Goal: Task Accomplishment & Management: Complete application form

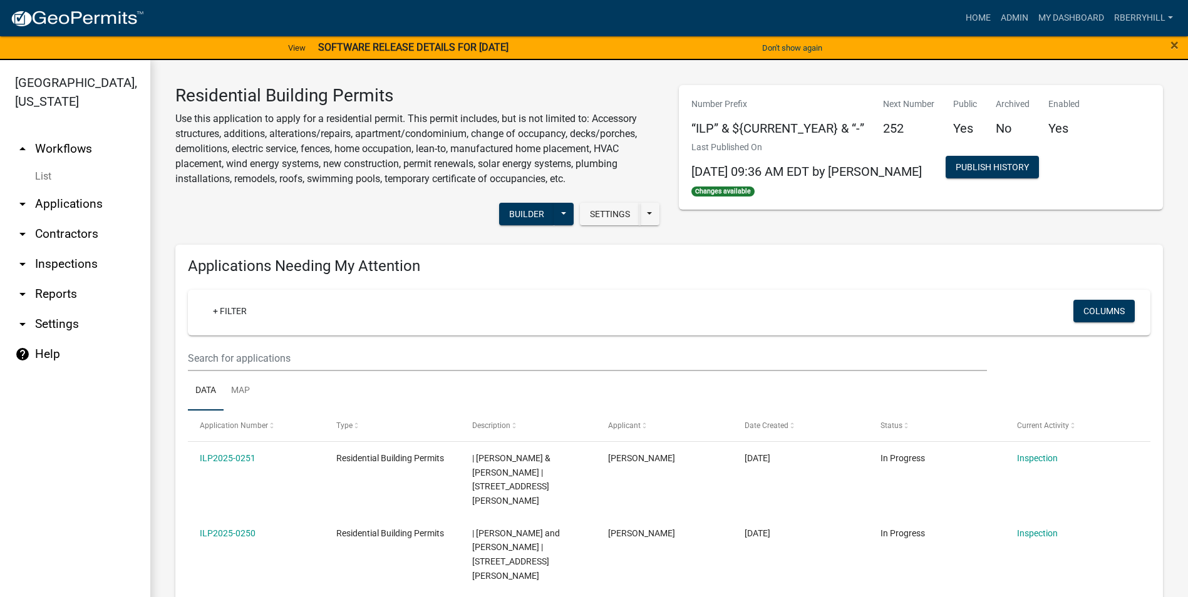
click at [76, 249] on link "arrow_drop_down Inspections" at bounding box center [75, 264] width 150 height 30
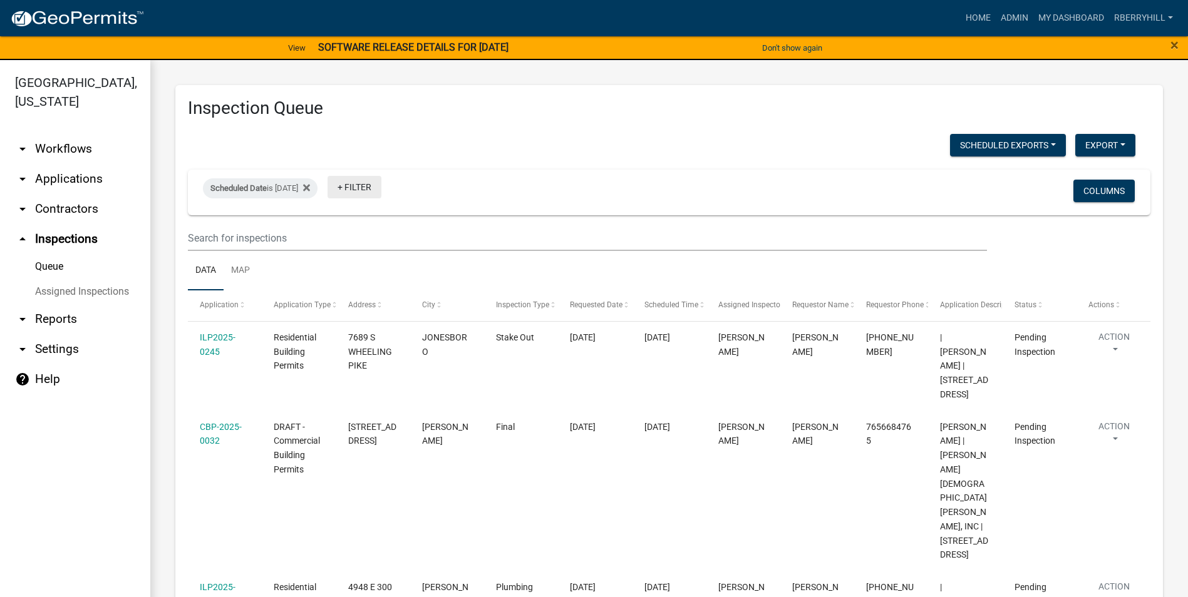
click at [376, 184] on link "+ Filter" at bounding box center [355, 187] width 54 height 23
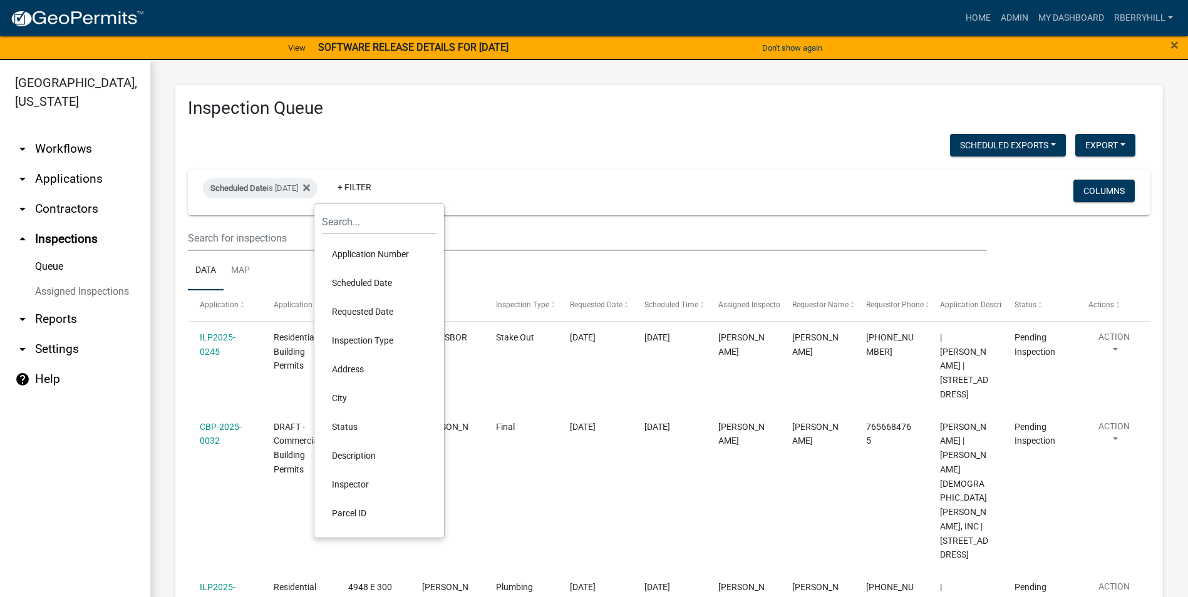
click at [382, 282] on li "Scheduled Date" at bounding box center [379, 283] width 115 height 29
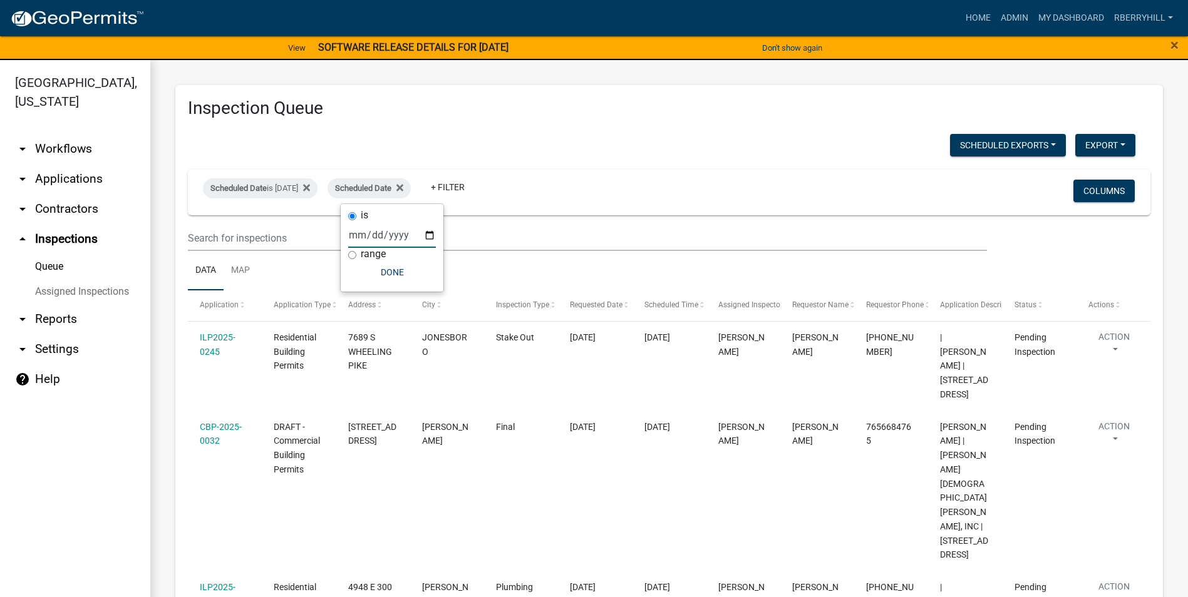
click at [428, 237] on input "date" at bounding box center [392, 235] width 88 height 26
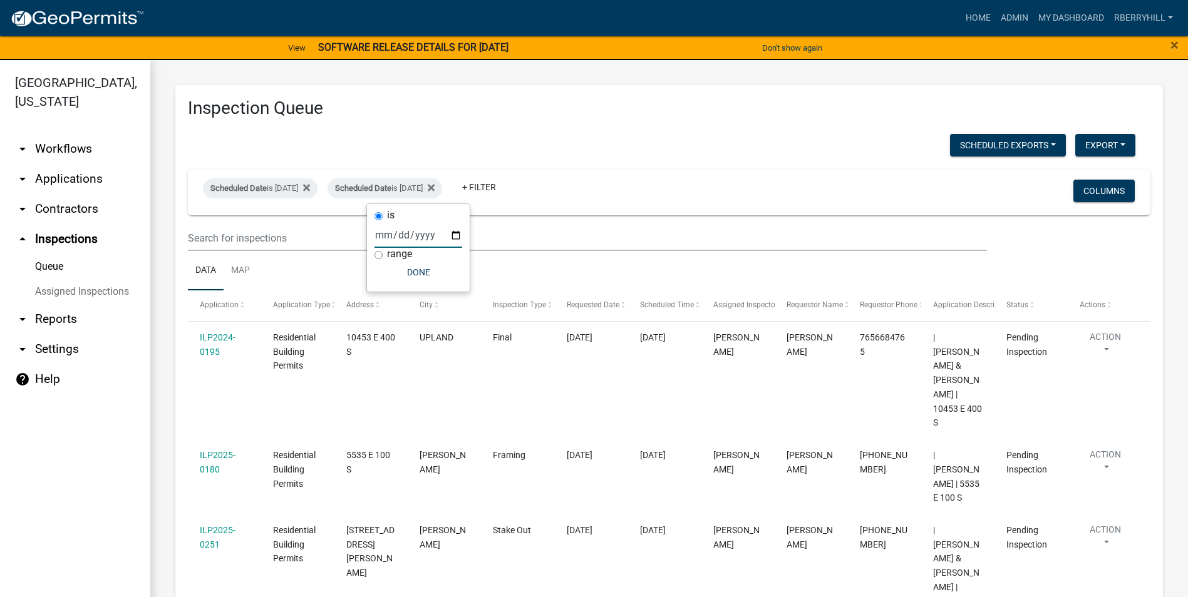
click at [456, 233] on input "[DATE]" at bounding box center [418, 235] width 88 height 26
type input "2025-09-11"
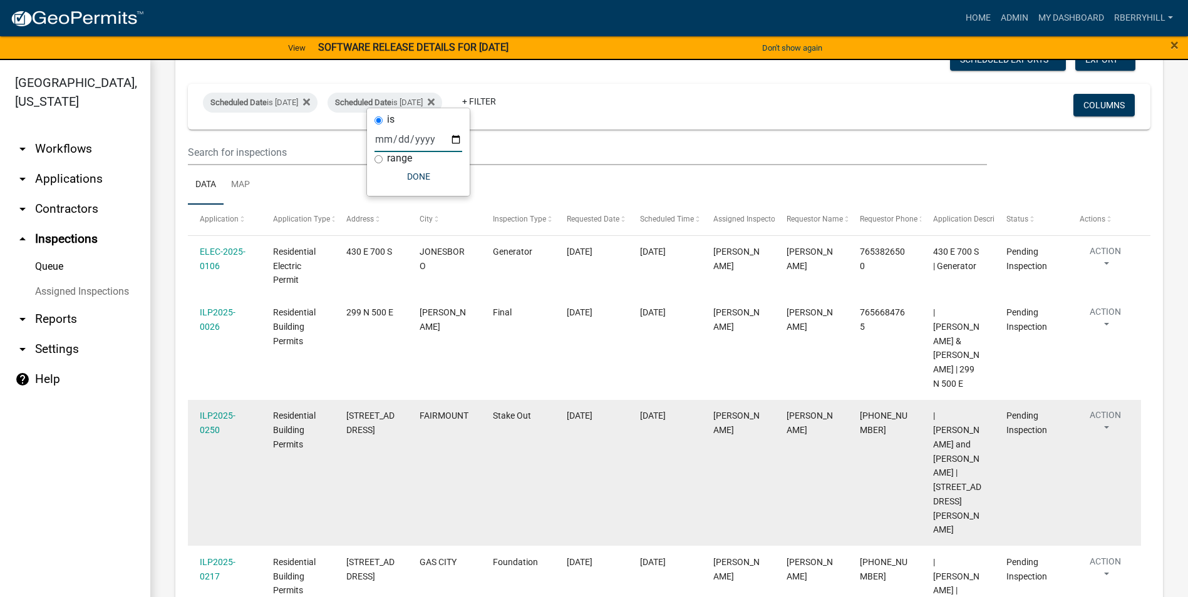
scroll to position [96, 0]
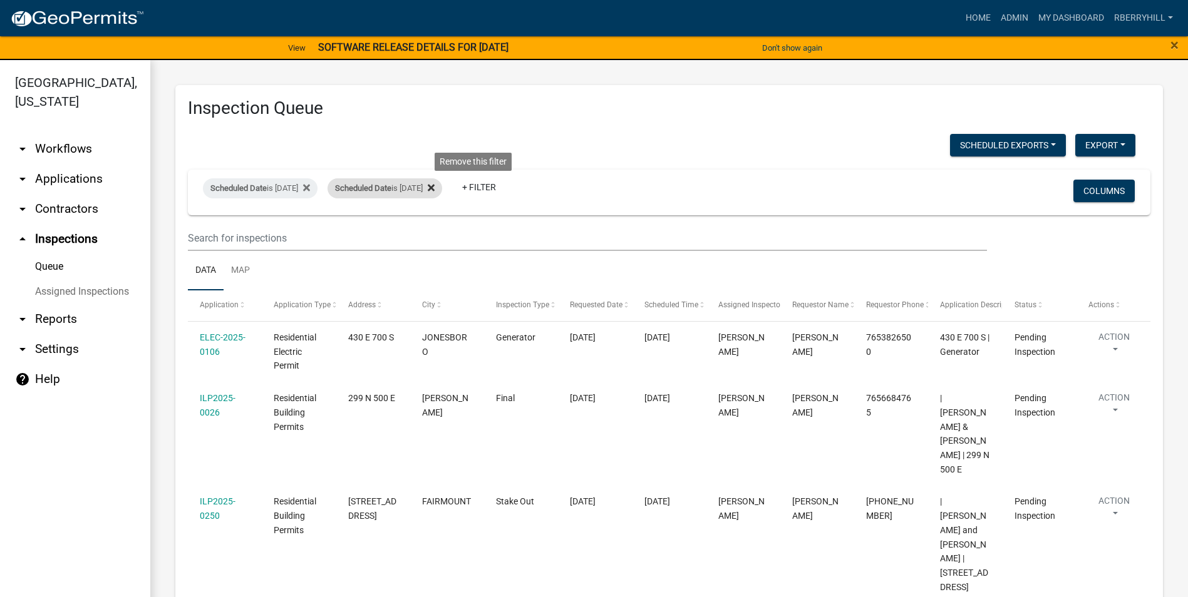
click at [435, 188] on icon at bounding box center [431, 188] width 7 height 7
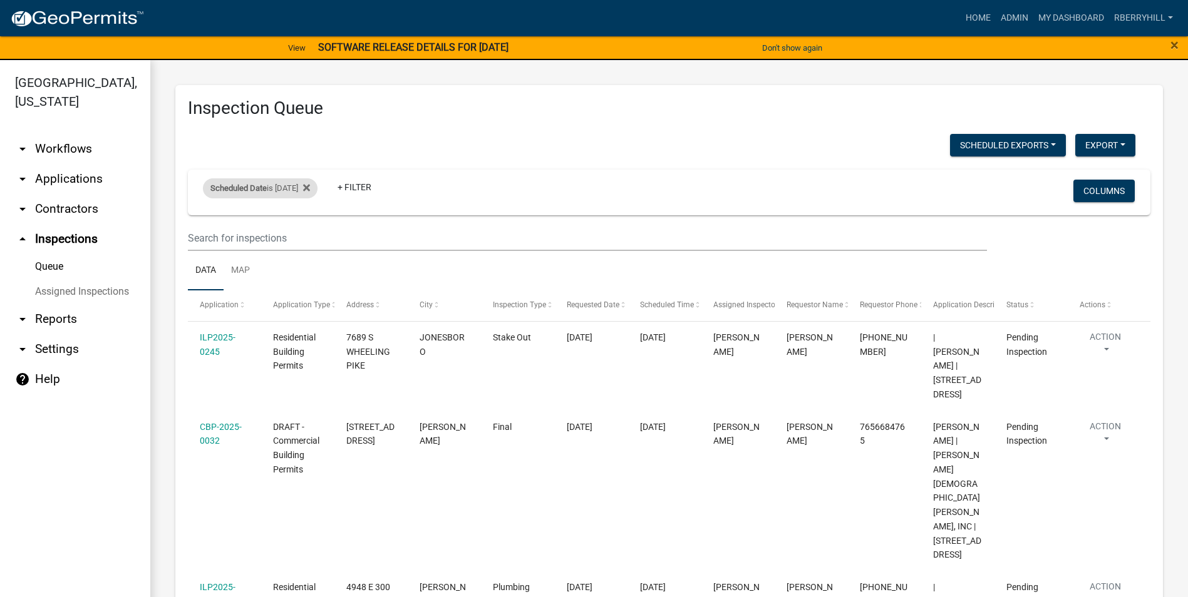
click at [297, 188] on div "Scheduled Date is [DATE]" at bounding box center [260, 188] width 115 height 20
click at [307, 236] on input "[DATE]" at bounding box center [271, 235] width 88 height 26
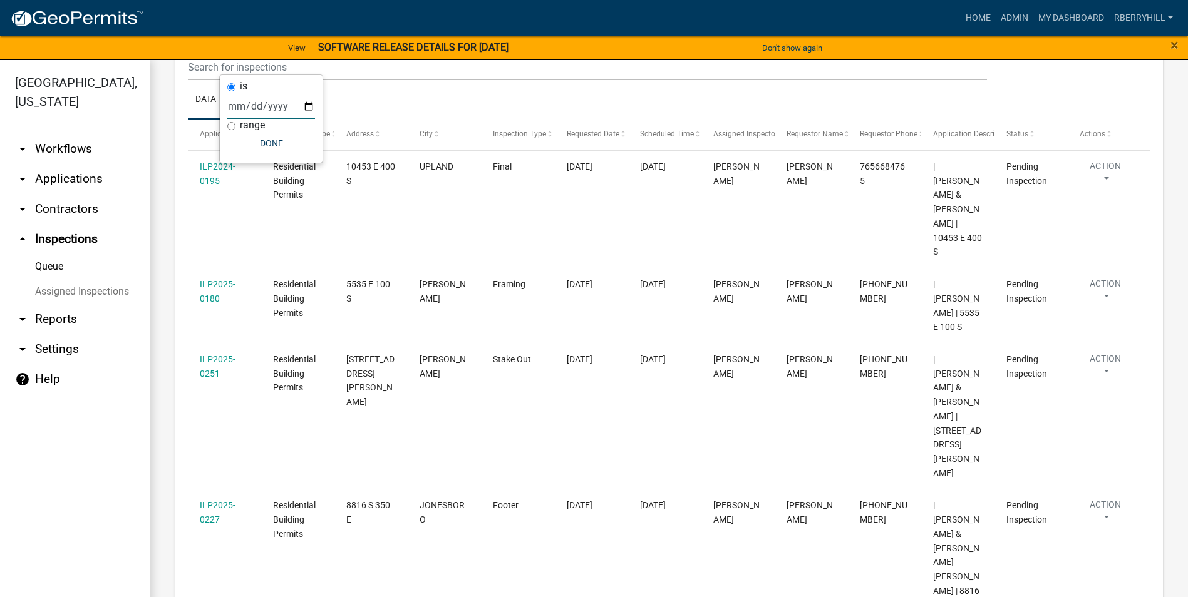
scroll to position [20, 0]
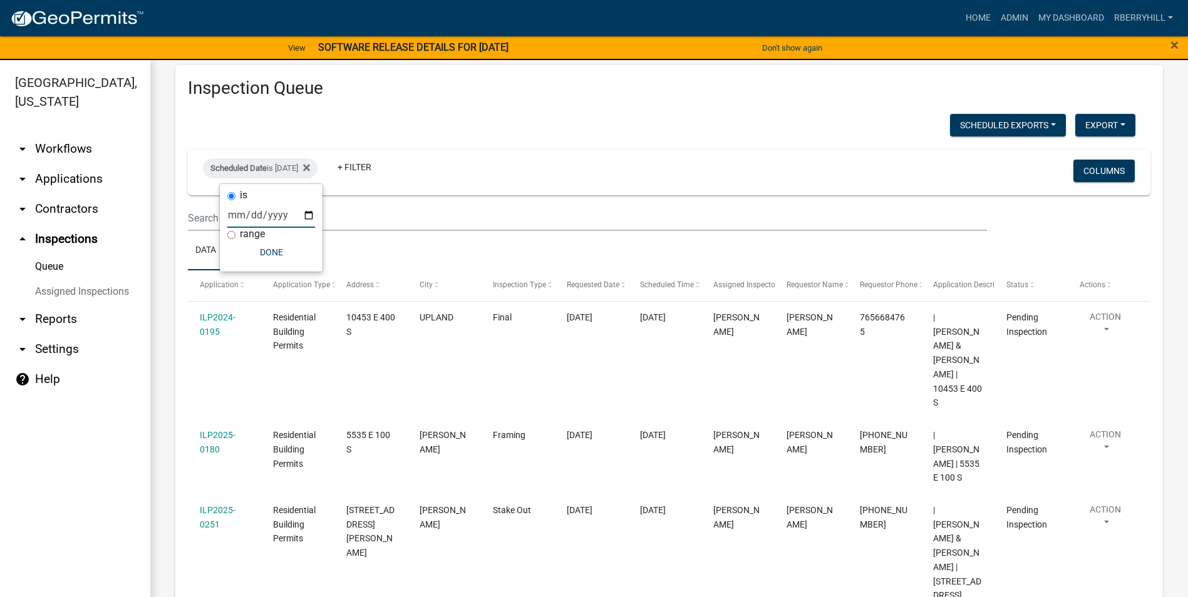
click at [307, 214] on input "[DATE]" at bounding box center [271, 215] width 88 height 26
type input "[DATE]"
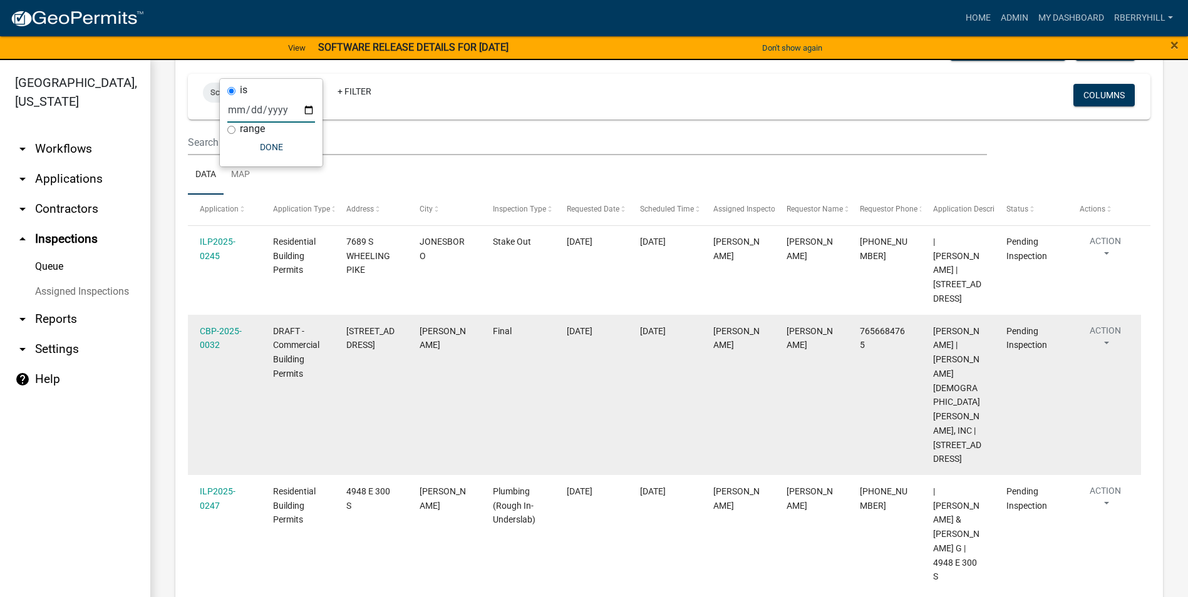
scroll to position [125, 0]
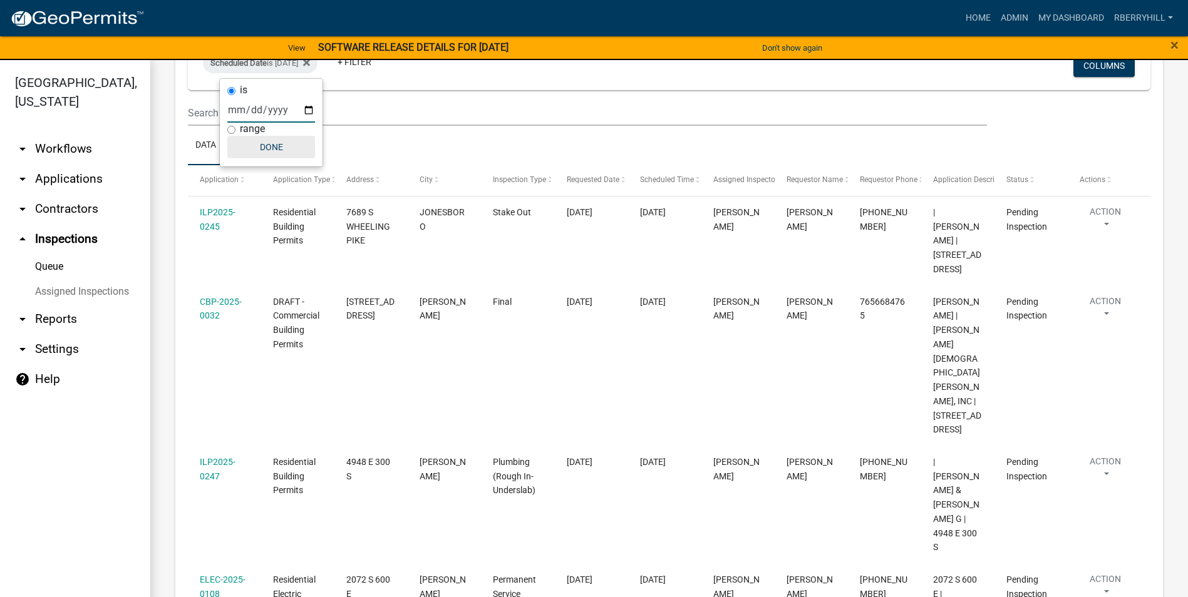
click at [273, 146] on button "Done" at bounding box center [271, 147] width 88 height 23
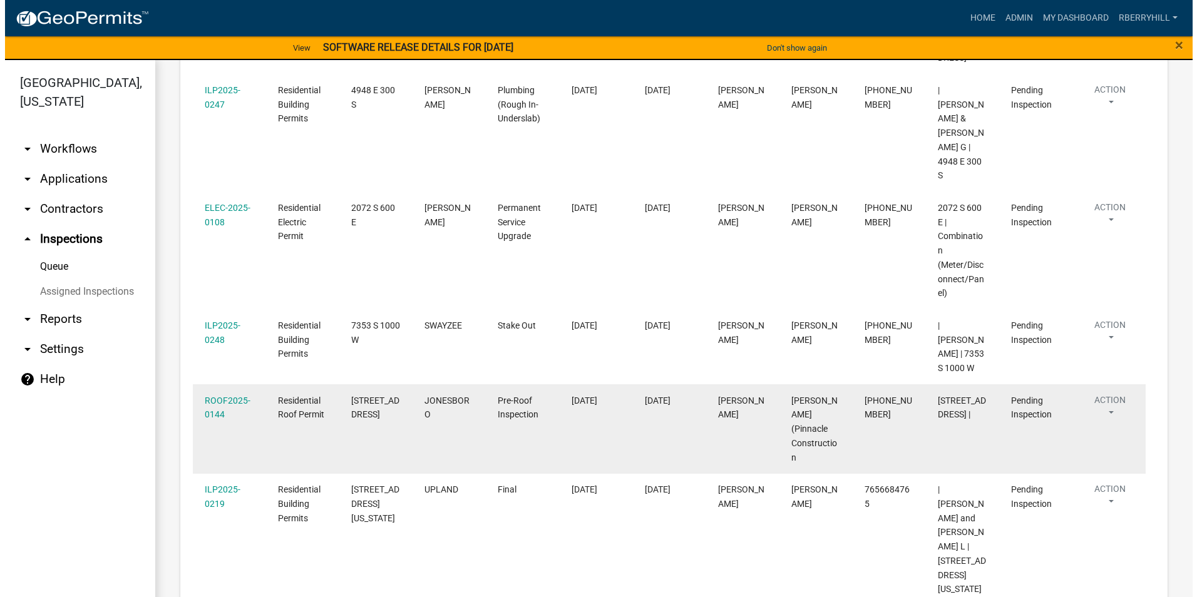
scroll to position [501, 0]
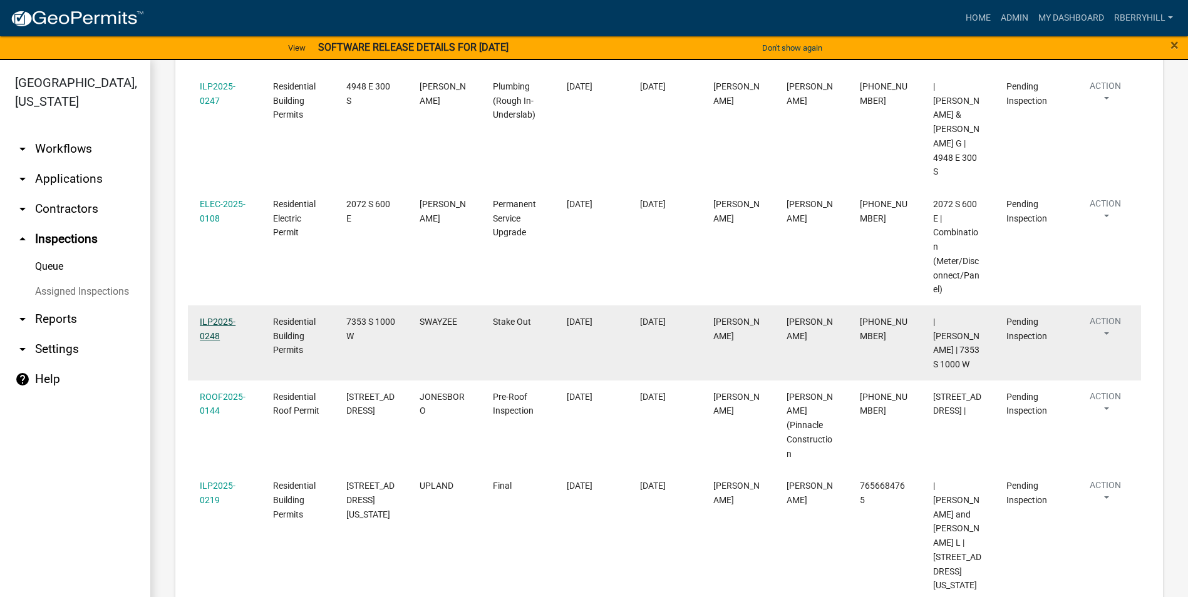
click at [213, 317] on link "ILP2025-0248" at bounding box center [218, 329] width 36 height 24
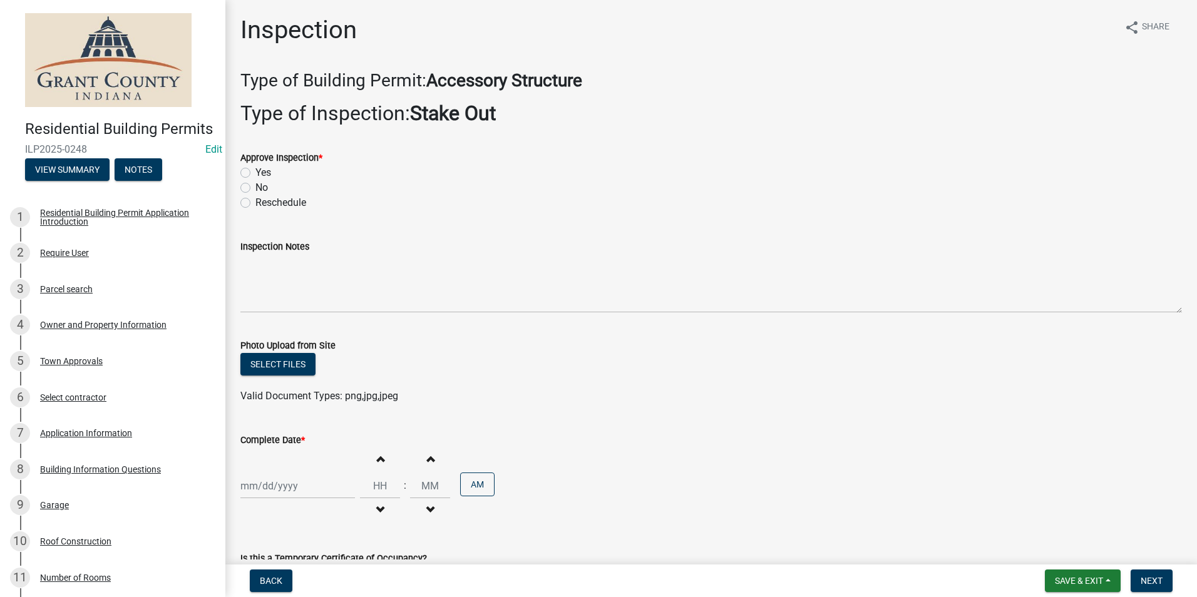
click at [255, 176] on label "Yes" at bounding box center [263, 172] width 16 height 15
click at [255, 173] on input "Yes" at bounding box center [259, 169] width 8 height 8
radio input "true"
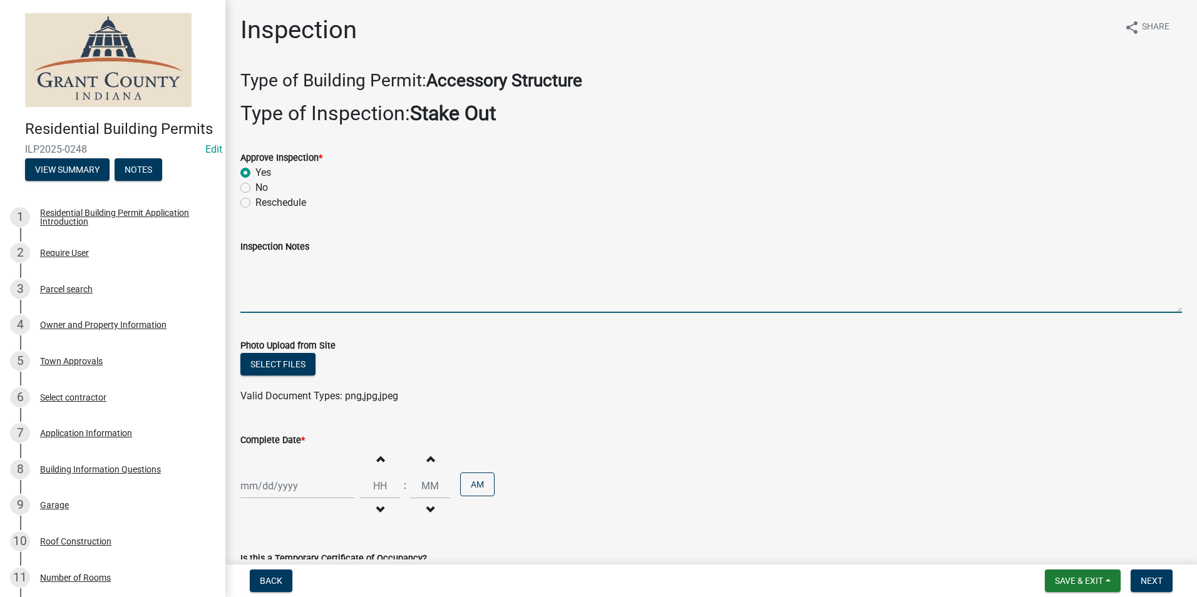
click at [252, 279] on textarea "Inspection Notes" at bounding box center [711, 283] width 942 height 59
type textarea "Setbacks meet."
click at [280, 488] on div at bounding box center [297, 486] width 115 height 26
select select "9"
select select "2025"
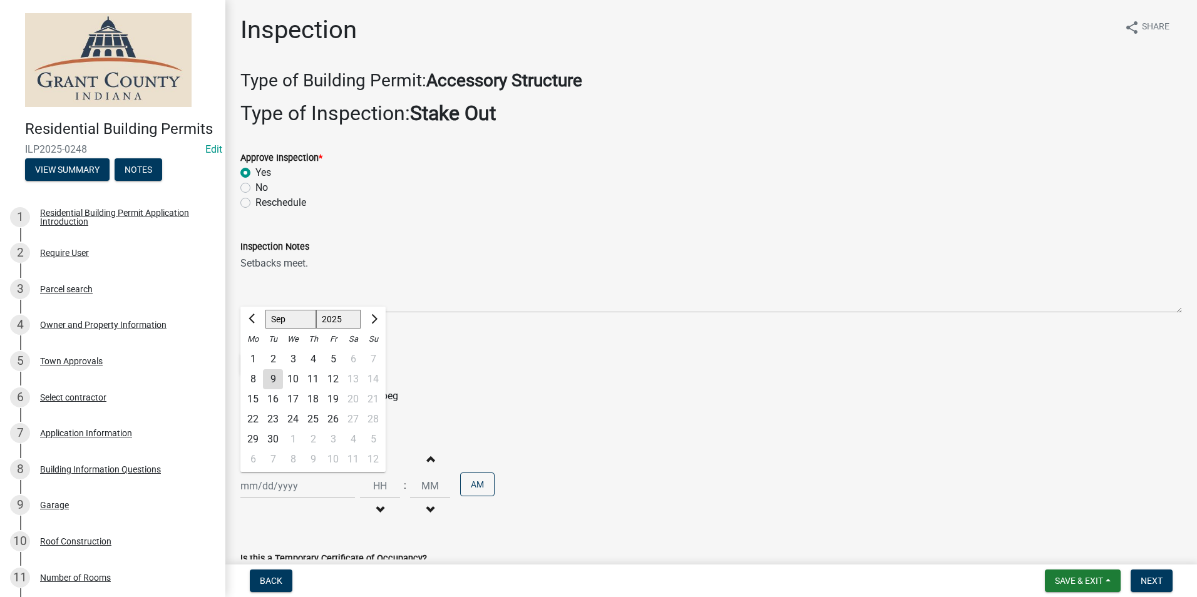
click at [274, 381] on div "9" at bounding box center [273, 379] width 20 height 20
type input "[DATE]"
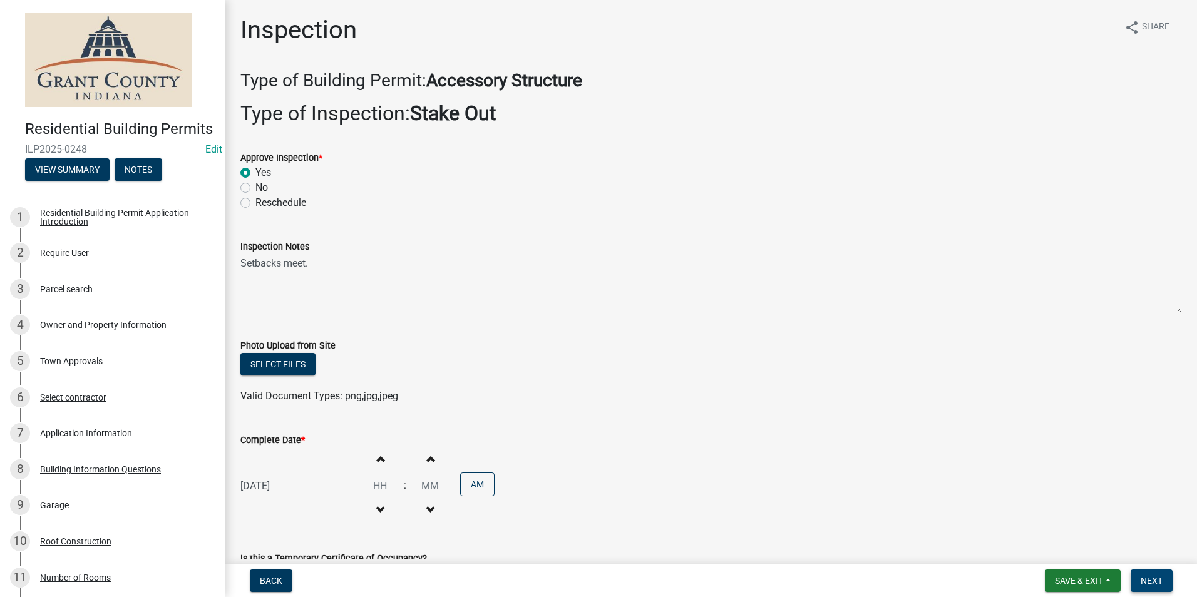
click at [1160, 580] on span "Next" at bounding box center [1152, 581] width 22 height 10
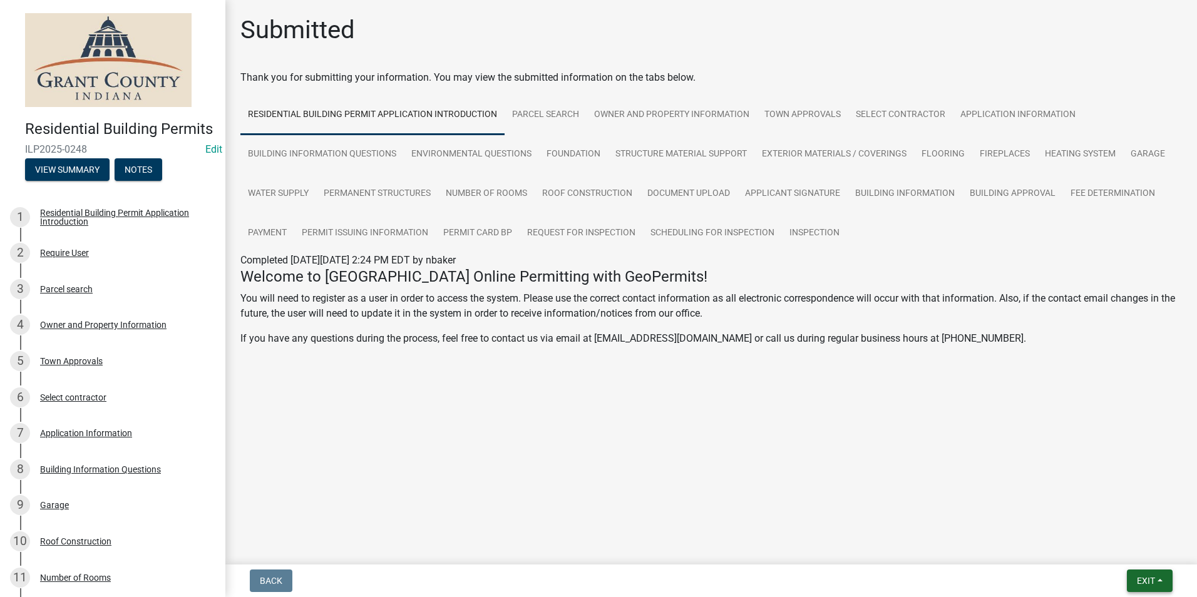
click at [1151, 581] on span "Exit" at bounding box center [1146, 581] width 18 height 10
click at [1120, 550] on button "Save & Exit" at bounding box center [1123, 549] width 100 height 30
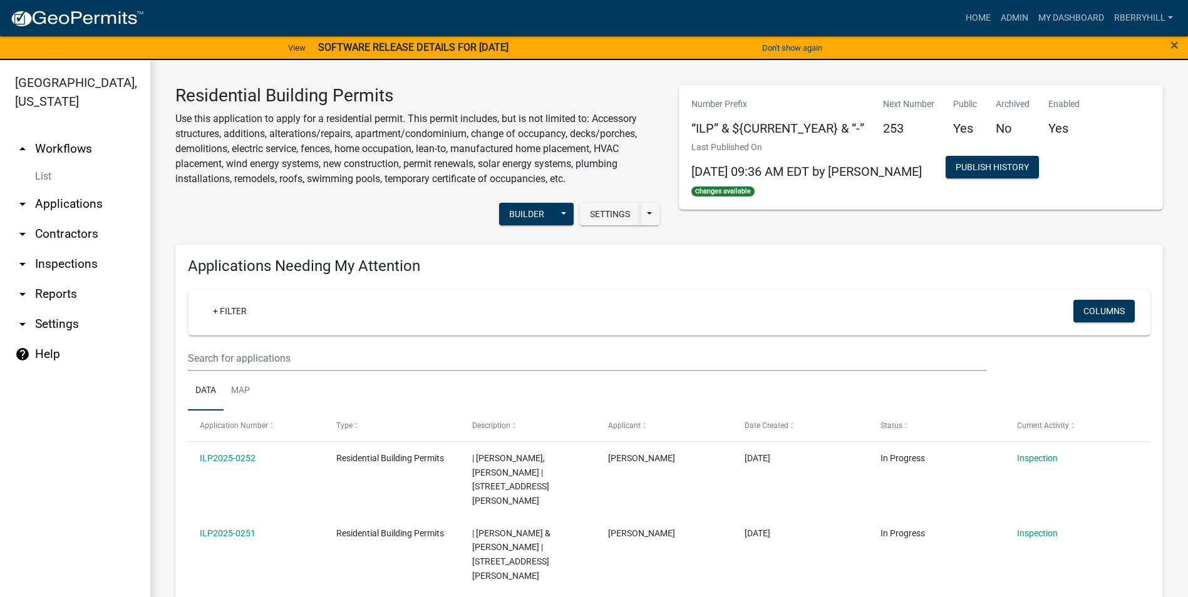
click at [71, 249] on link "arrow_drop_down Inspections" at bounding box center [75, 264] width 150 height 30
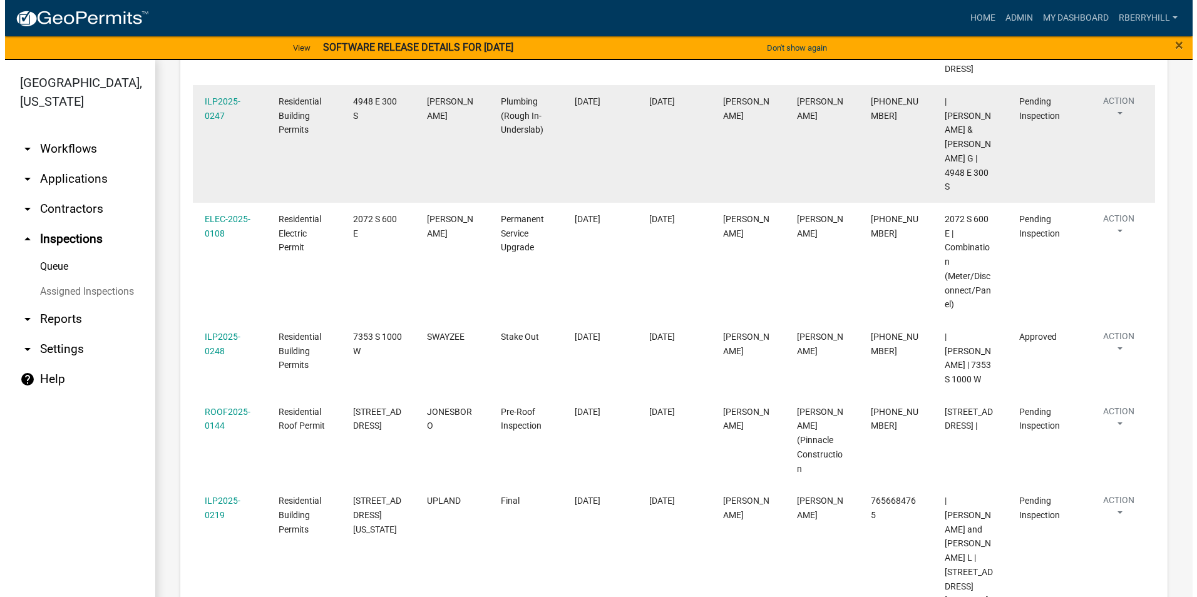
scroll to position [501, 0]
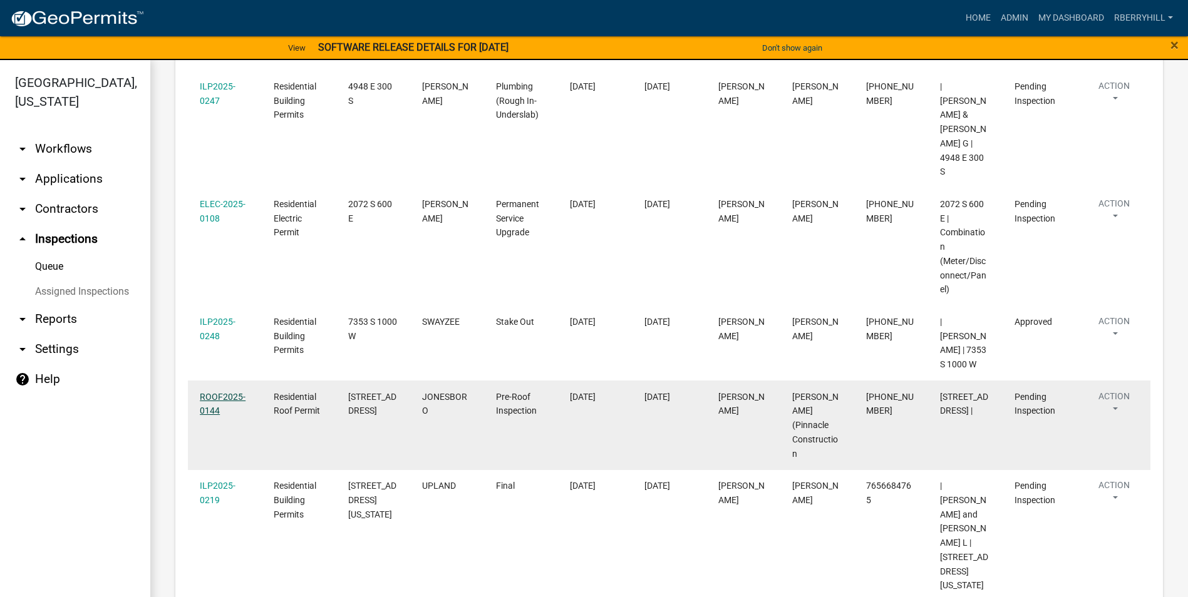
click at [219, 392] on link "ROOF2025-0144" at bounding box center [223, 404] width 46 height 24
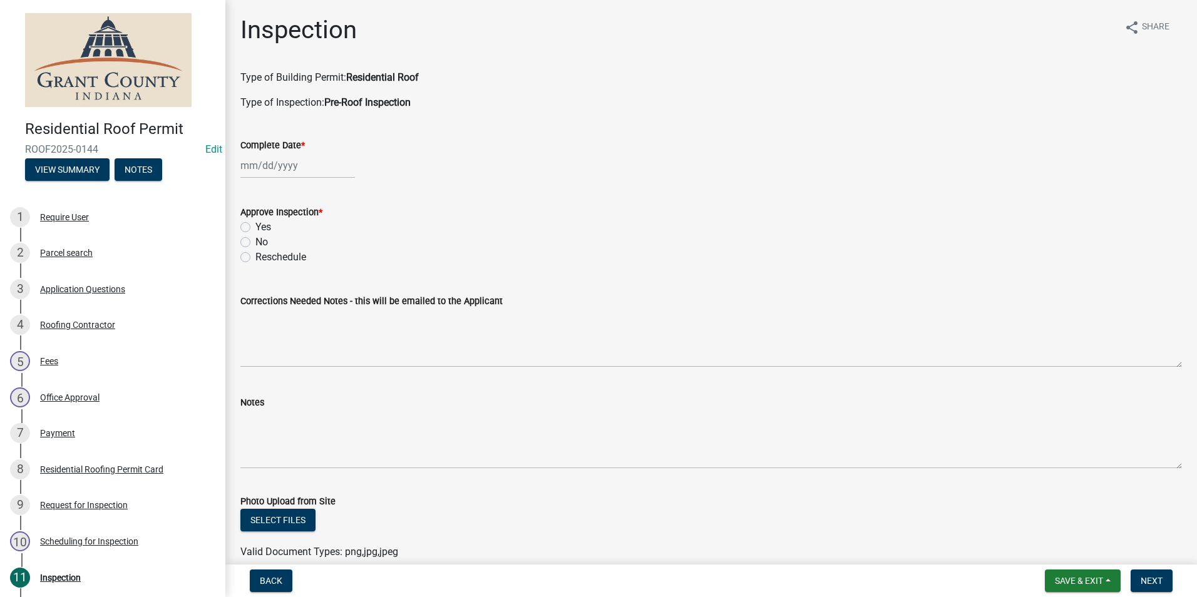
click at [256, 171] on div at bounding box center [297, 166] width 115 height 26
select select "9"
select select "2025"
click at [272, 250] on div "9" at bounding box center [273, 252] width 20 height 20
type input "[DATE]"
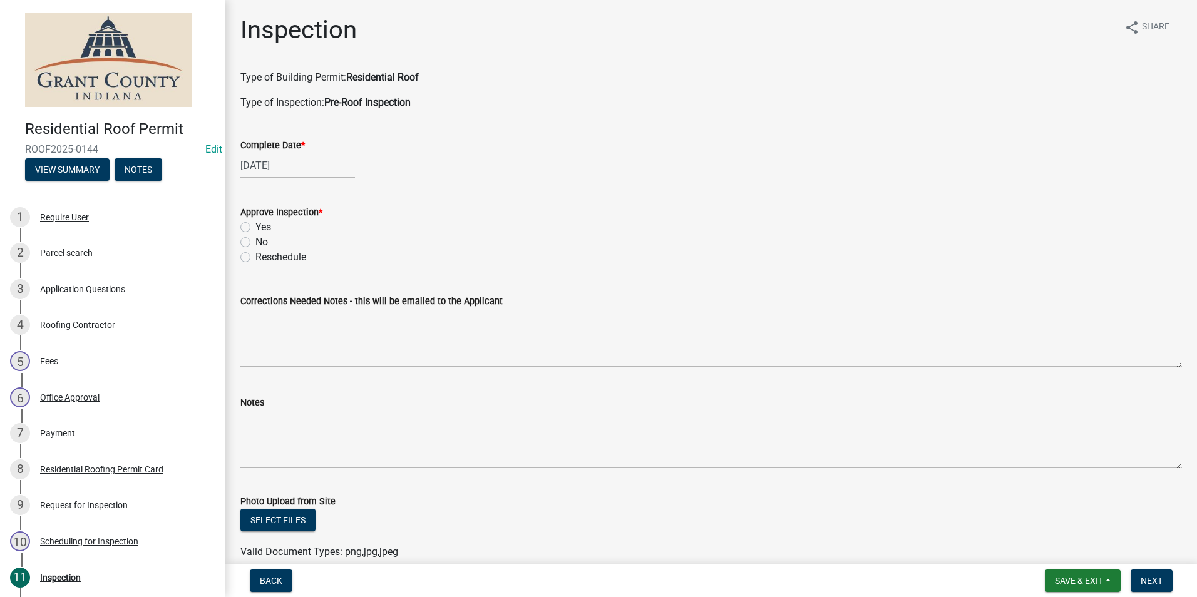
click at [255, 227] on label "Yes" at bounding box center [263, 227] width 16 height 15
click at [255, 227] on input "Yes" at bounding box center [259, 224] width 8 height 8
radio input "true"
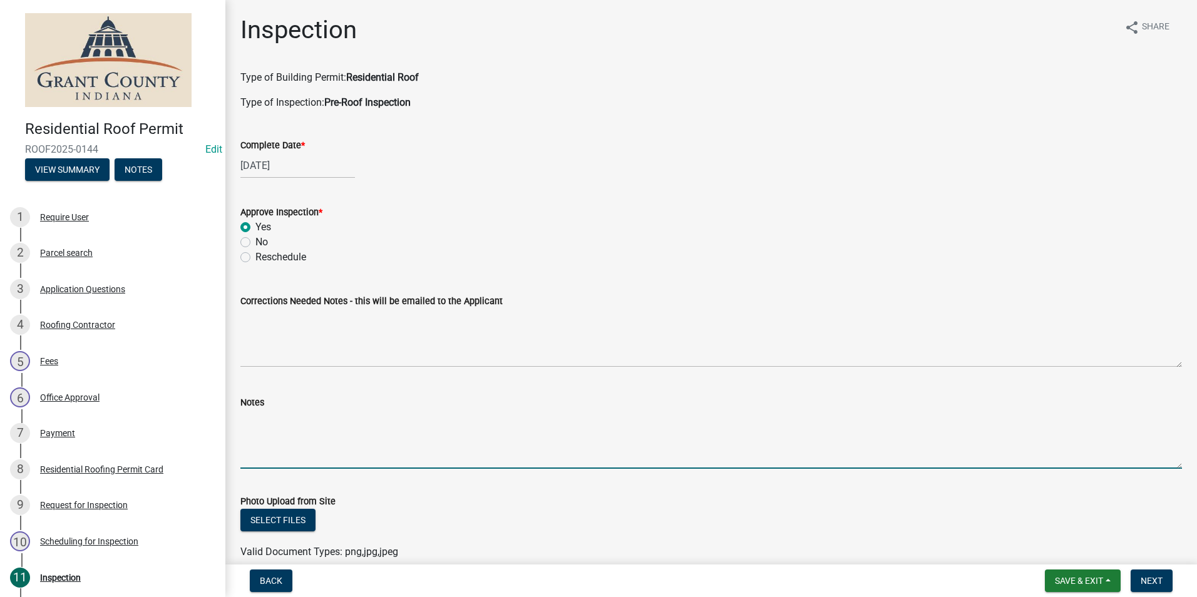
click at [246, 426] on textarea "Notes" at bounding box center [711, 439] width 942 height 59
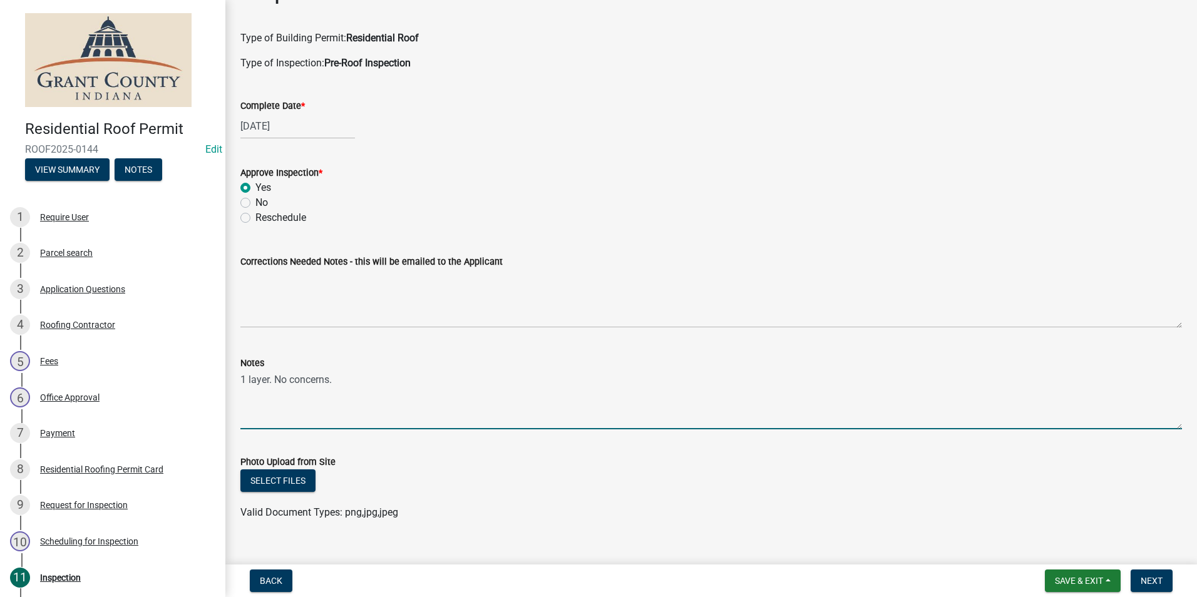
scroll to position [60, 0]
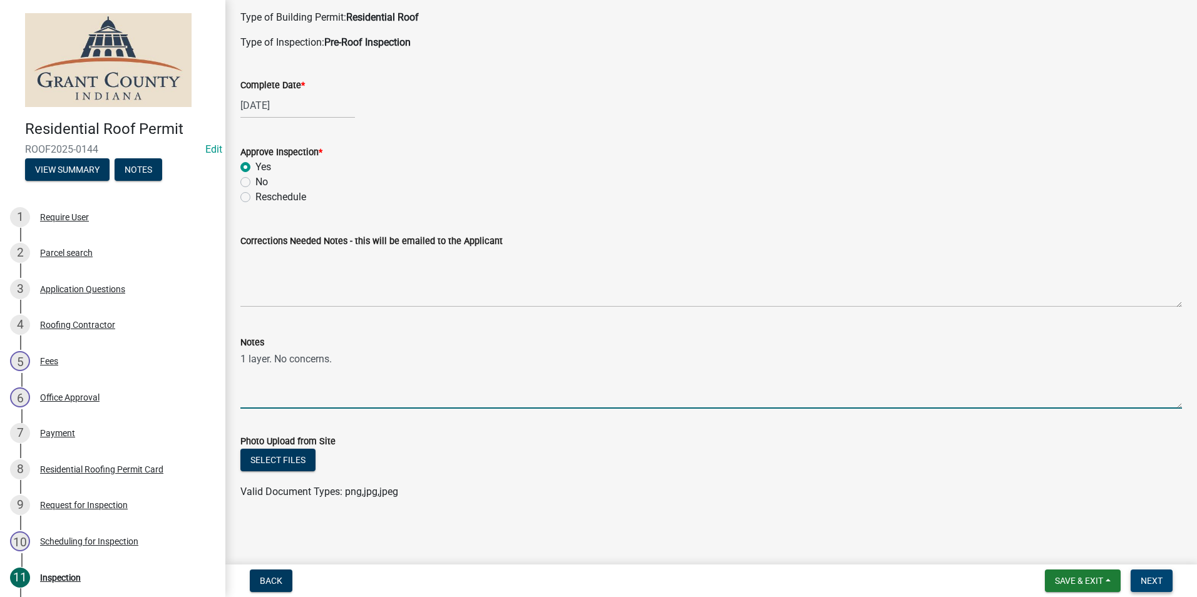
type textarea "1 layer. No concerns."
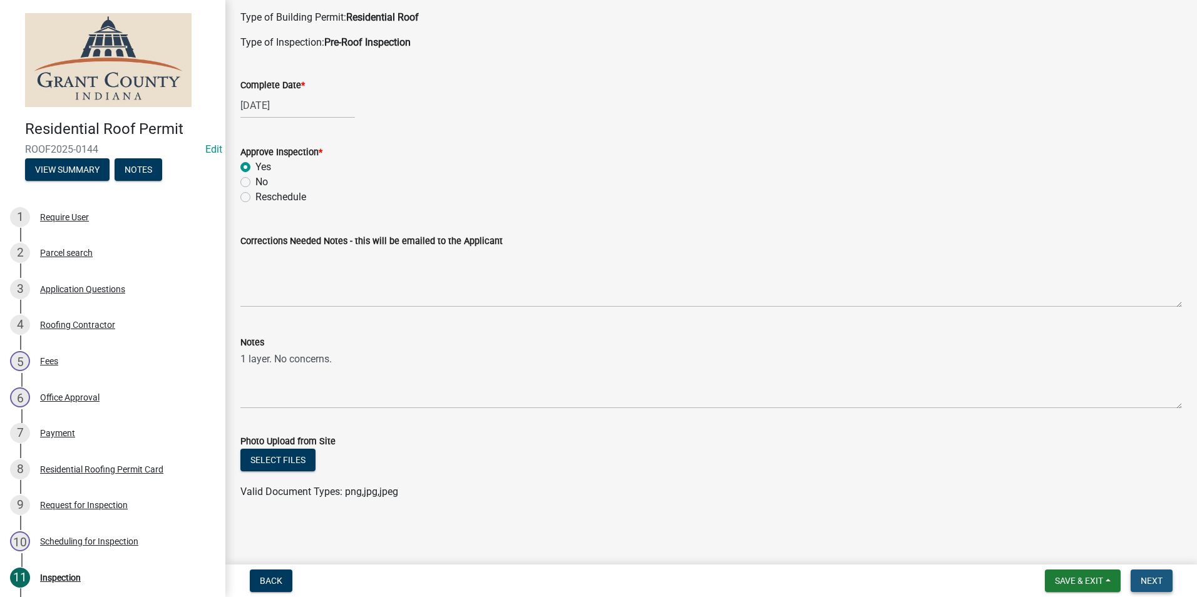
click at [1146, 586] on span "Next" at bounding box center [1152, 581] width 22 height 10
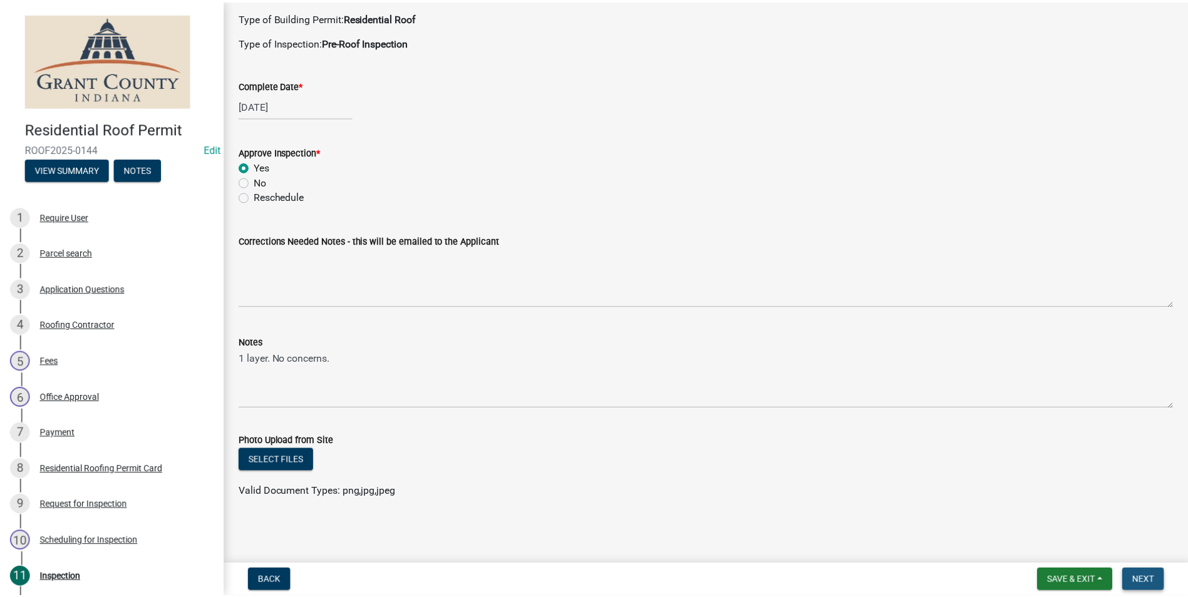
scroll to position [0, 0]
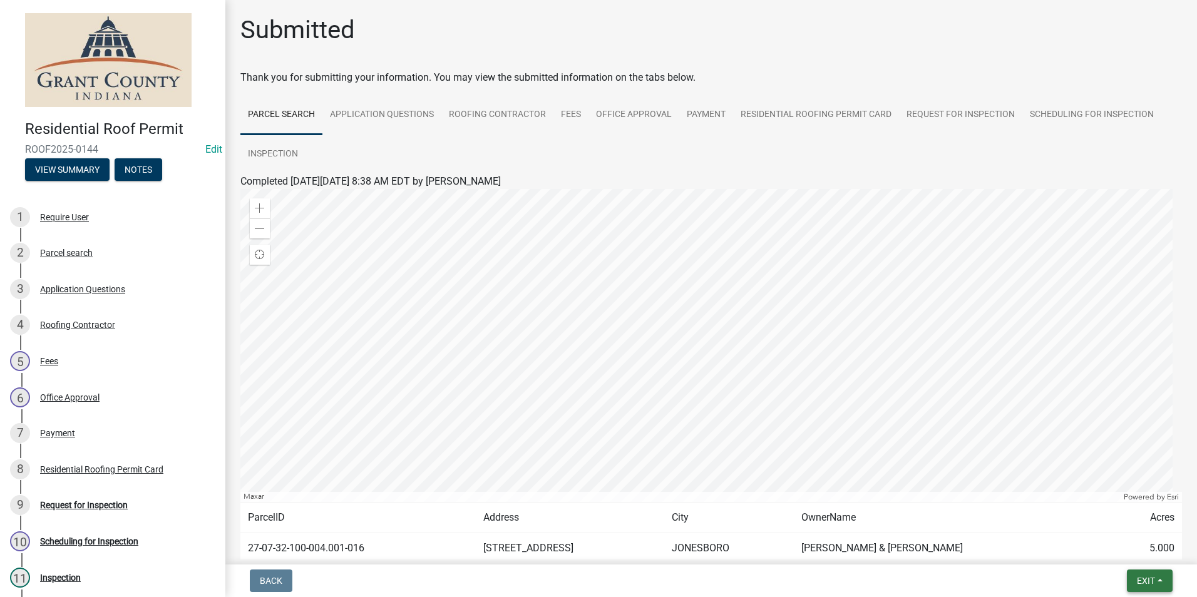
click at [1139, 582] on span "Exit" at bounding box center [1146, 581] width 18 height 10
click at [1125, 555] on button "Save & Exit" at bounding box center [1123, 549] width 100 height 30
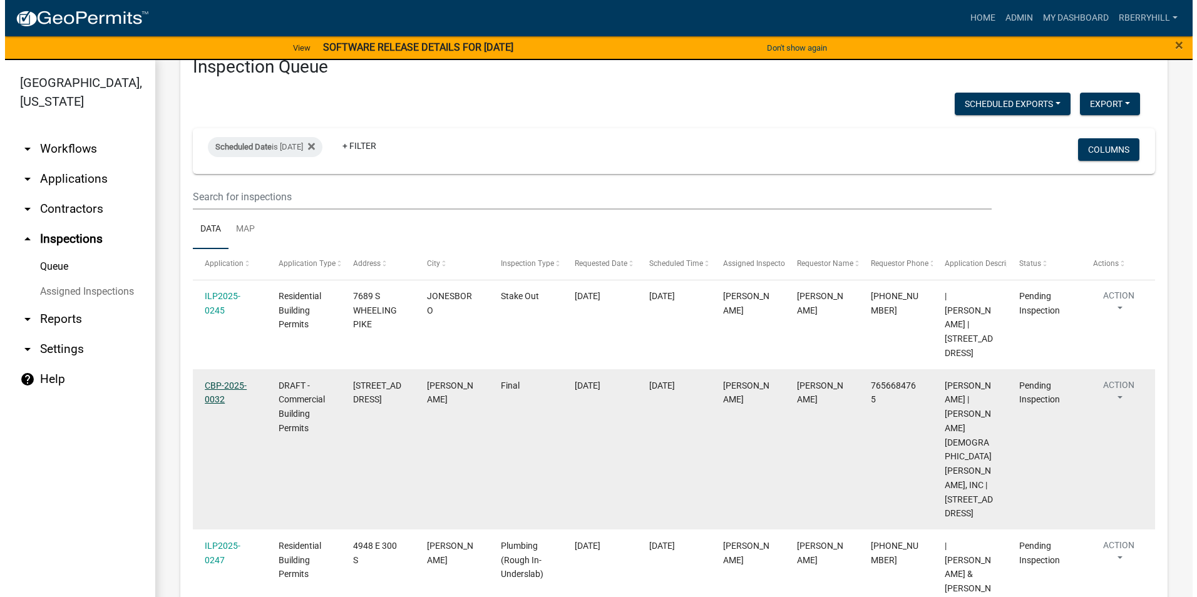
scroll to position [188, 0]
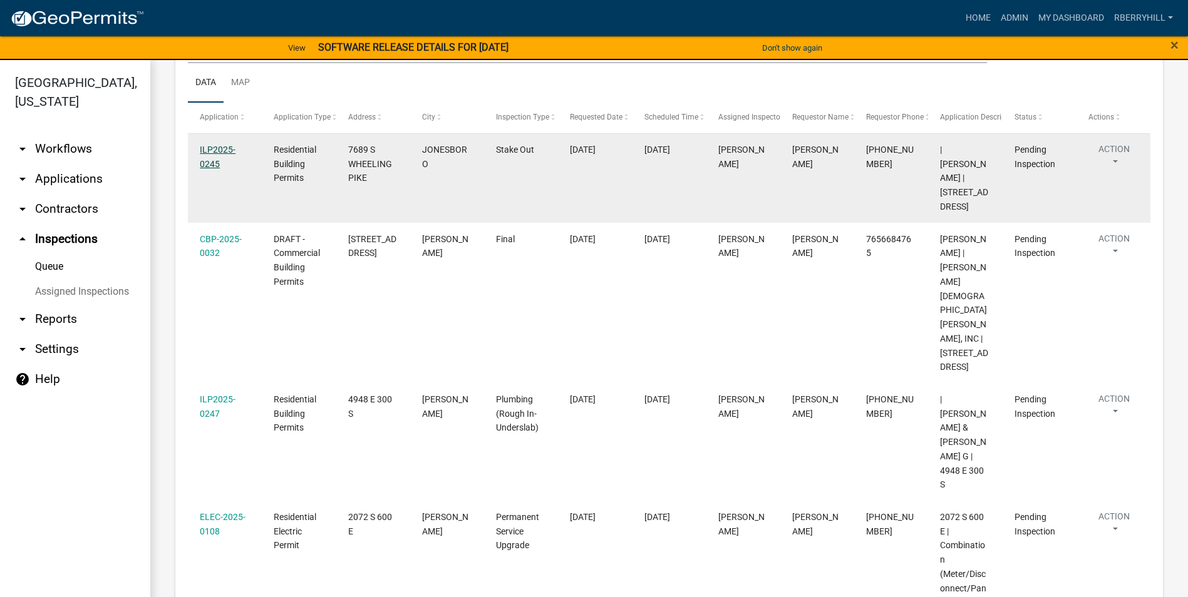
click at [217, 149] on link "ILP2025-0245" at bounding box center [218, 157] width 36 height 24
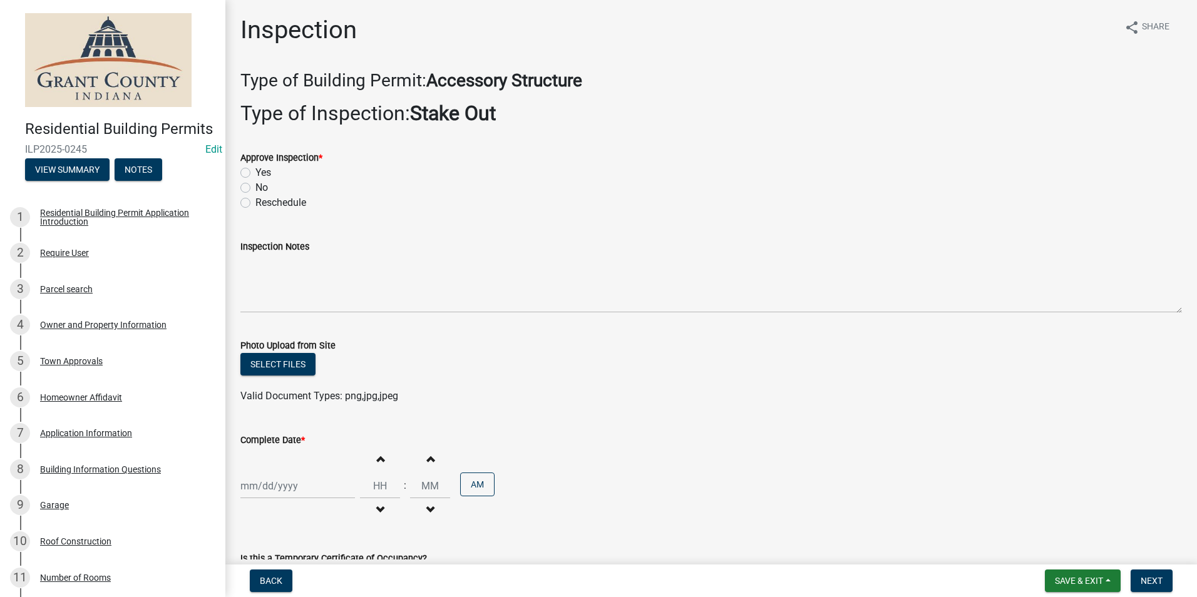
click at [255, 174] on label "Yes" at bounding box center [263, 172] width 16 height 15
click at [255, 173] on input "Yes" at bounding box center [259, 169] width 8 height 8
radio input "true"
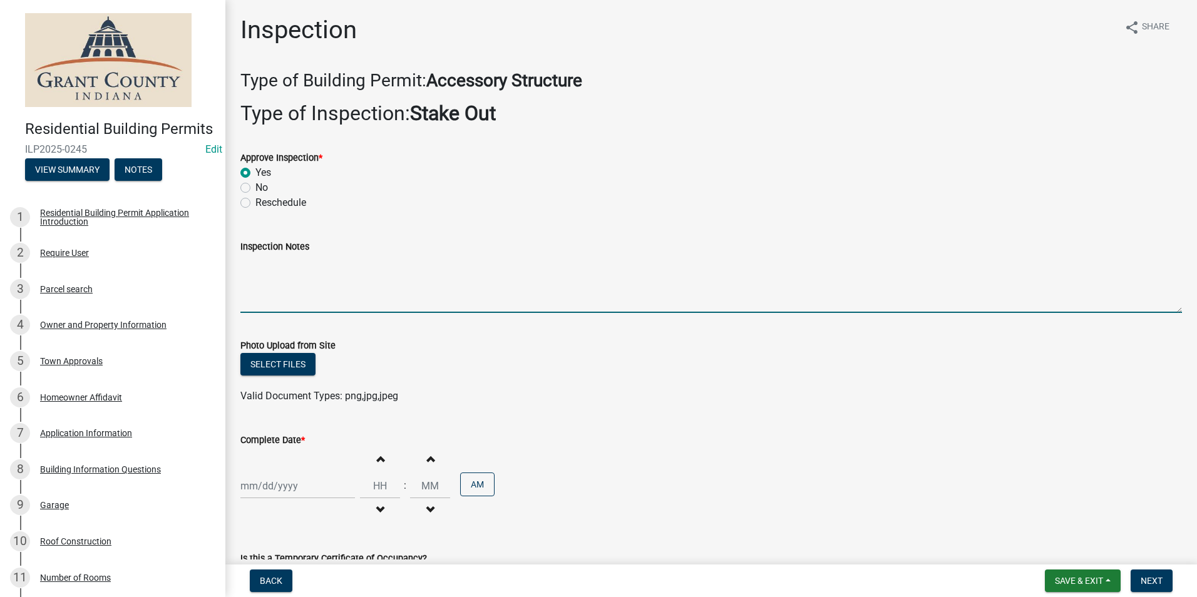
drag, startPoint x: 261, startPoint y: 293, endPoint x: 260, endPoint y: 287, distance: 6.3
click at [260, 287] on textarea "Inspection Notes" at bounding box center [711, 283] width 942 height 59
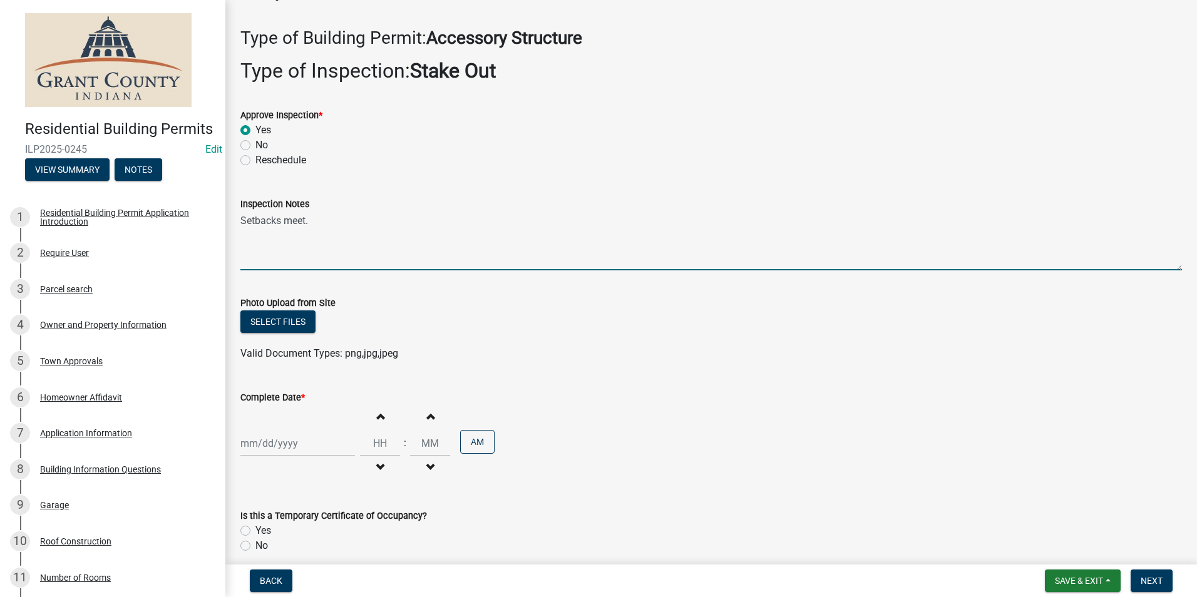
scroll to position [63, 0]
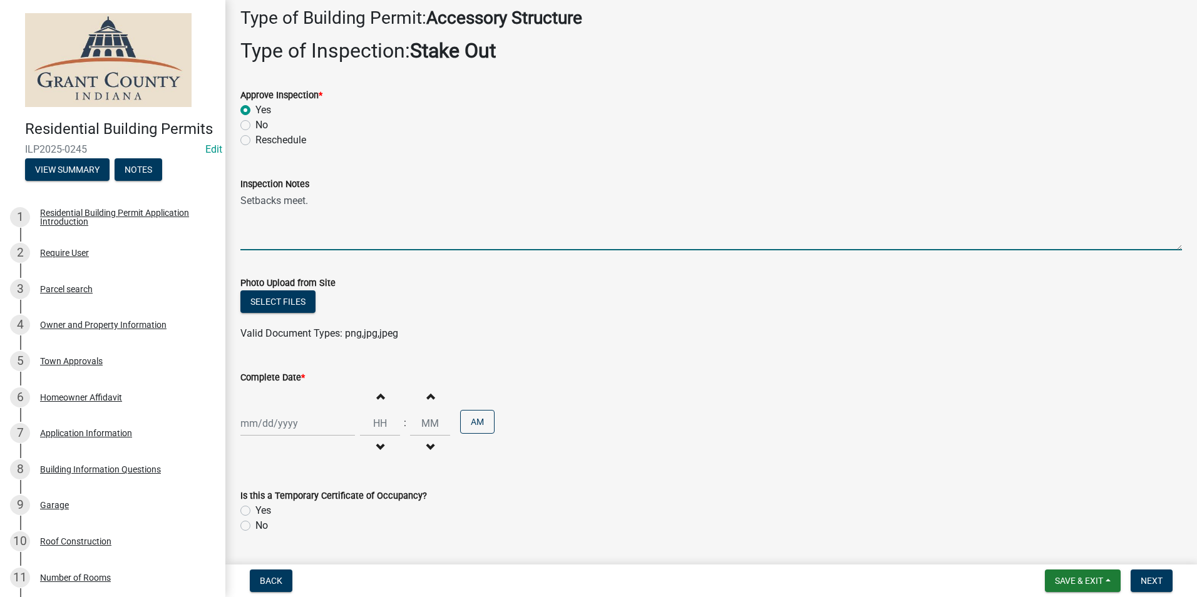
type textarea "Setbacks meet."
click at [276, 422] on div at bounding box center [297, 424] width 115 height 26
select select "9"
select select "2025"
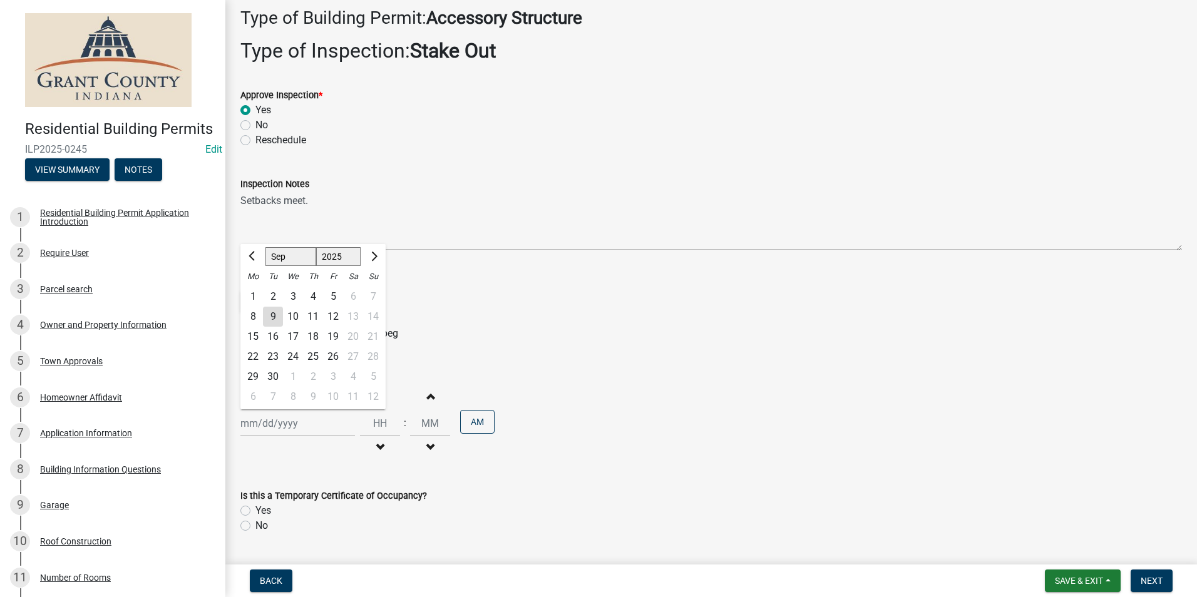
click at [277, 318] on div "9" at bounding box center [273, 317] width 20 height 20
type input "[DATE]"
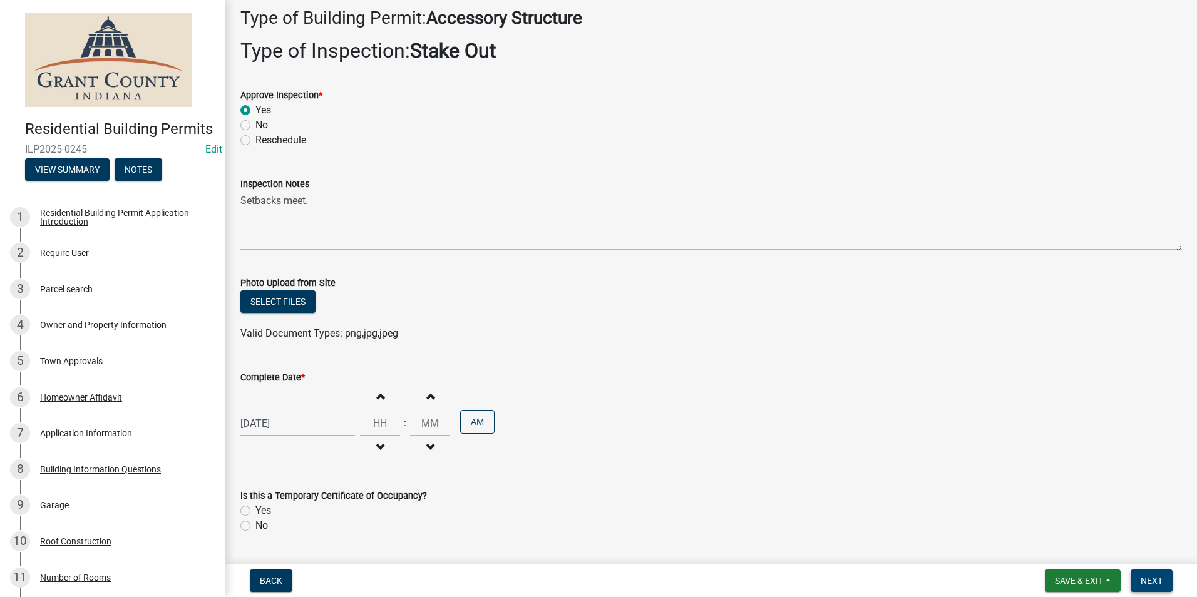
click at [1145, 578] on span "Next" at bounding box center [1152, 581] width 22 height 10
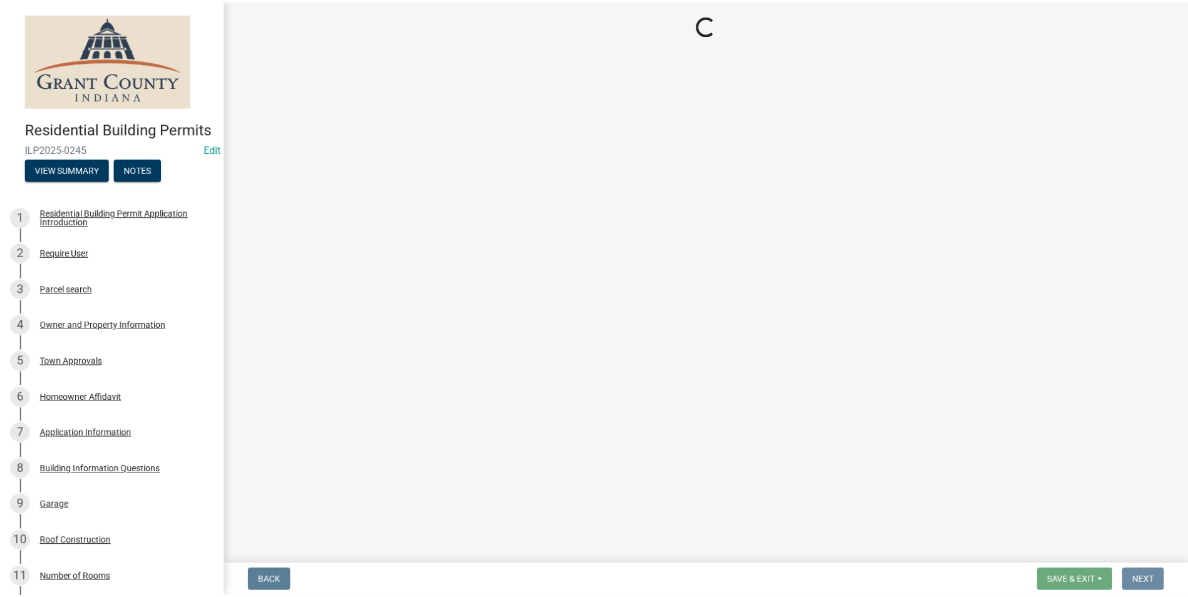
scroll to position [0, 0]
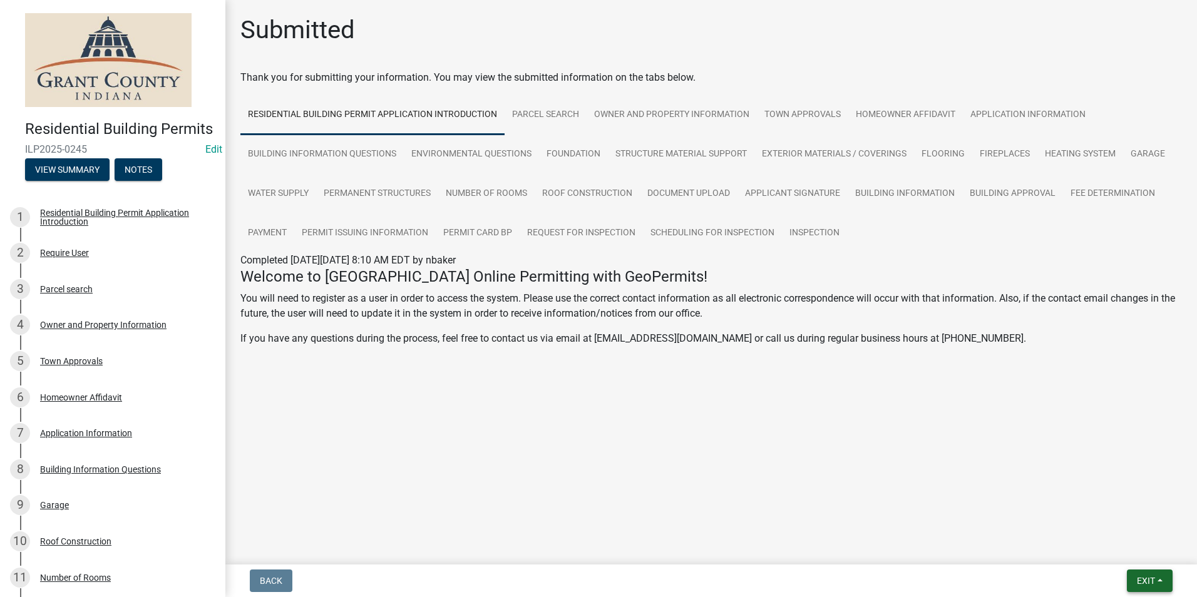
click at [1155, 579] on span "Exit" at bounding box center [1146, 581] width 18 height 10
click at [1137, 551] on button "Save & Exit" at bounding box center [1123, 549] width 100 height 30
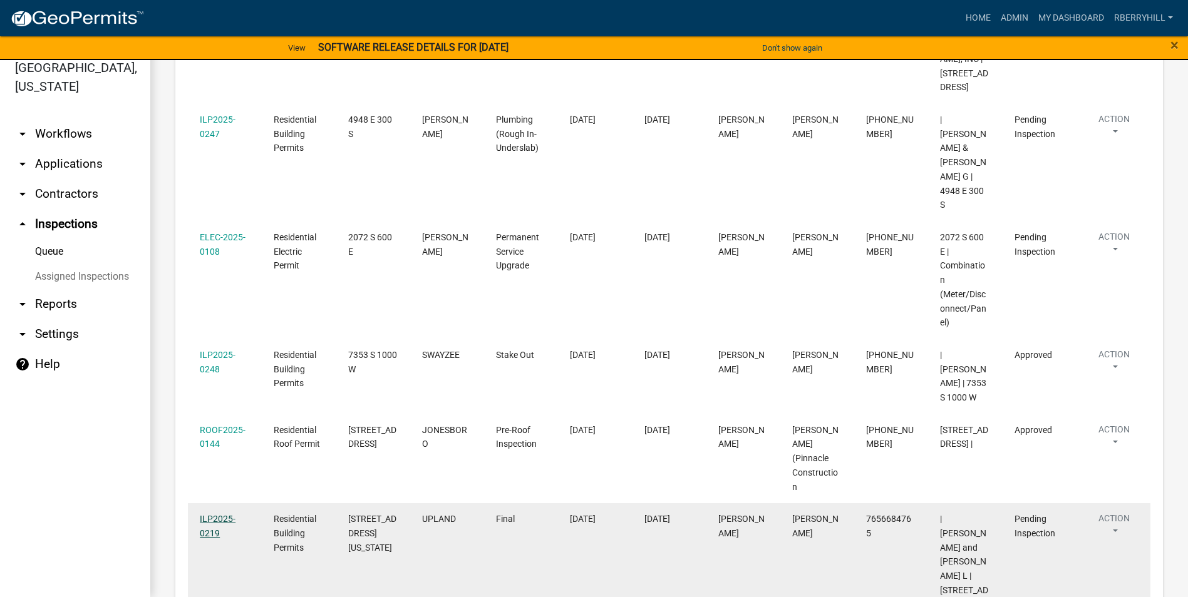
scroll to position [463, 0]
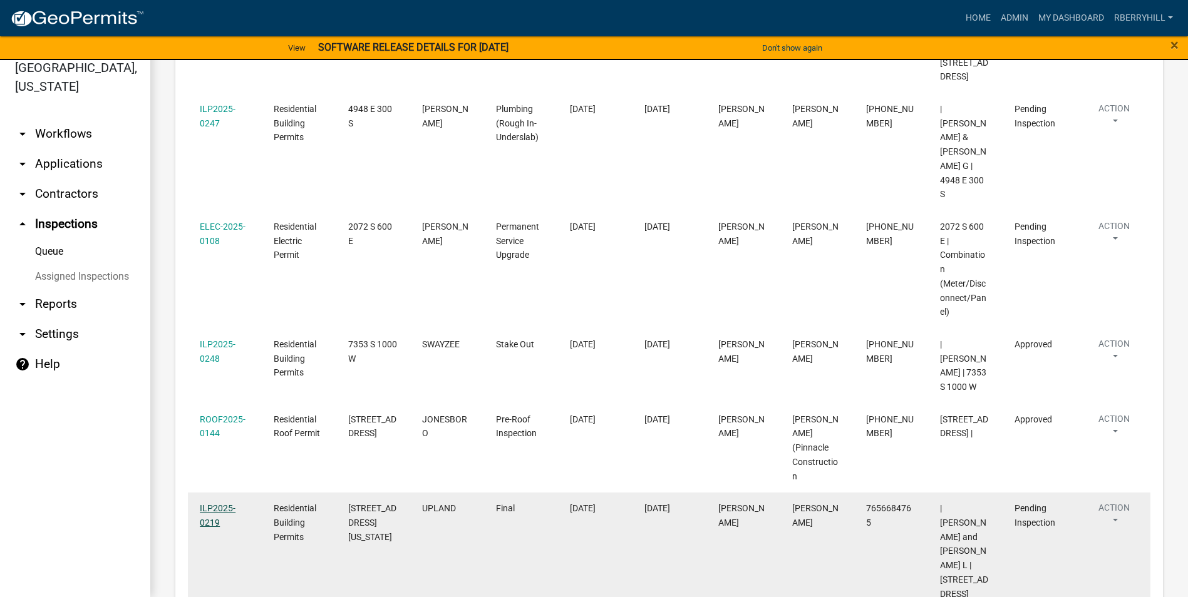
click at [220, 503] on link "ILP2025-0219" at bounding box center [218, 515] width 36 height 24
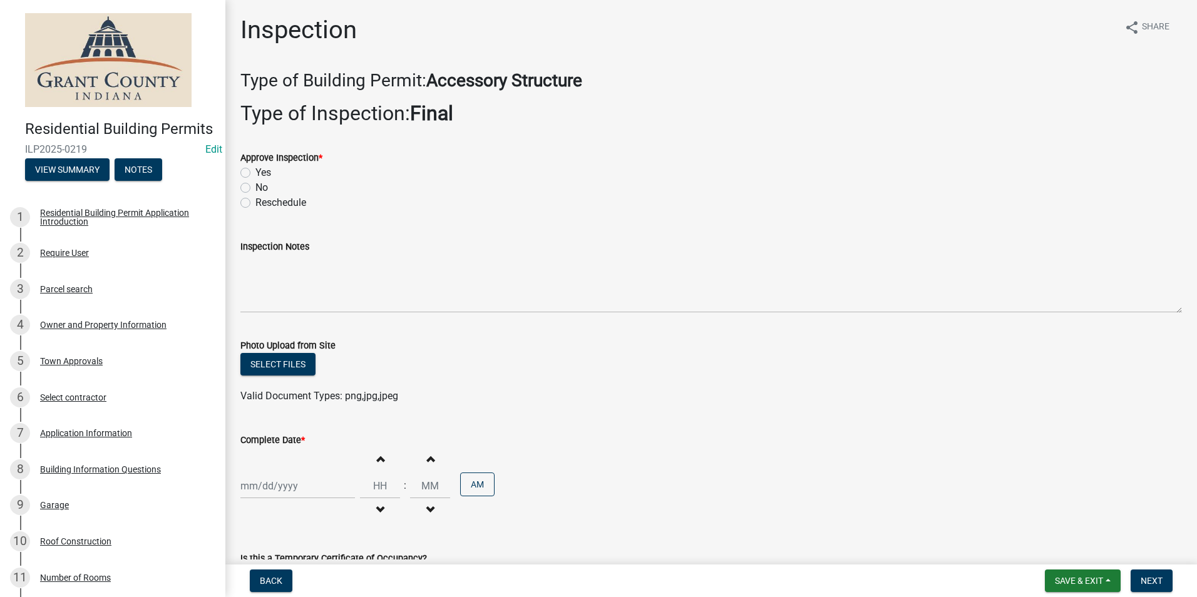
click at [255, 170] on label "Yes" at bounding box center [263, 172] width 16 height 15
click at [255, 170] on input "Yes" at bounding box center [259, 169] width 8 height 8
radio input "true"
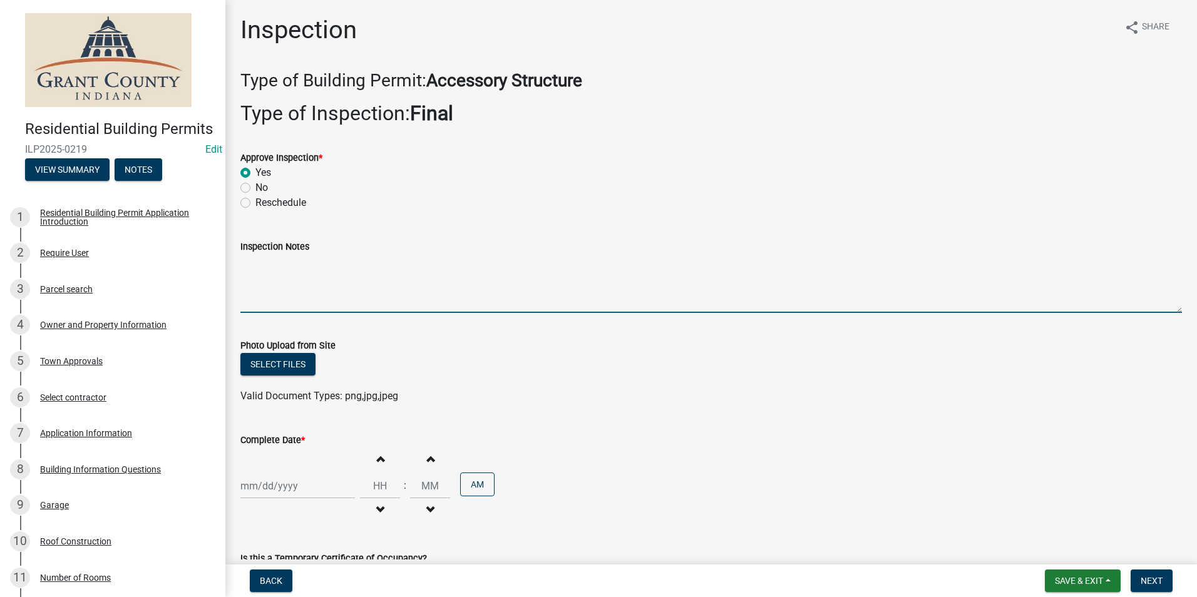
click at [264, 261] on textarea "Inspection Notes" at bounding box center [711, 283] width 942 height 59
type textarea "Building is anchored correctly."
click at [277, 488] on div at bounding box center [297, 486] width 115 height 26
select select "9"
select select "2025"
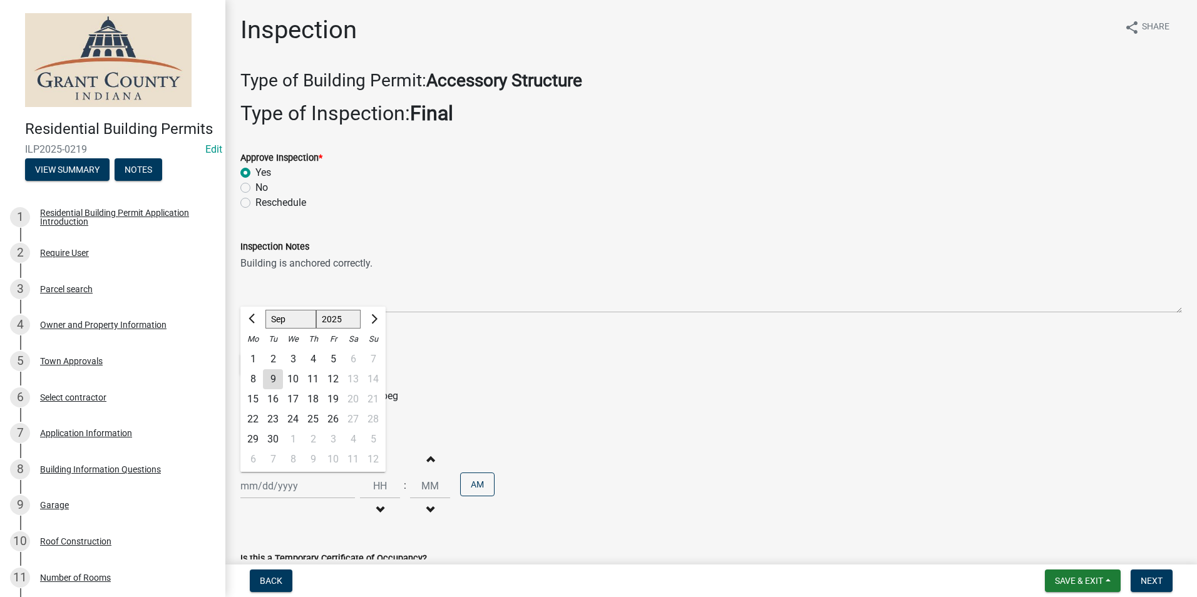
click at [276, 380] on div "9" at bounding box center [273, 379] width 20 height 20
type input "[DATE]"
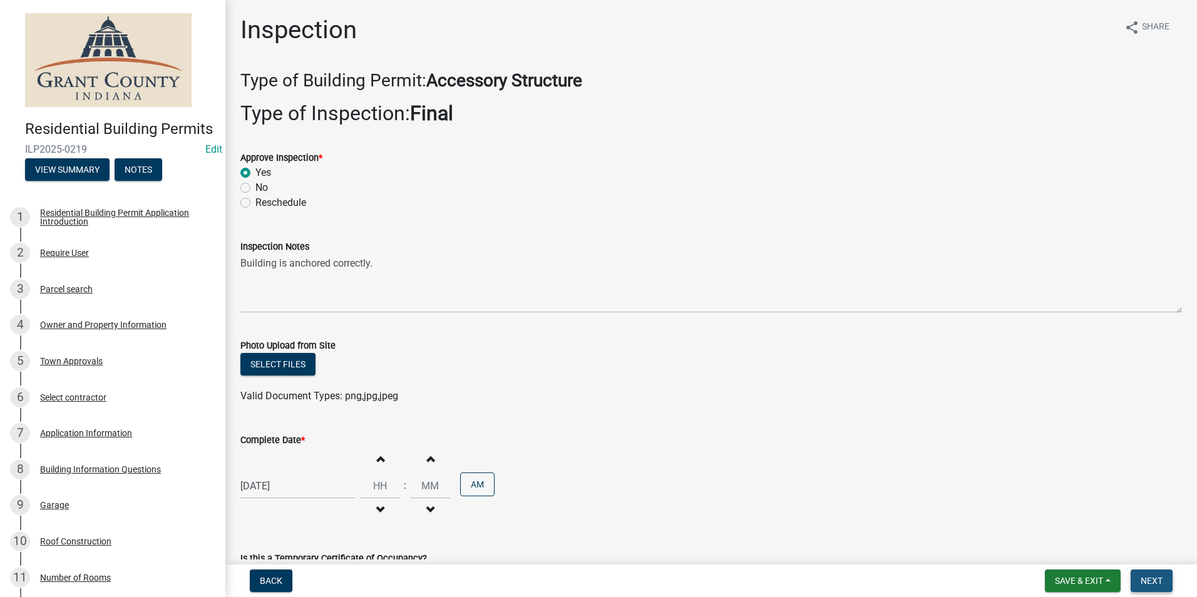
click at [1156, 582] on span "Next" at bounding box center [1152, 581] width 22 height 10
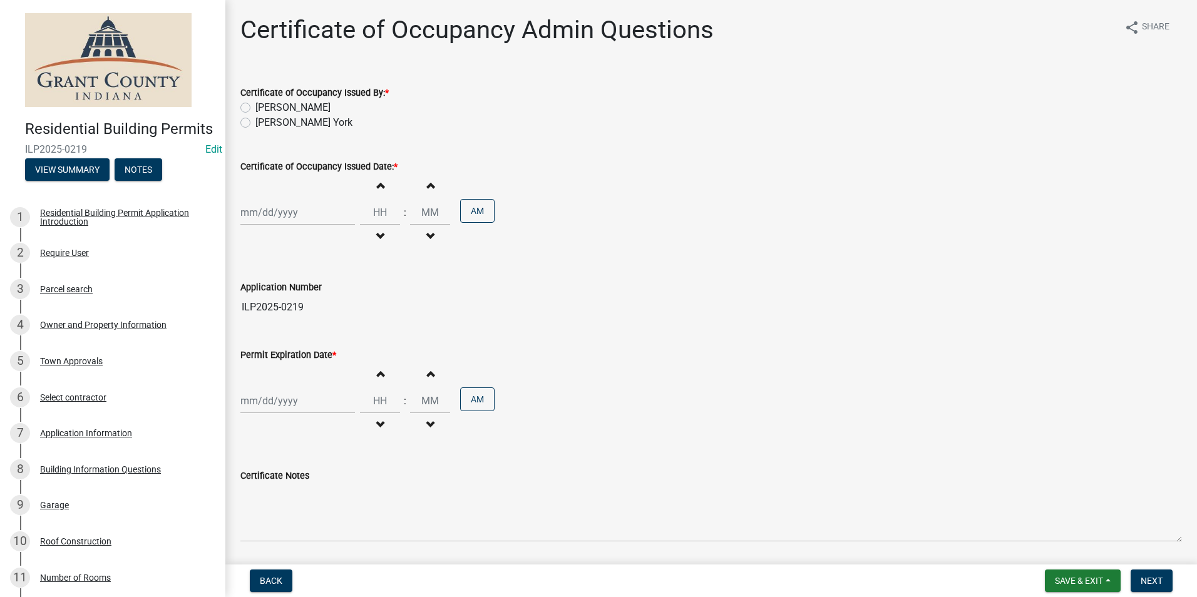
click at [255, 108] on label "[PERSON_NAME]" at bounding box center [292, 107] width 75 height 15
click at [255, 108] on input "[PERSON_NAME]" at bounding box center [259, 104] width 8 height 8
radio input "true"
select select "9"
select select "2025"
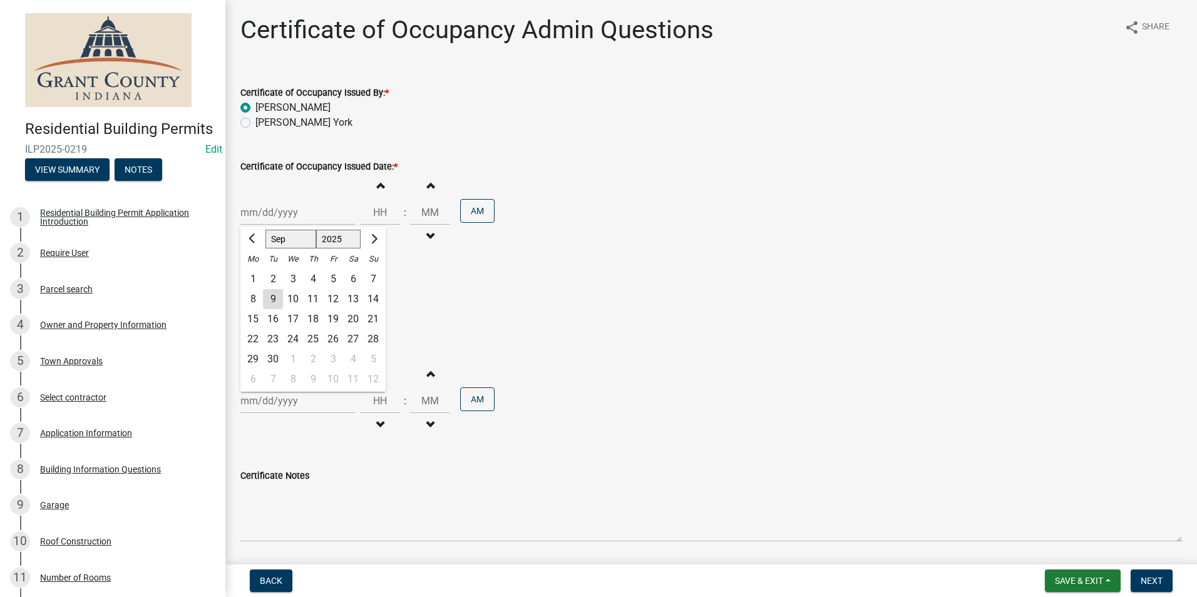
click at [262, 212] on div "[PERSON_NAME] Feb Mar Apr [PERSON_NAME][DATE] Oct Nov [DATE] 1526 1527 1528 152…" at bounding box center [297, 213] width 115 height 26
click at [271, 297] on div "9" at bounding box center [273, 299] width 20 height 20
type input "[DATE]"
click at [262, 403] on div at bounding box center [297, 401] width 115 height 26
select select "9"
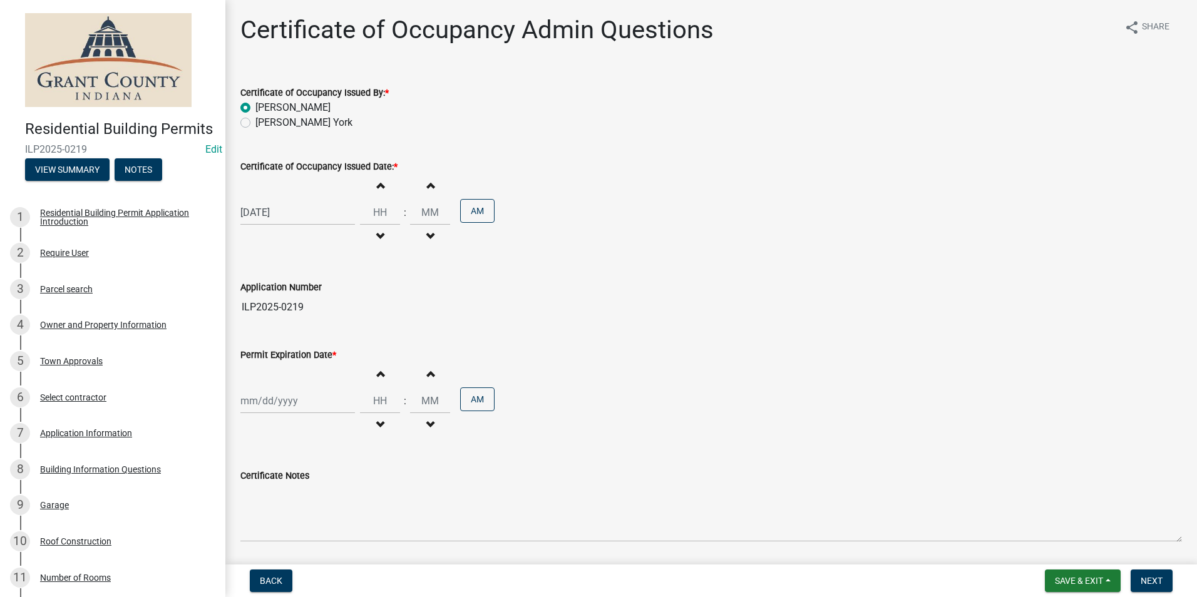
select select "2025"
click at [271, 296] on div "9" at bounding box center [273, 294] width 20 height 20
type input "[DATE]"
click at [1152, 582] on span "Next" at bounding box center [1152, 581] width 22 height 10
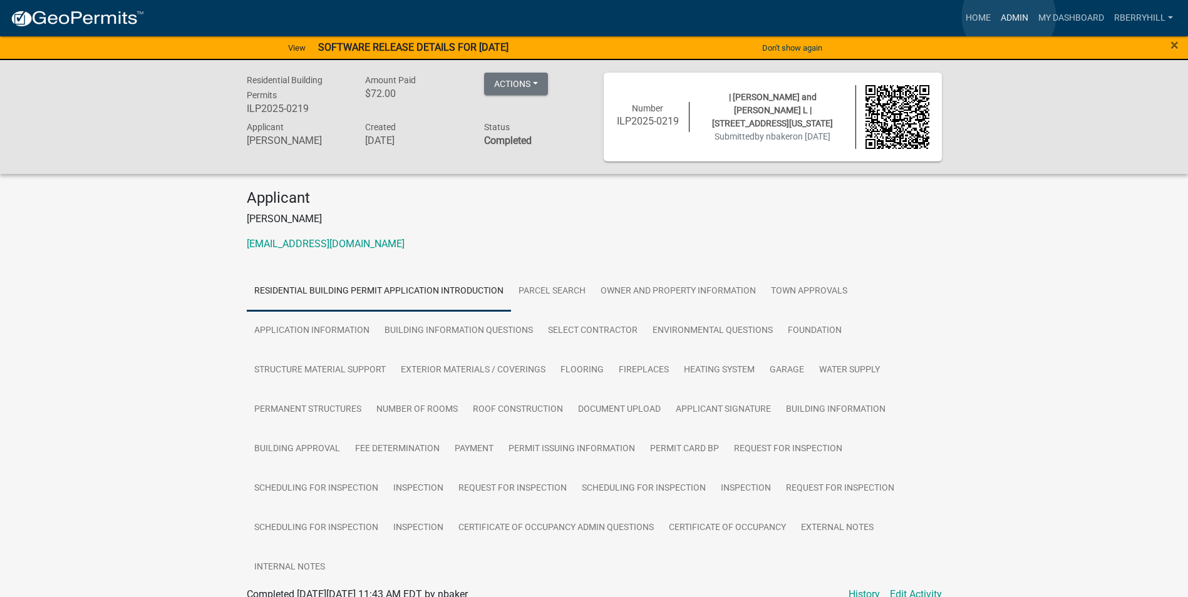
click at [1009, 16] on link "Admin" at bounding box center [1015, 18] width 38 height 24
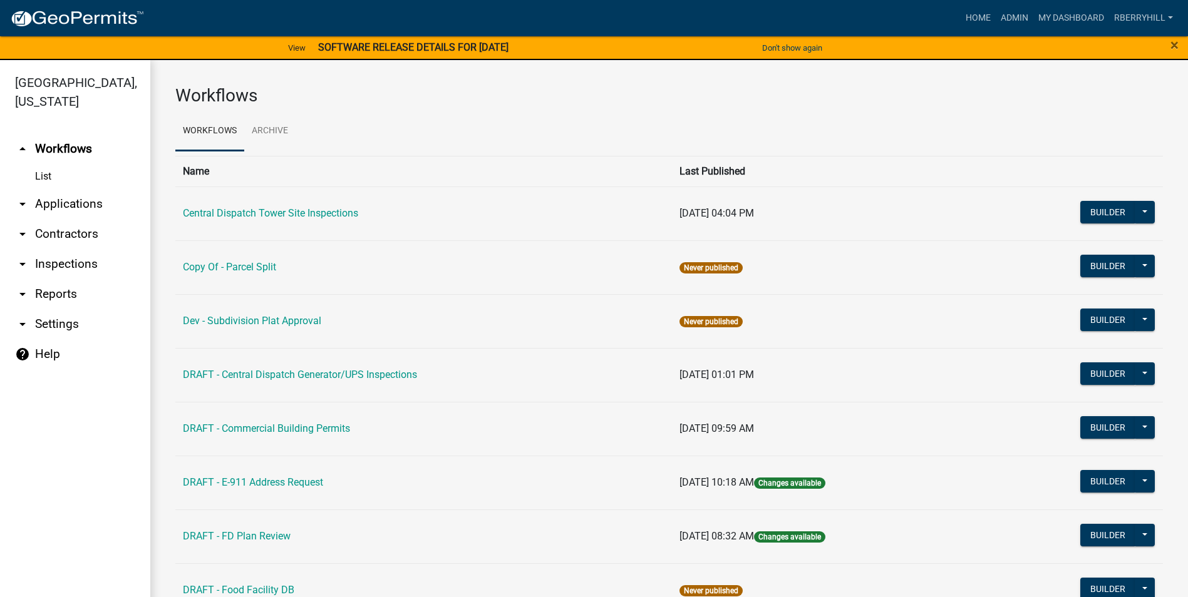
click at [66, 249] on link "arrow_drop_down Inspections" at bounding box center [75, 264] width 150 height 30
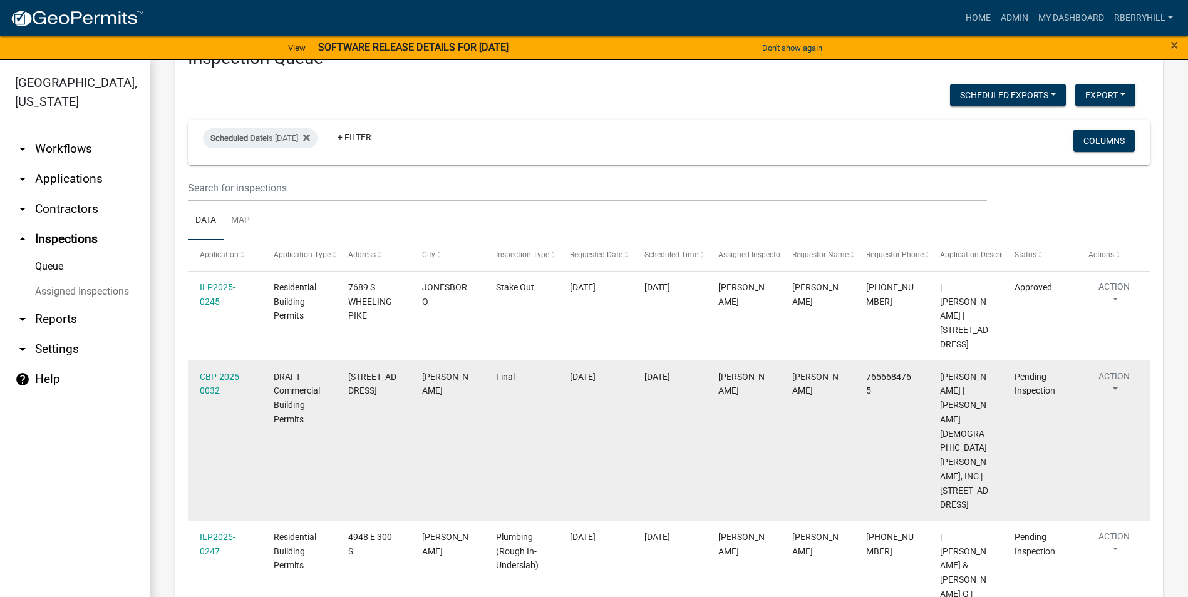
scroll to position [125, 0]
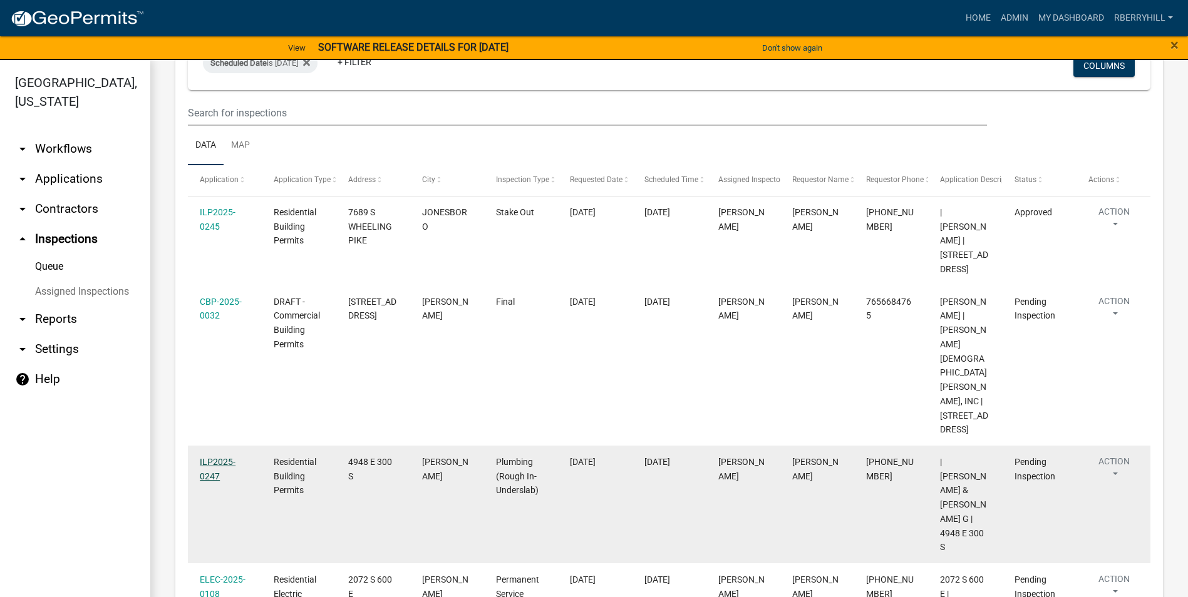
click at [214, 457] on link "ILP2025-0247" at bounding box center [218, 469] width 36 height 24
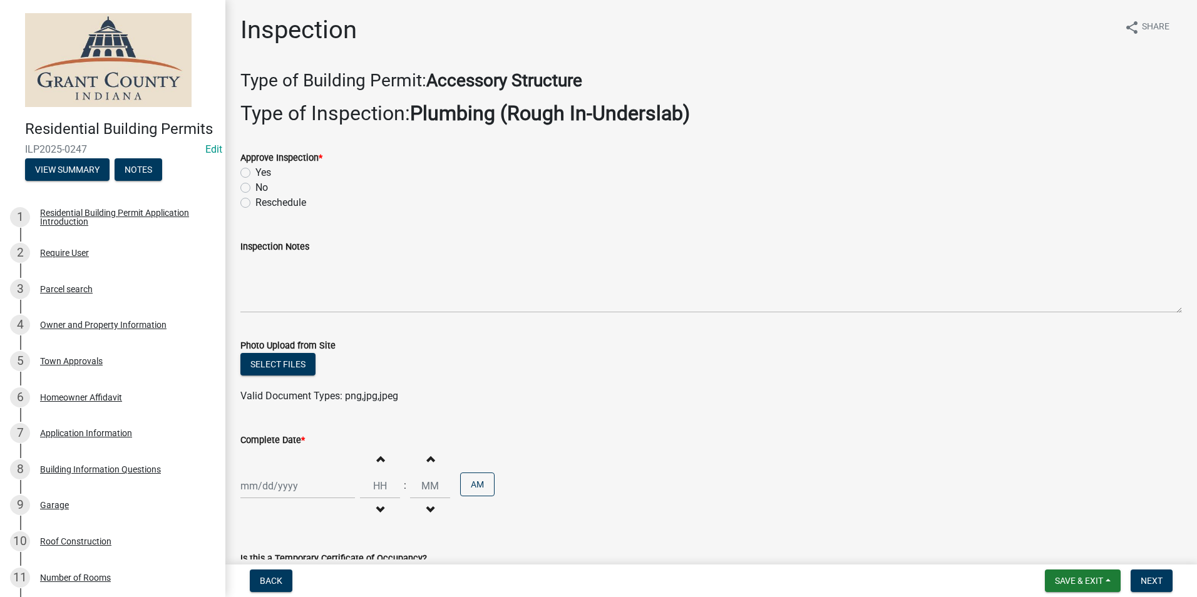
drag, startPoint x: 246, startPoint y: 170, endPoint x: 250, endPoint y: 192, distance: 21.7
click at [255, 174] on label "Yes" at bounding box center [263, 172] width 16 height 15
click at [255, 173] on input "Yes" at bounding box center [259, 169] width 8 height 8
radio input "true"
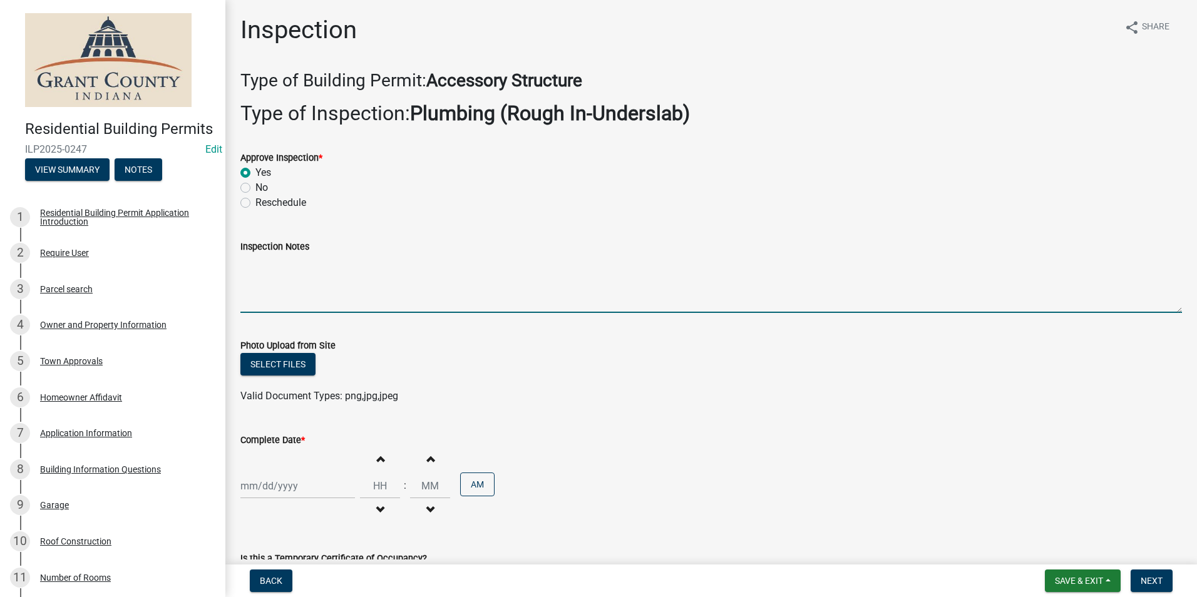
click at [257, 275] on textarea "Inspection Notes" at bounding box center [711, 283] width 942 height 59
type textarea "Posted permit."
click at [280, 486] on div at bounding box center [297, 486] width 115 height 26
select select "9"
select select "2025"
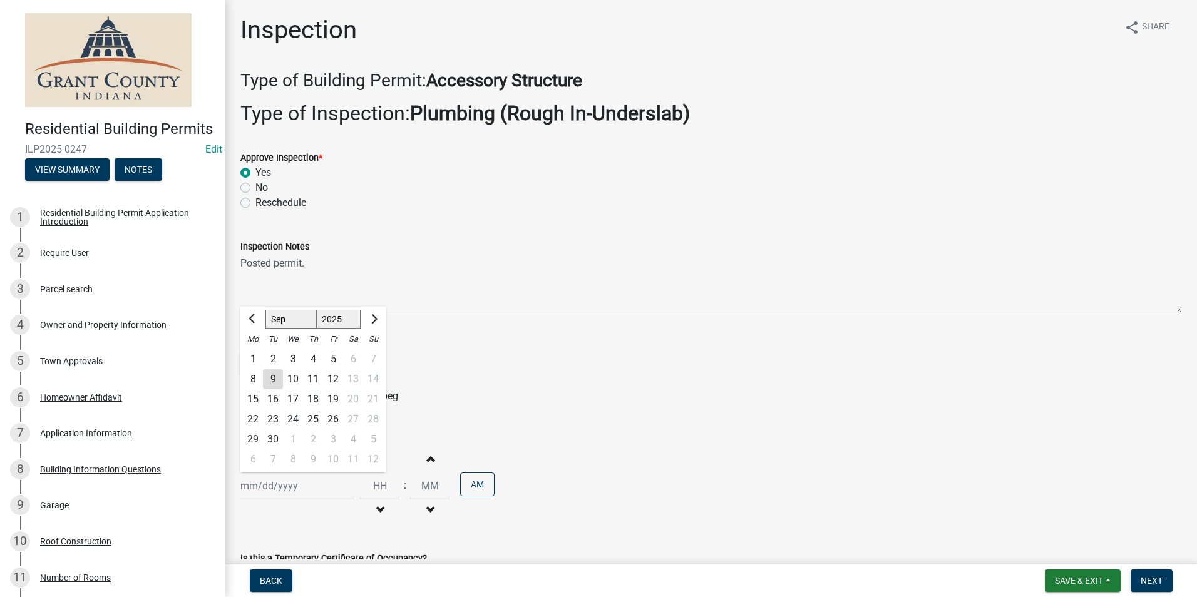
drag, startPoint x: 272, startPoint y: 376, endPoint x: 294, endPoint y: 390, distance: 25.4
click at [273, 377] on div "9" at bounding box center [273, 379] width 20 height 20
type input "[DATE]"
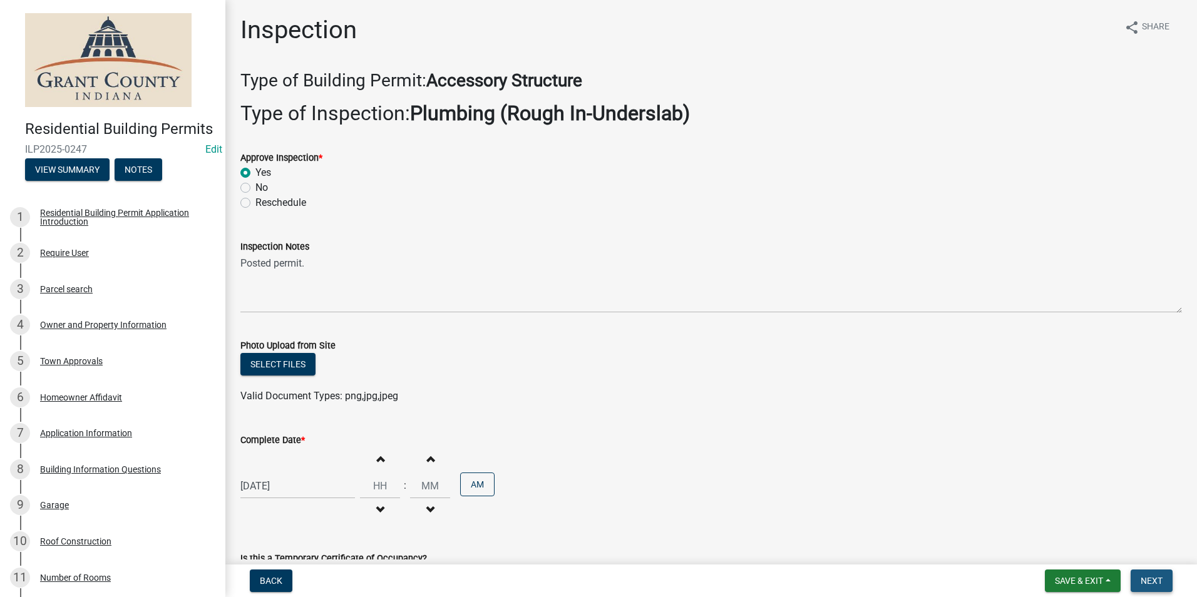
click at [1152, 582] on span "Next" at bounding box center [1152, 581] width 22 height 10
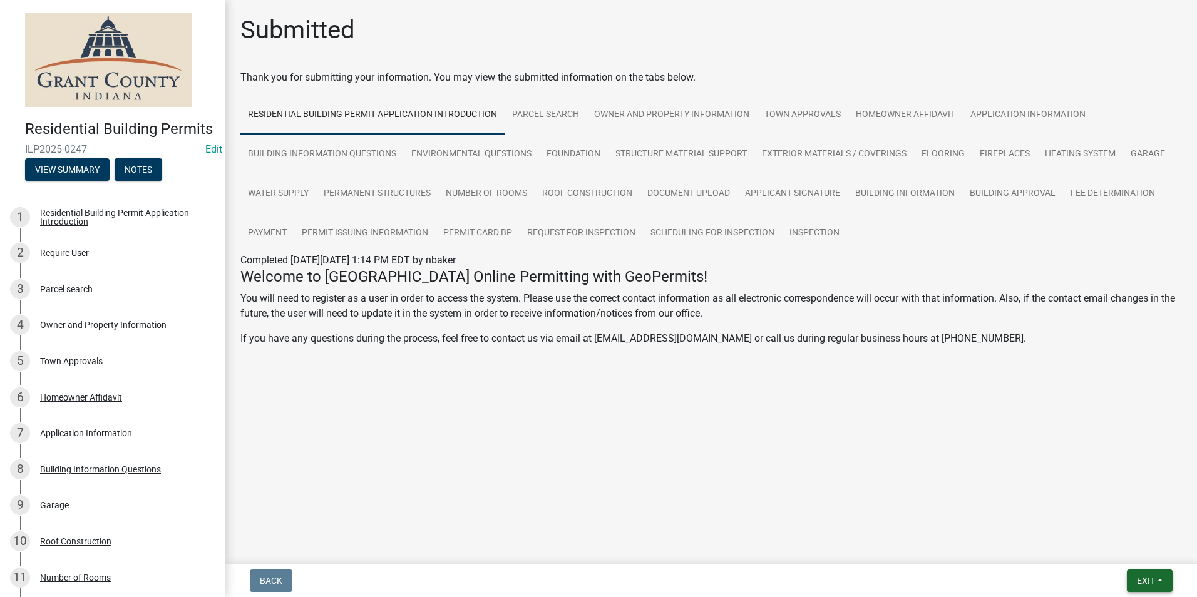
click at [1150, 584] on span "Exit" at bounding box center [1146, 581] width 18 height 10
click at [1128, 557] on button "Save & Exit" at bounding box center [1123, 549] width 100 height 30
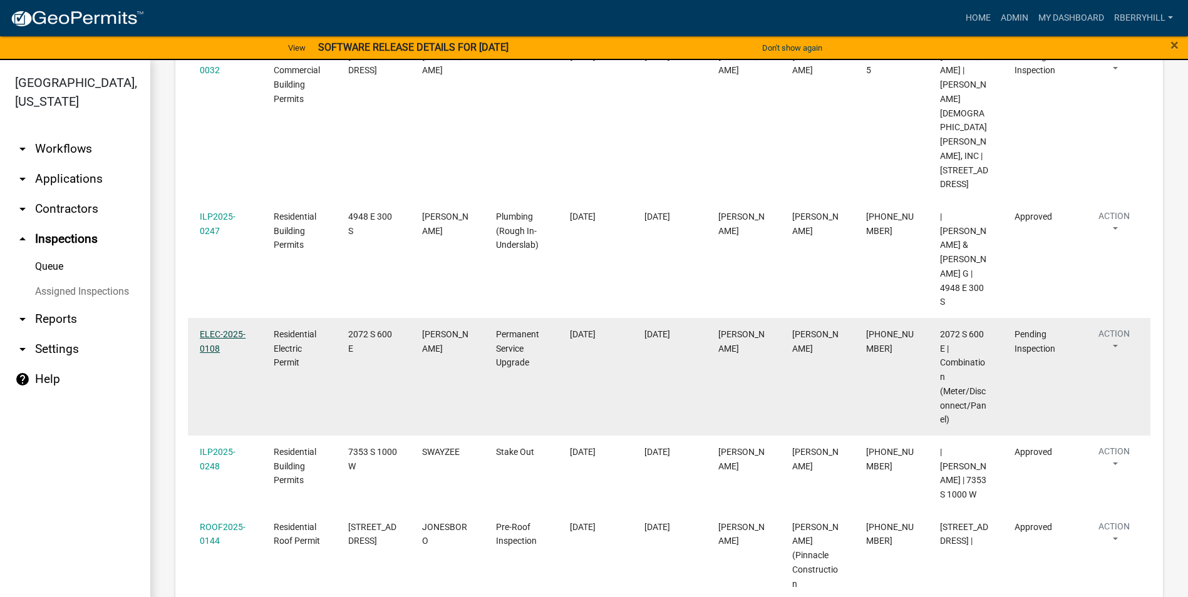
scroll to position [376, 0]
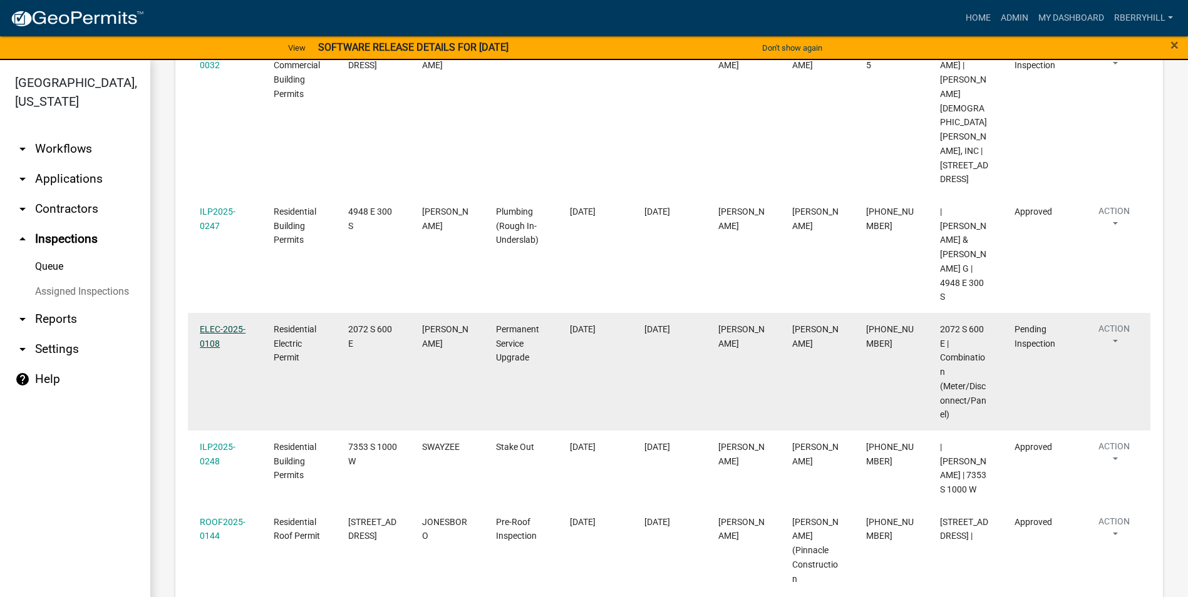
click at [226, 324] on link "ELEC-2025-0108" at bounding box center [223, 336] width 46 height 24
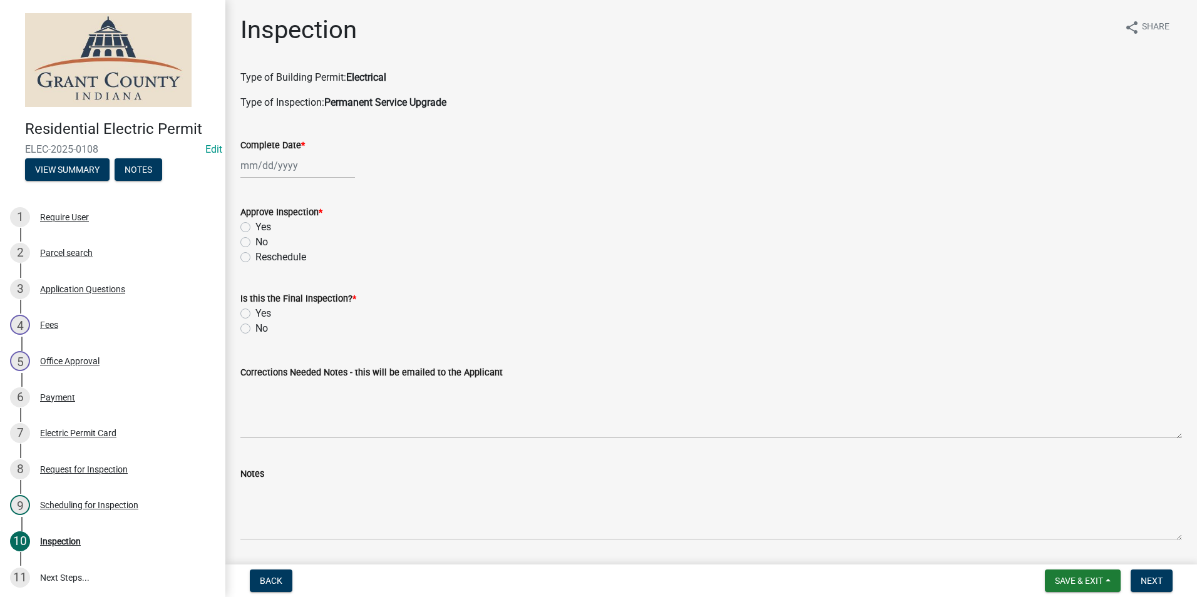
click at [255, 225] on label "Yes" at bounding box center [263, 227] width 16 height 15
click at [255, 225] on input "Yes" at bounding box center [259, 224] width 8 height 8
radio input "true"
click at [255, 328] on label "No" at bounding box center [261, 328] width 13 height 15
click at [255, 328] on input "No" at bounding box center [259, 325] width 8 height 8
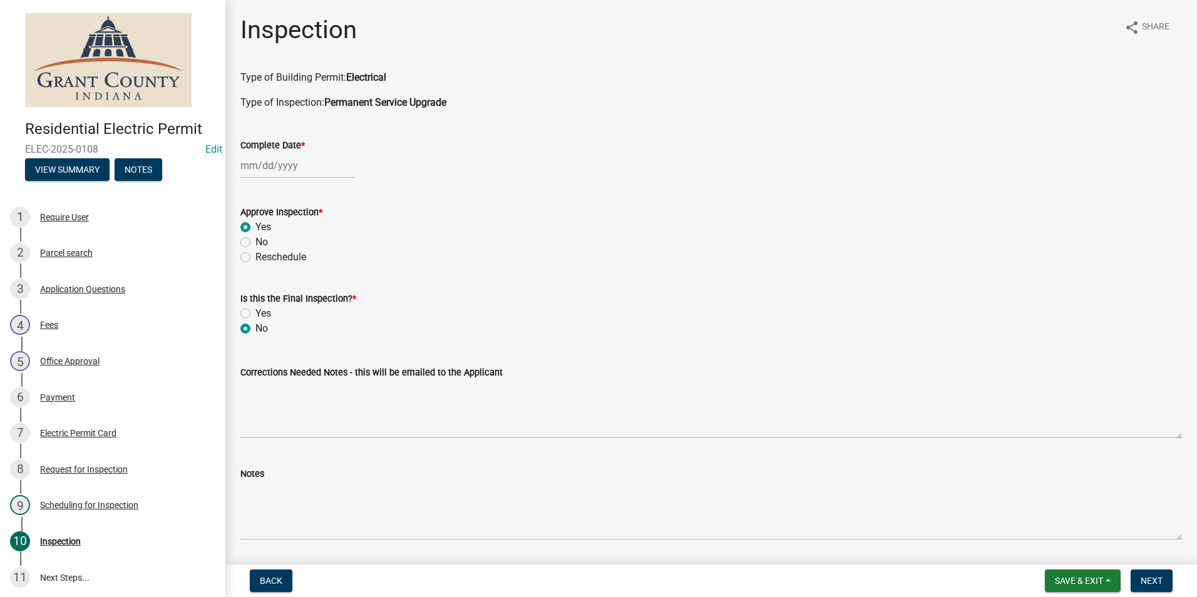
radio input "true"
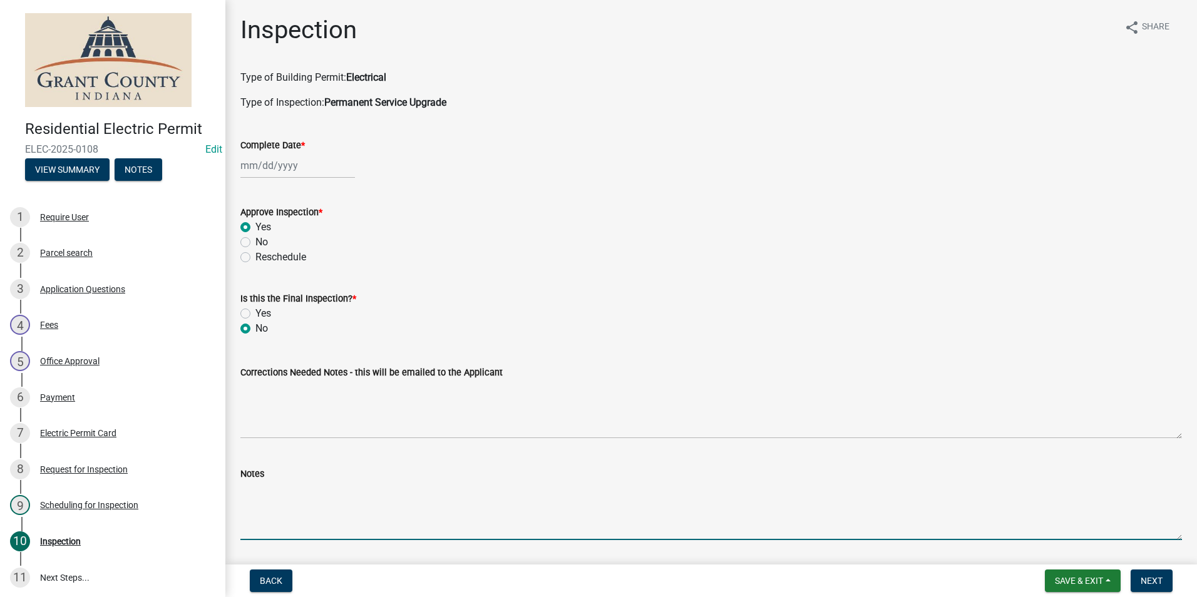
click at [249, 492] on textarea "Notes" at bounding box center [711, 511] width 942 height 59
type textarea "Needs GFCI protection on exterior receptacle."
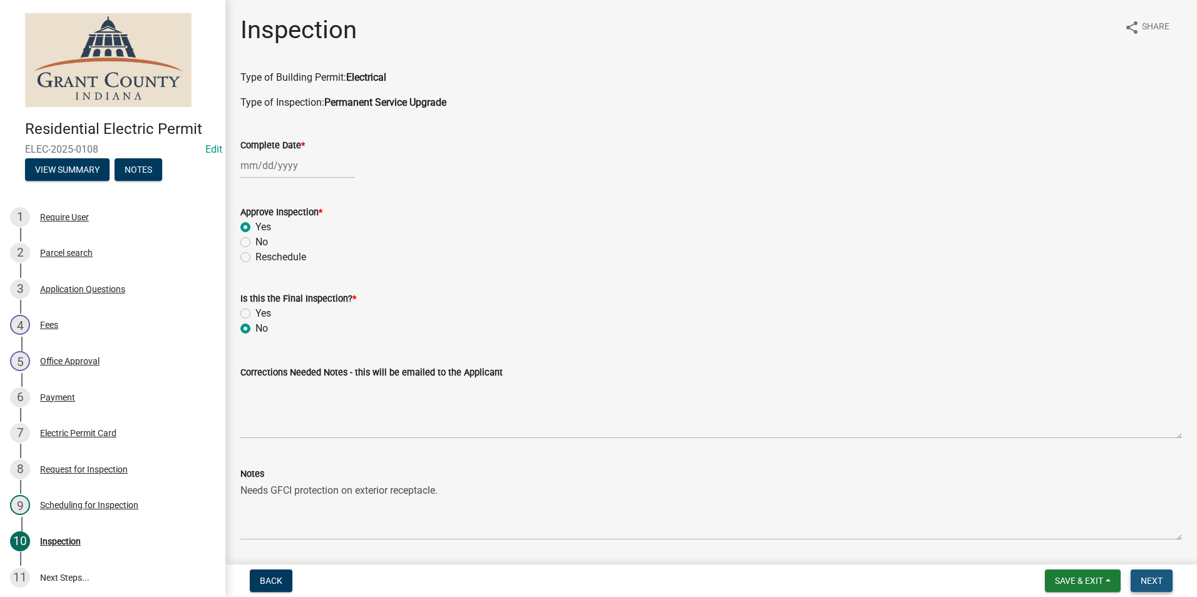
click at [1152, 579] on span "Next" at bounding box center [1152, 581] width 22 height 10
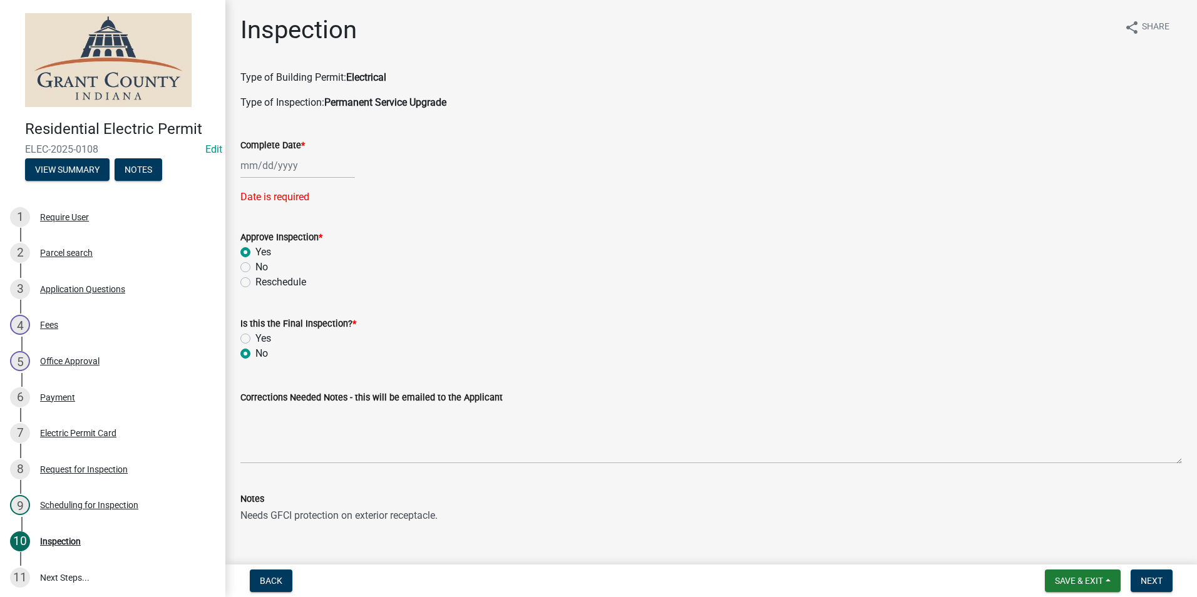
click at [277, 164] on div at bounding box center [297, 166] width 115 height 26
select select "9"
select select "2025"
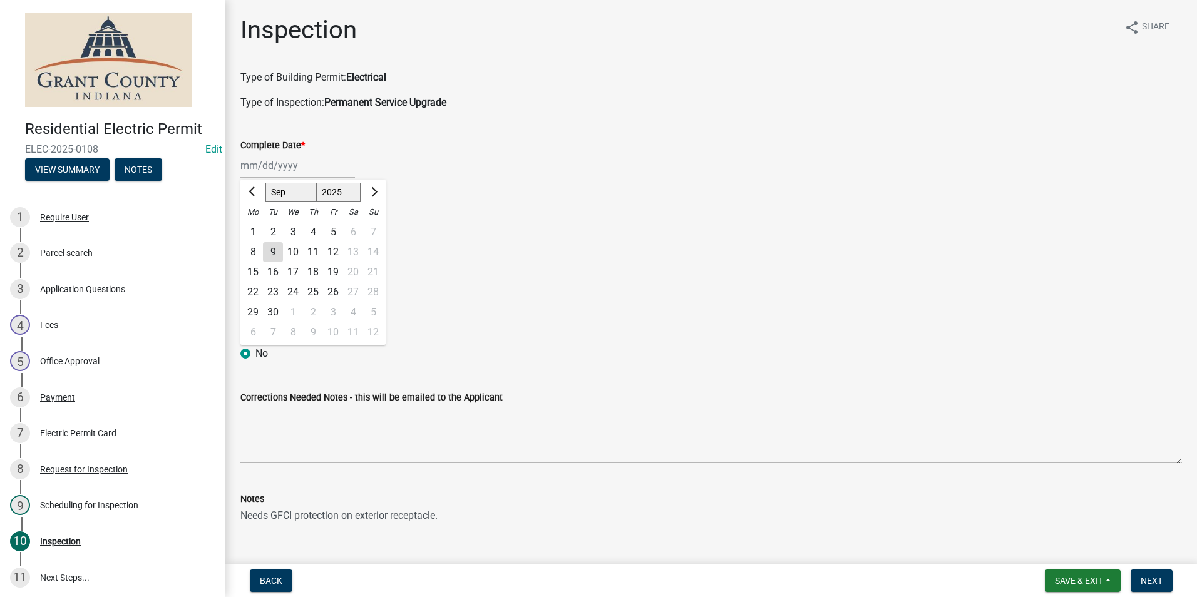
click at [273, 254] on div "9" at bounding box center [273, 252] width 20 height 20
type input "[DATE]"
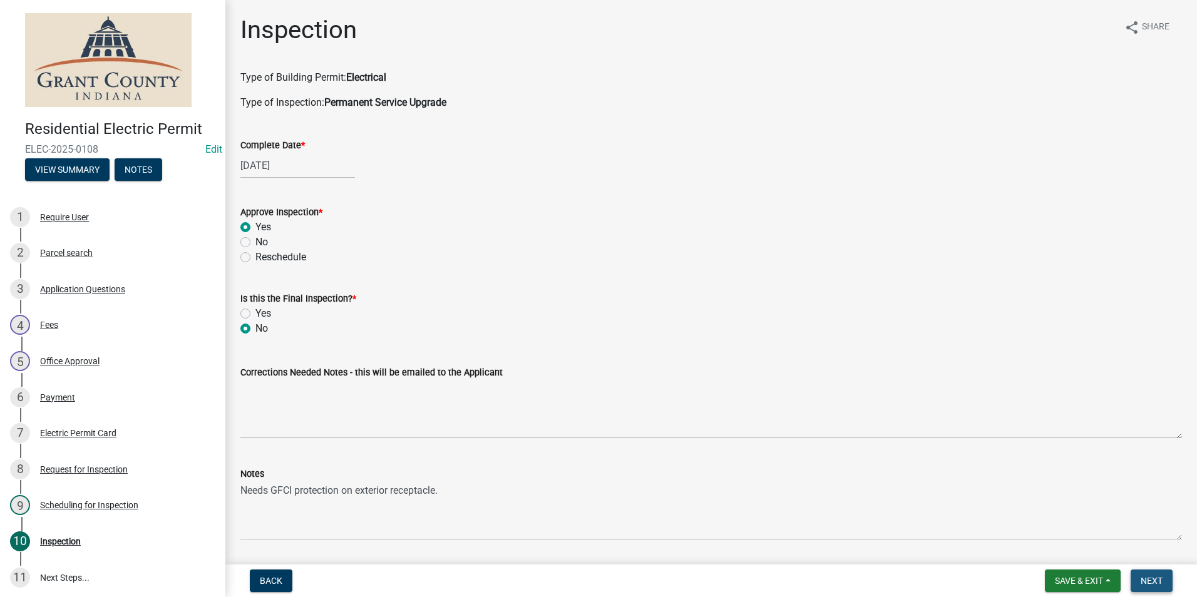
click at [1143, 583] on span "Next" at bounding box center [1152, 581] width 22 height 10
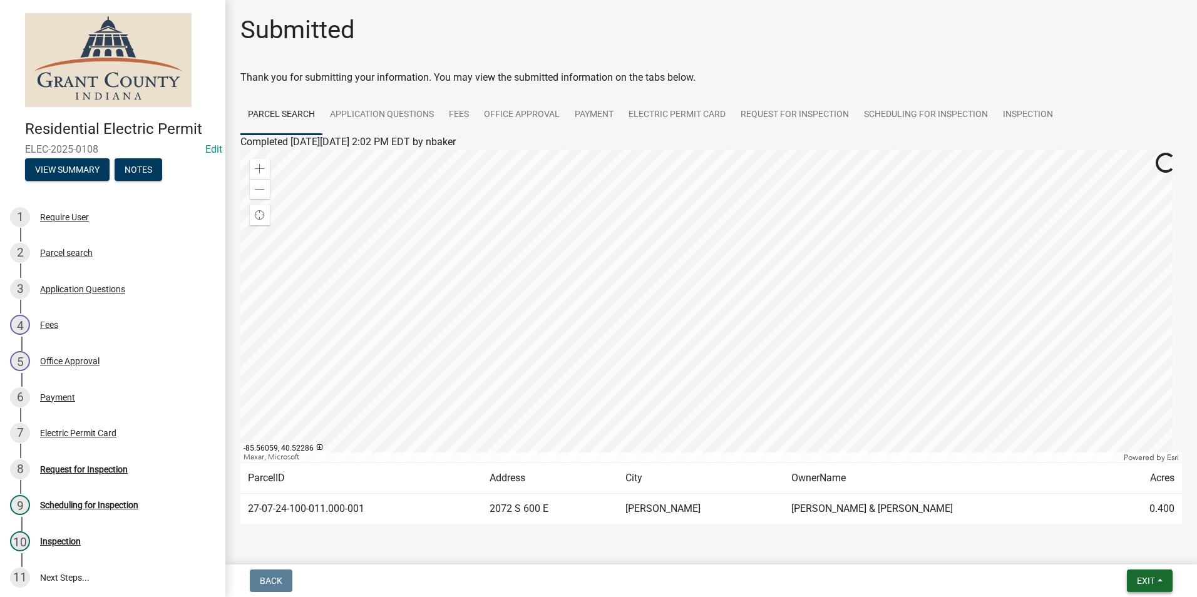
click at [1152, 577] on span "Exit" at bounding box center [1146, 581] width 18 height 10
click at [1127, 550] on button "Save & Exit" at bounding box center [1123, 549] width 100 height 30
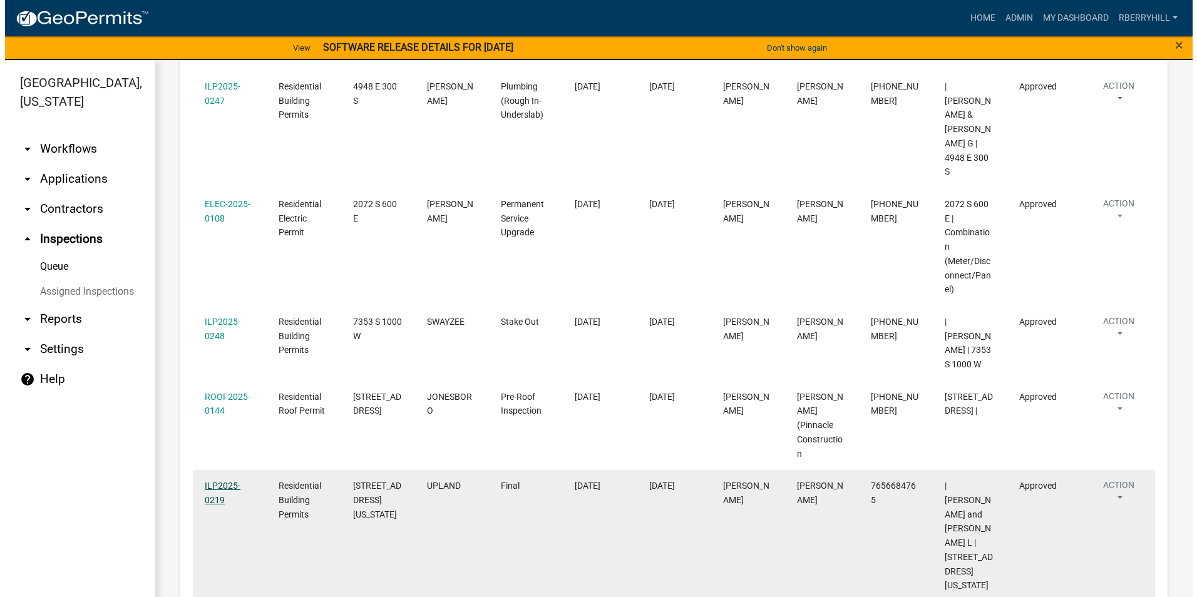
scroll to position [626, 0]
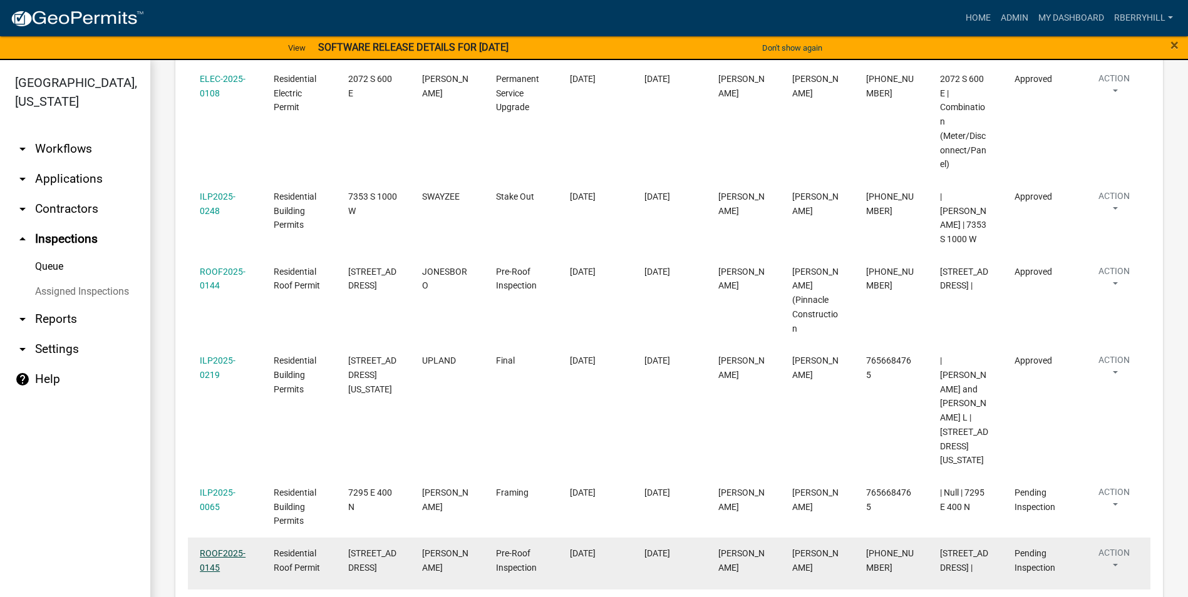
click at [220, 549] on link "ROOF2025-0145" at bounding box center [223, 561] width 46 height 24
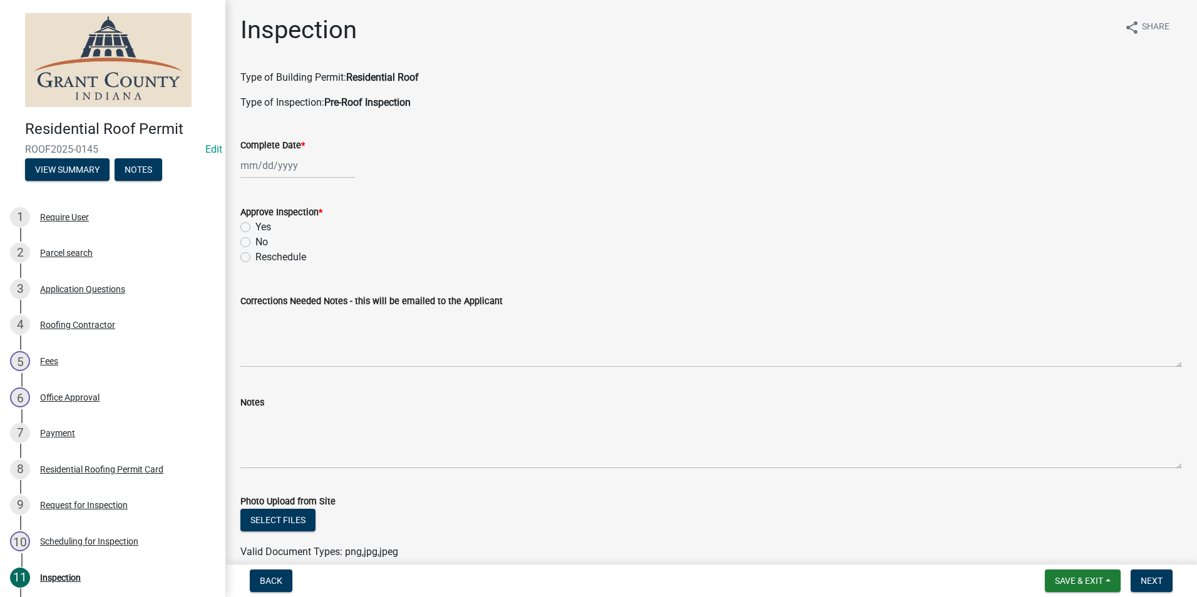
select select "9"
select select "2025"
drag, startPoint x: 271, startPoint y: 165, endPoint x: 262, endPoint y: 190, distance: 25.9
click at [269, 167] on div "[PERSON_NAME] Feb Mar Apr [PERSON_NAME][DATE] Oct Nov [DATE] 1526 1527 1528 152…" at bounding box center [297, 166] width 115 height 26
click at [274, 254] on div "9" at bounding box center [273, 252] width 20 height 20
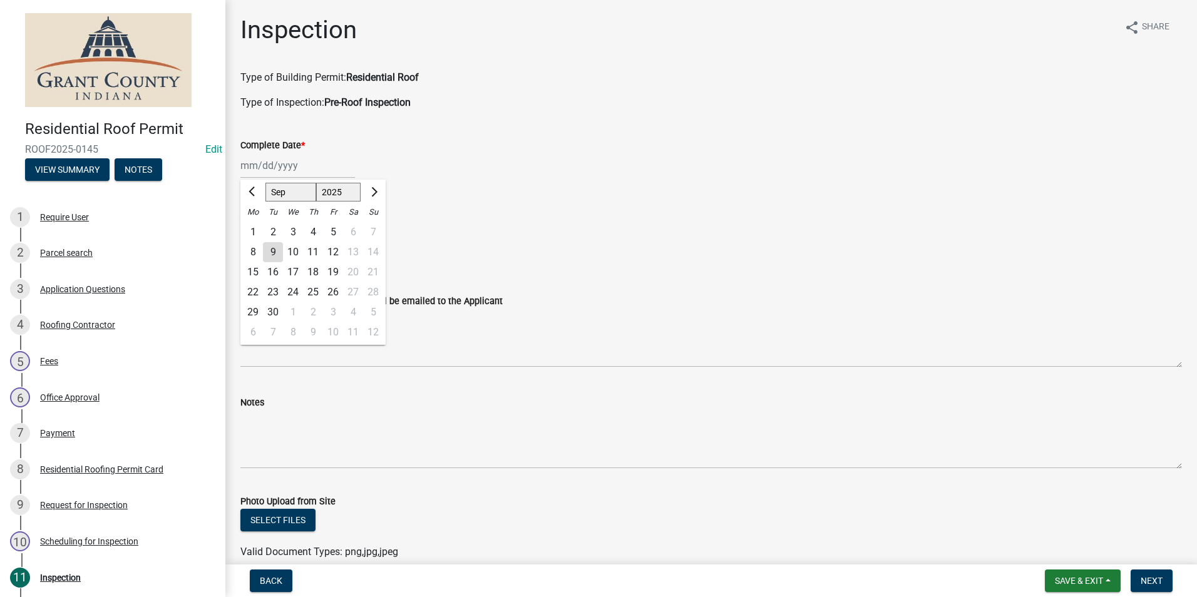
type input "[DATE]"
click at [255, 225] on label "Yes" at bounding box center [263, 227] width 16 height 15
click at [255, 225] on input "Yes" at bounding box center [259, 224] width 8 height 8
radio input "true"
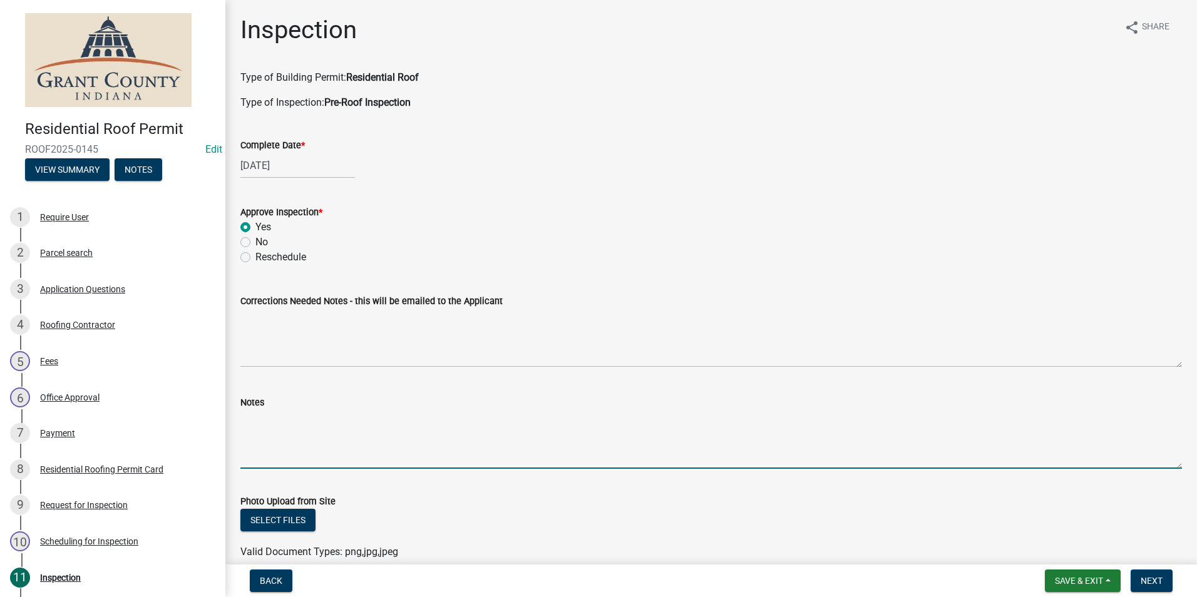
click at [249, 420] on textarea "Notes" at bounding box center [711, 439] width 942 height 59
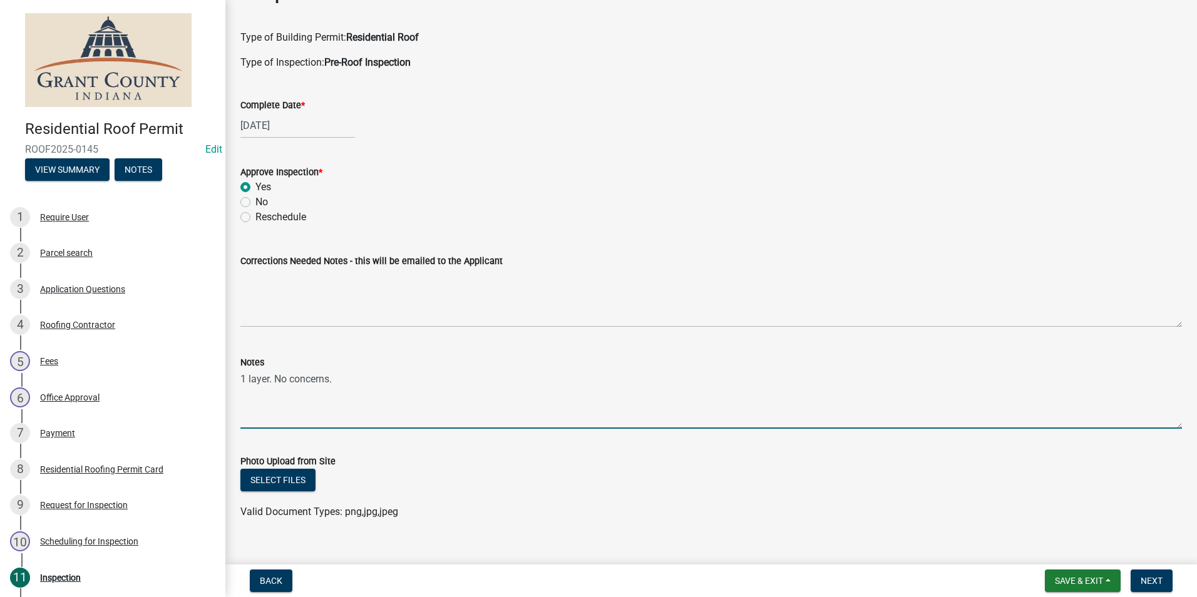
scroll to position [60, 0]
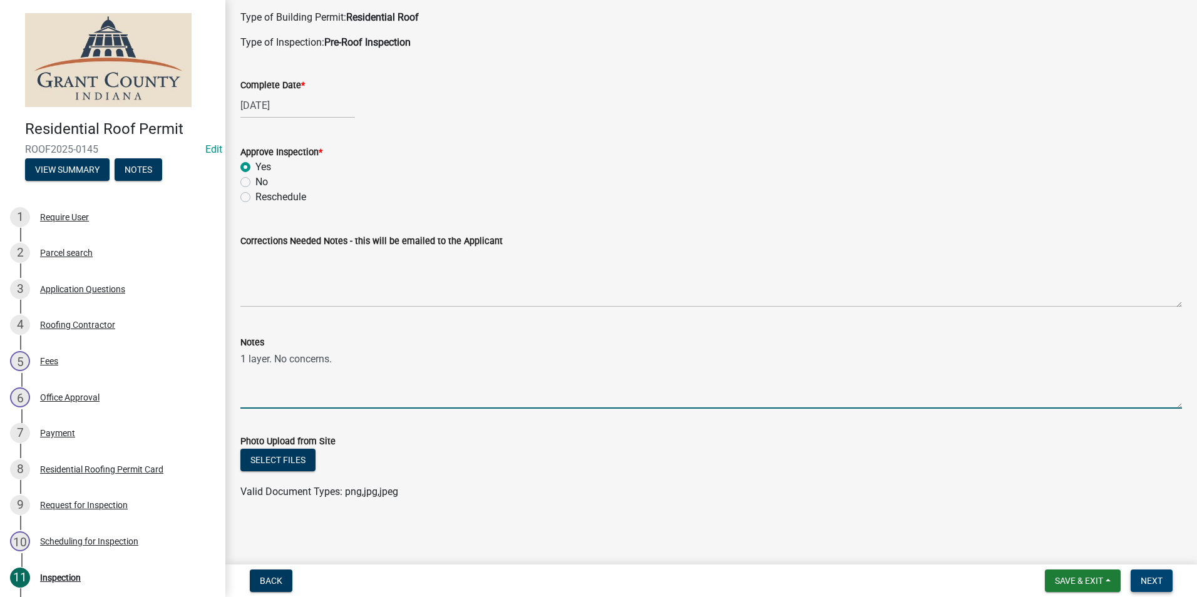
type textarea "1 layer. No concerns."
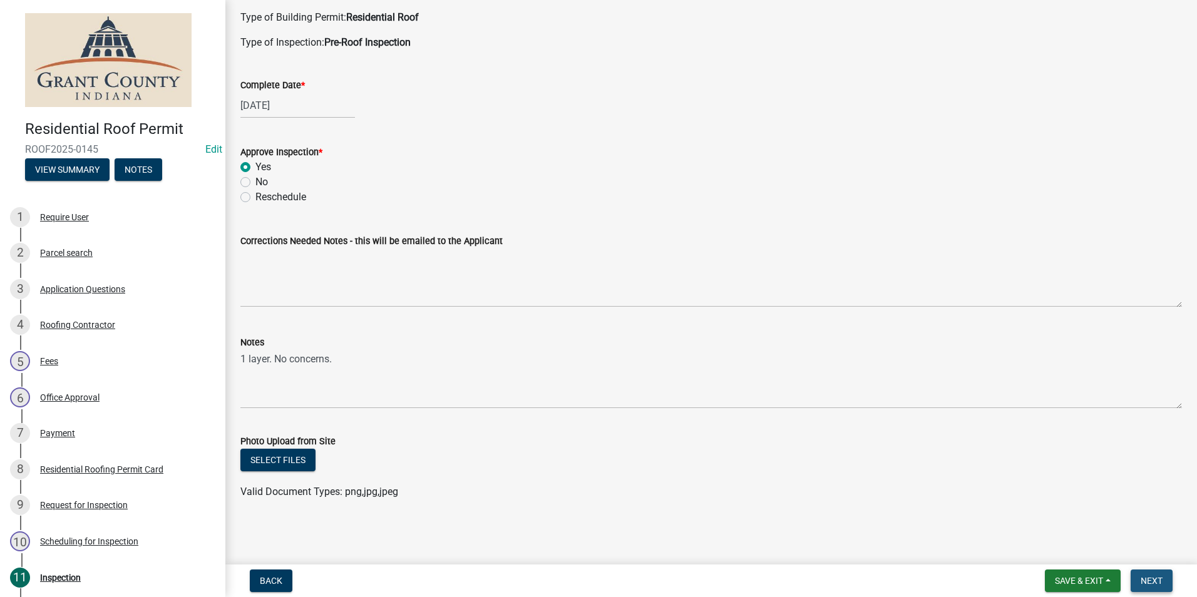
click at [1159, 581] on span "Next" at bounding box center [1152, 581] width 22 height 10
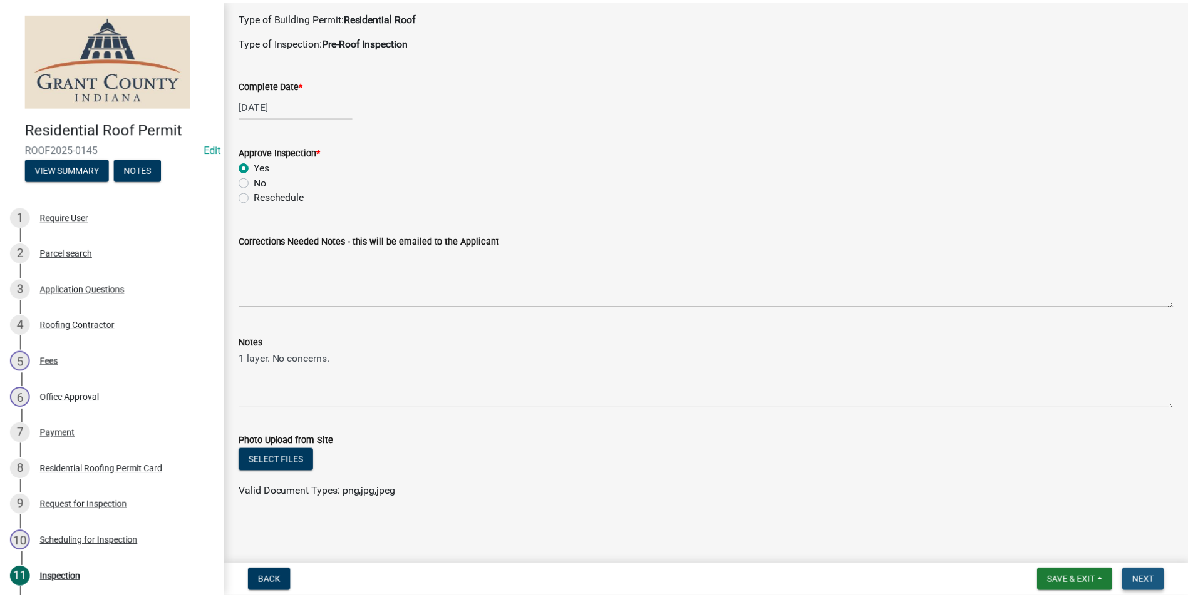
scroll to position [0, 0]
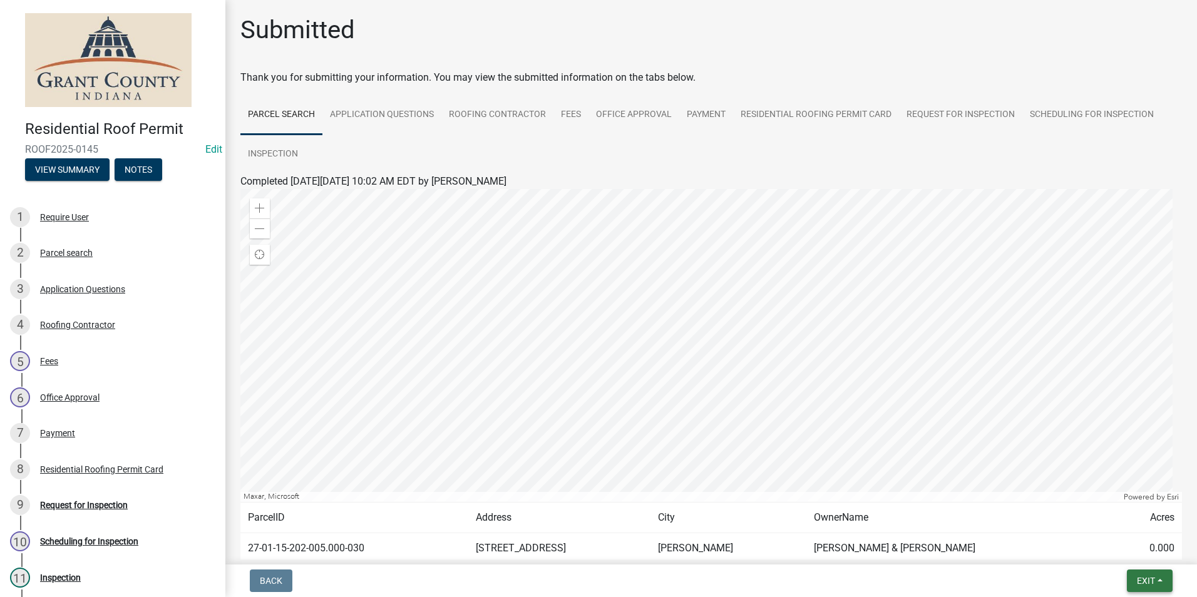
click at [1159, 582] on button "Exit" at bounding box center [1150, 581] width 46 height 23
click at [1125, 552] on button "Save & Exit" at bounding box center [1123, 549] width 100 height 30
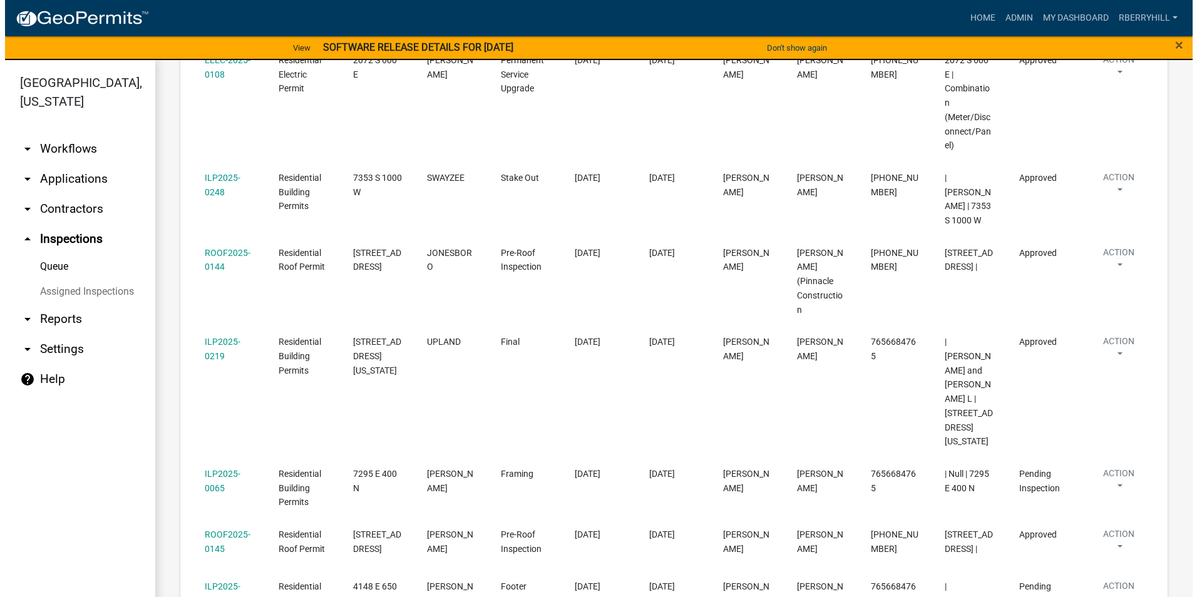
scroll to position [651, 0]
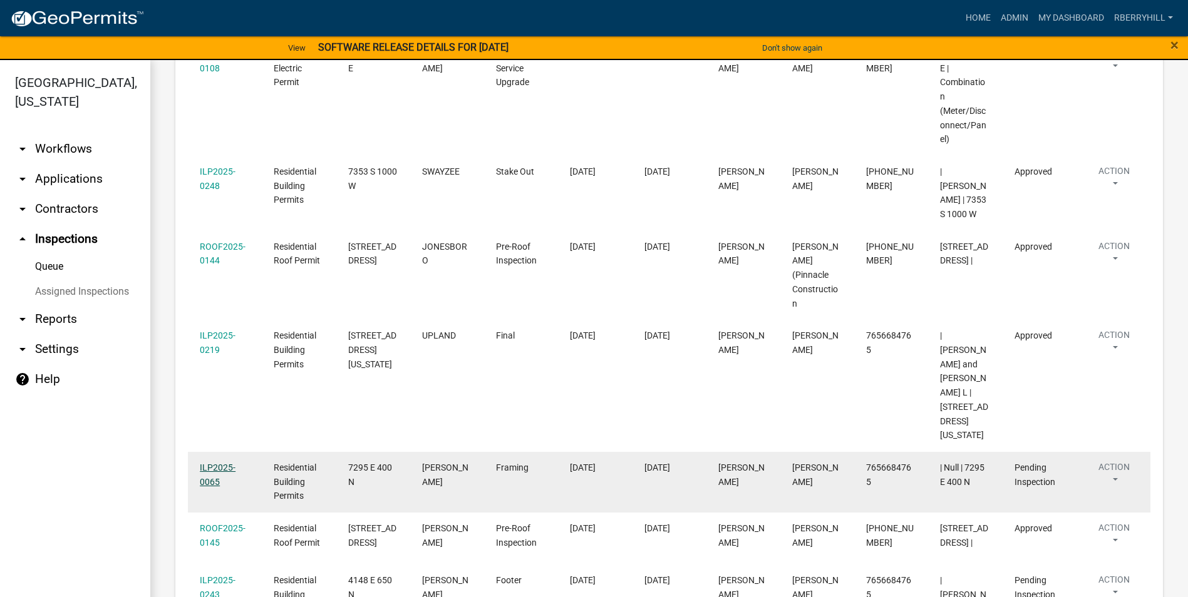
click at [220, 463] on link "ILP2025-0065" at bounding box center [218, 475] width 36 height 24
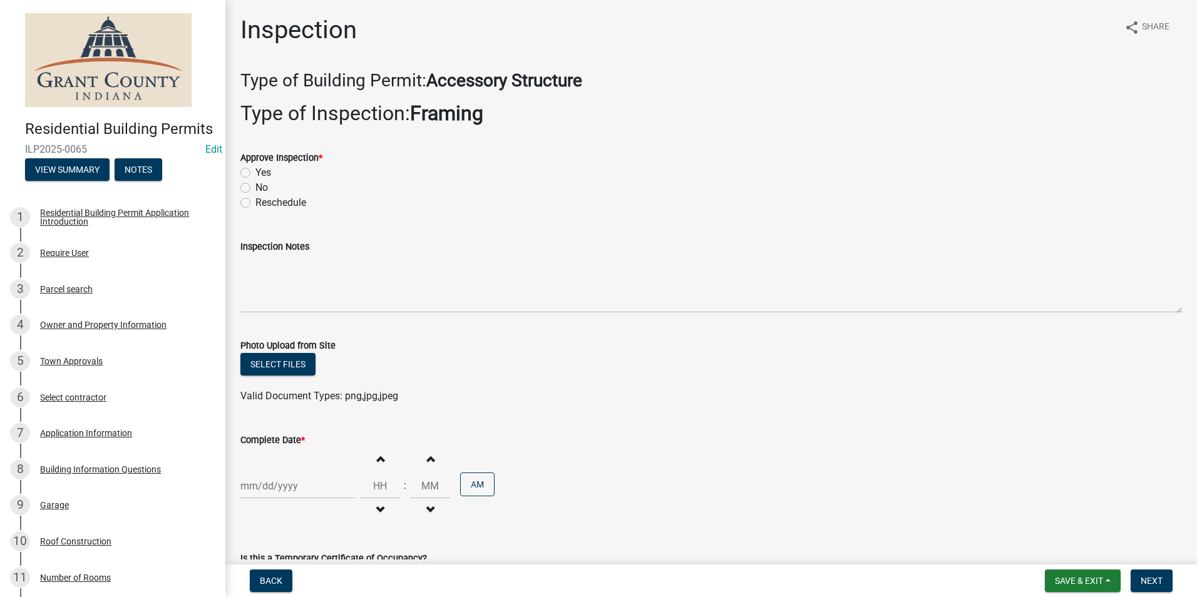
click at [255, 173] on label "Yes" at bounding box center [263, 172] width 16 height 15
click at [255, 173] on input "Yes" at bounding box center [259, 169] width 8 height 8
radio input "true"
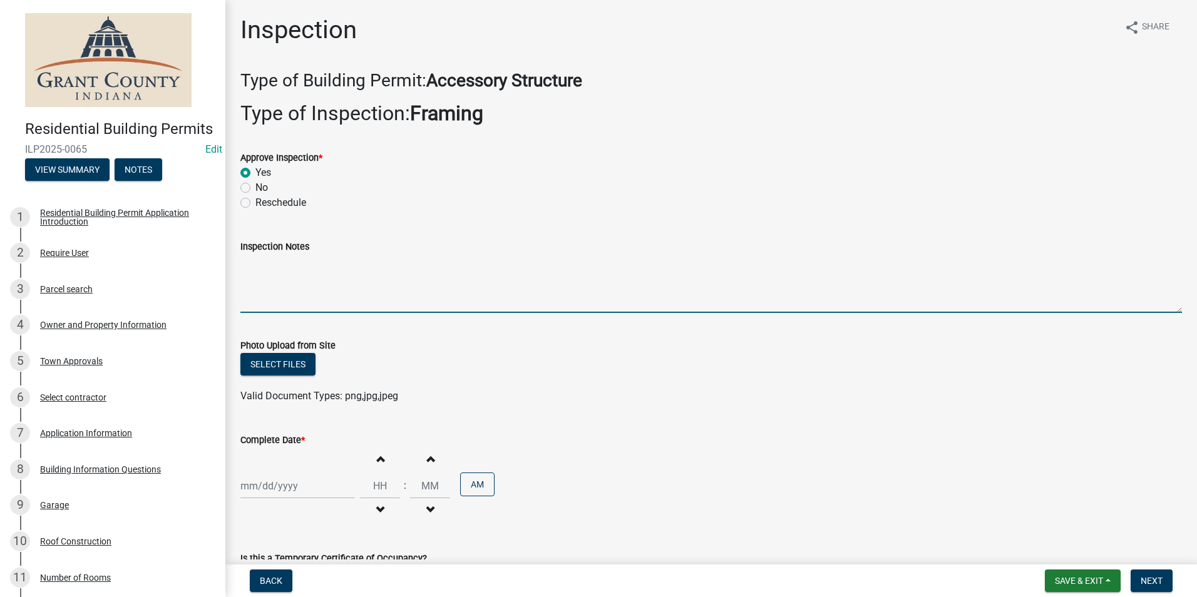
drag, startPoint x: 254, startPoint y: 276, endPoint x: 251, endPoint y: 266, distance: 10.3
click at [254, 274] on textarea "Inspection Notes" at bounding box center [711, 283] width 942 height 59
type textarea "Framing exceeds code."
click at [265, 488] on div at bounding box center [297, 486] width 115 height 26
select select "9"
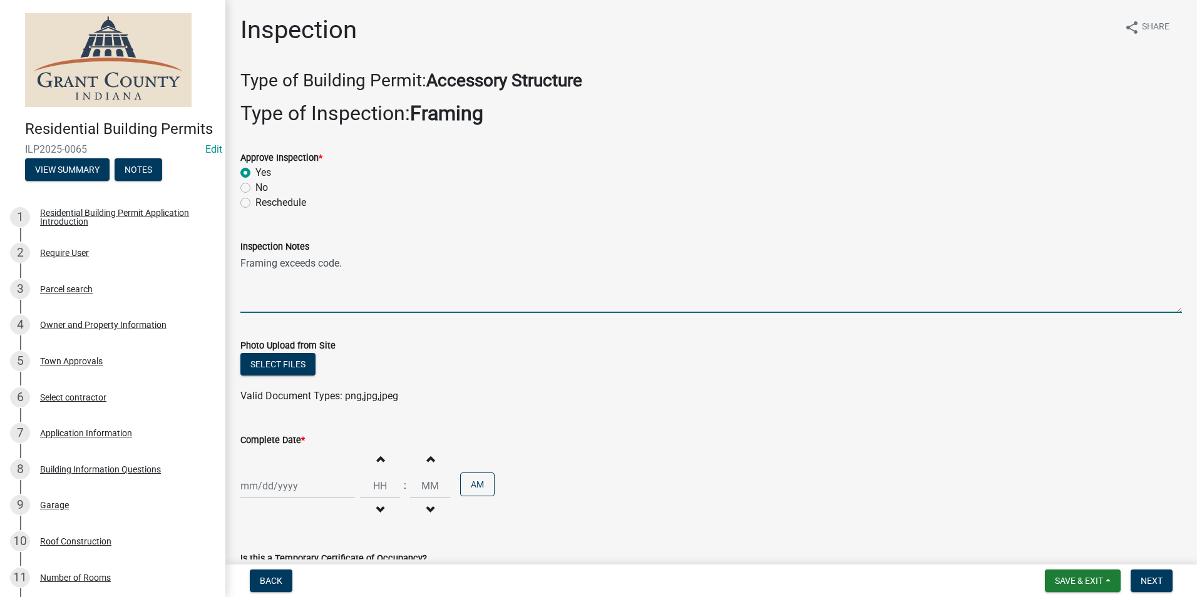
select select "2025"
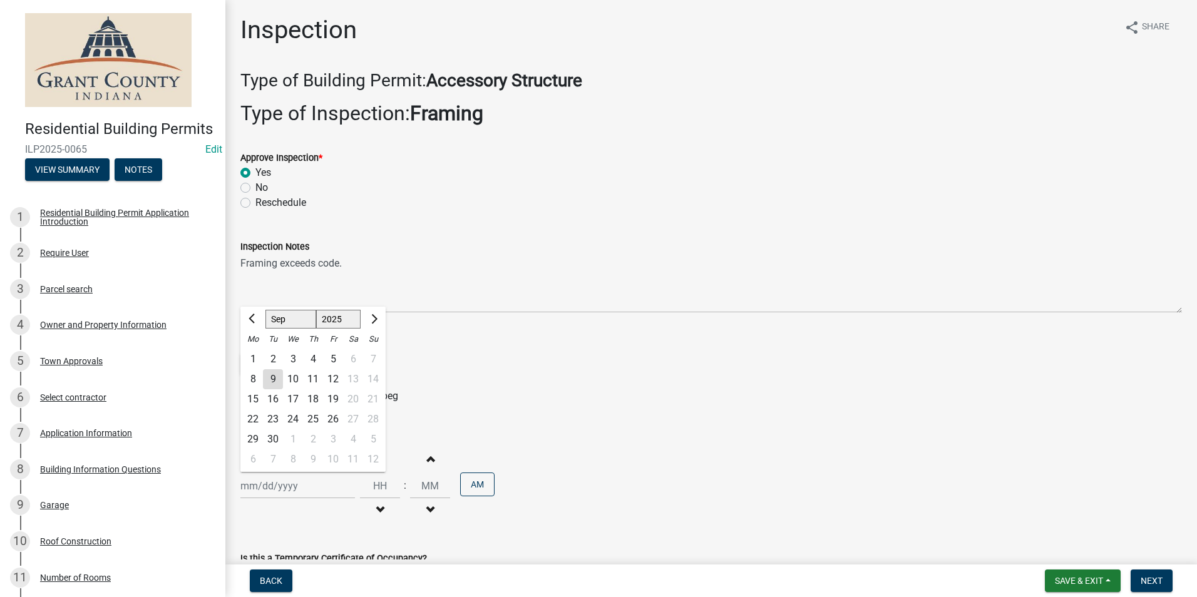
click at [274, 375] on div "9" at bounding box center [273, 379] width 20 height 20
type input "[DATE]"
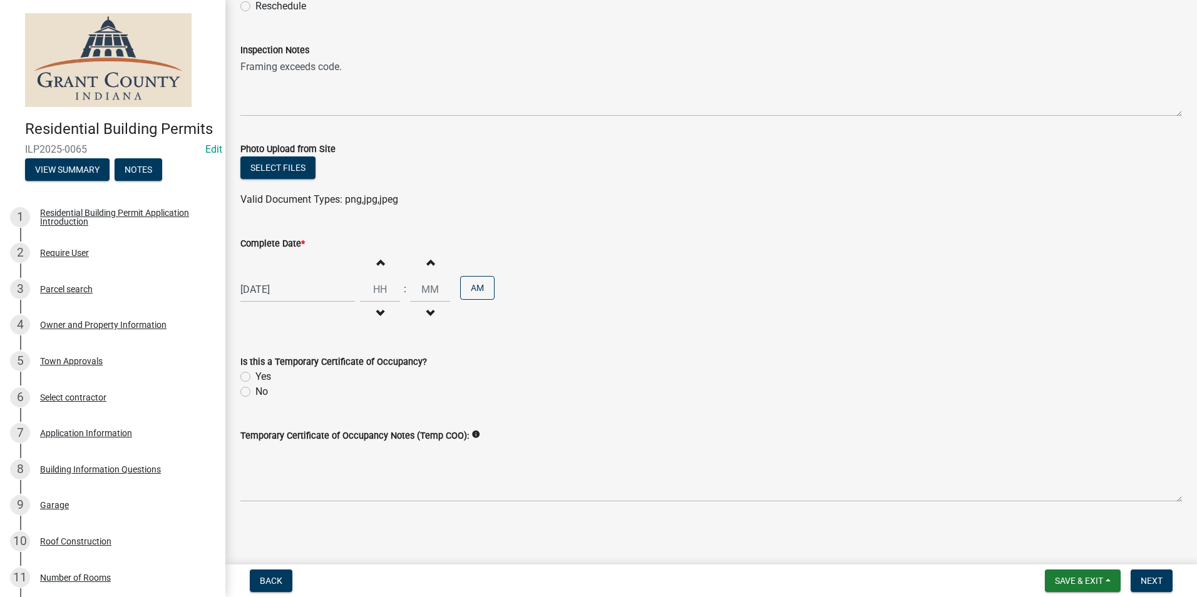
scroll to position [198, 0]
click at [1151, 579] on span "Next" at bounding box center [1152, 581] width 22 height 10
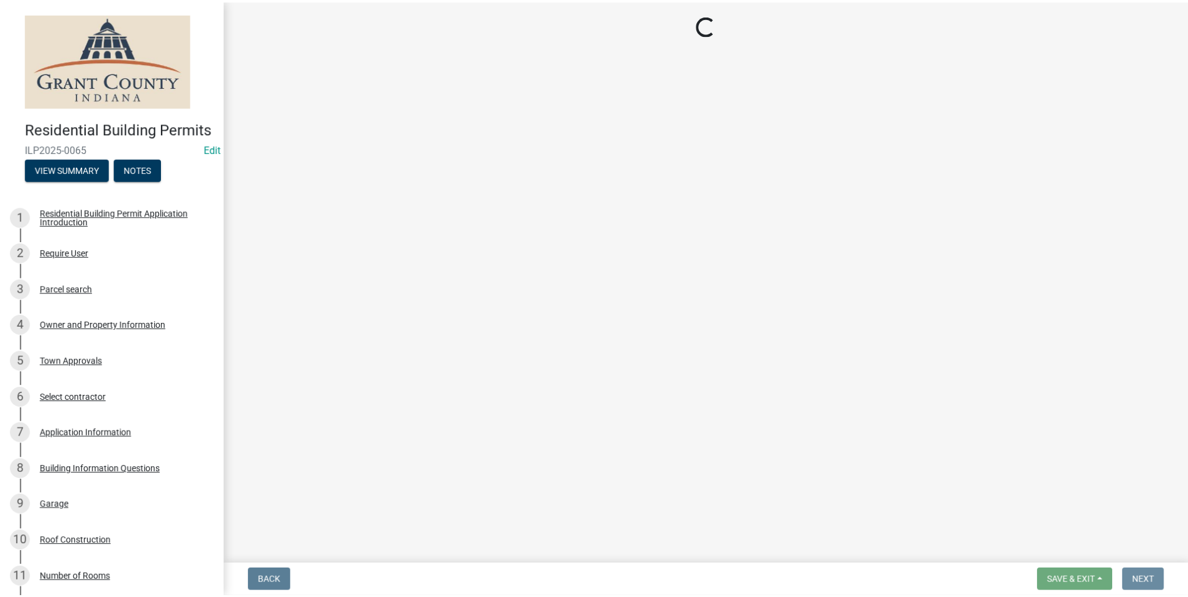
scroll to position [0, 0]
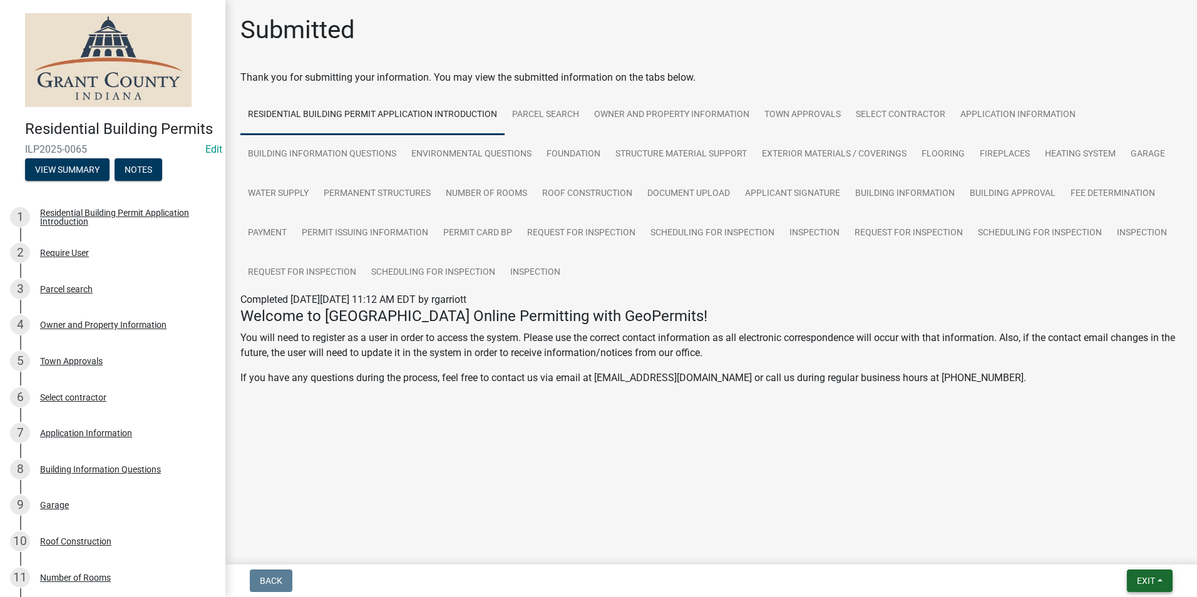
click at [1152, 579] on span "Exit" at bounding box center [1146, 581] width 18 height 10
click at [1138, 549] on button "Save & Exit" at bounding box center [1123, 549] width 100 height 30
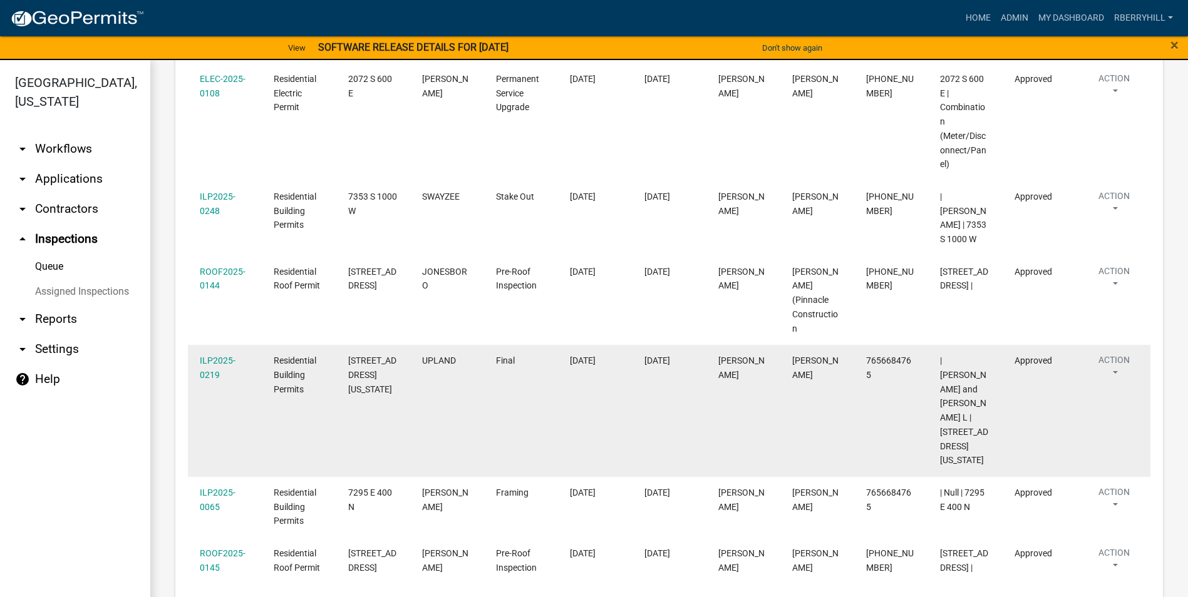
scroll to position [651, 0]
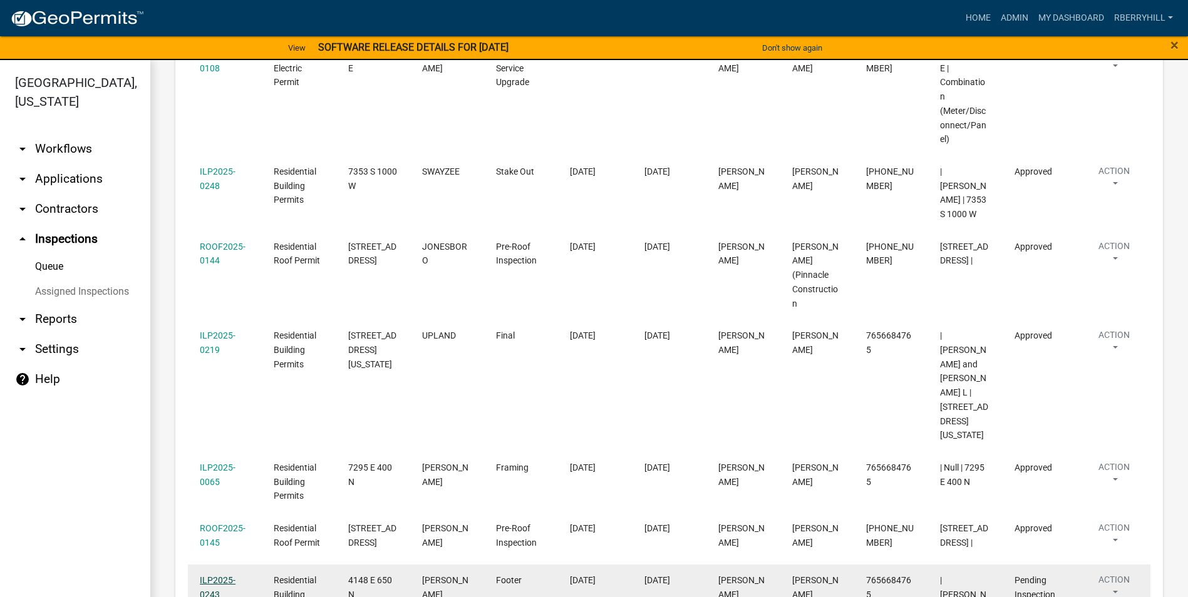
click at [217, 575] on link "ILP2025-0243" at bounding box center [218, 587] width 36 height 24
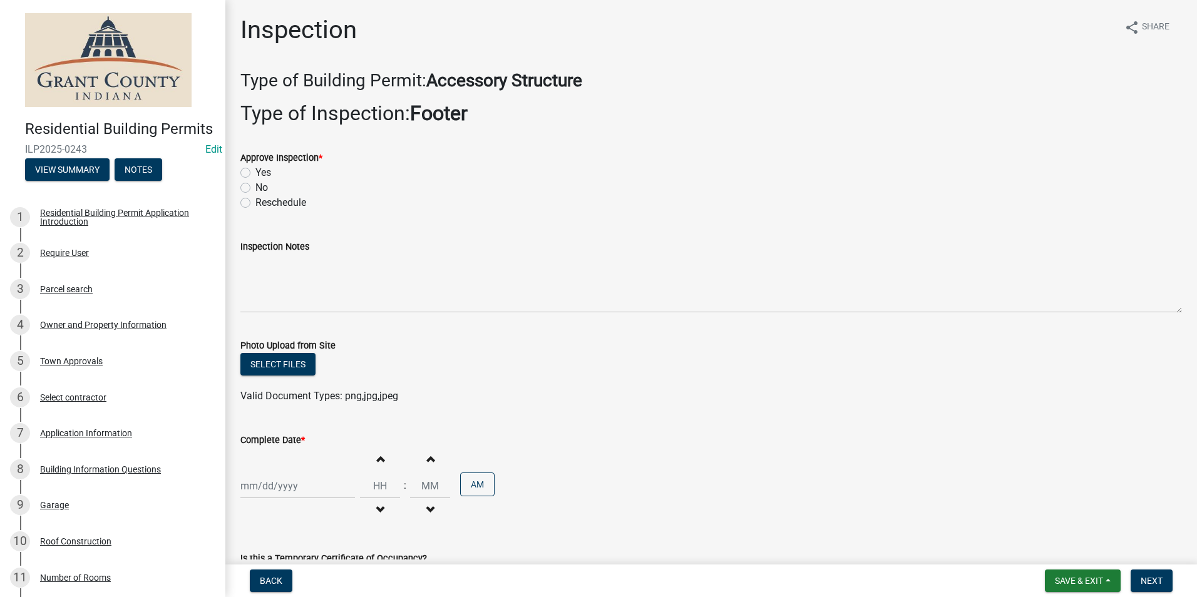
click at [255, 171] on label "Yes" at bounding box center [263, 172] width 16 height 15
click at [255, 171] on input "Yes" at bounding box center [259, 169] width 8 height 8
radio input "true"
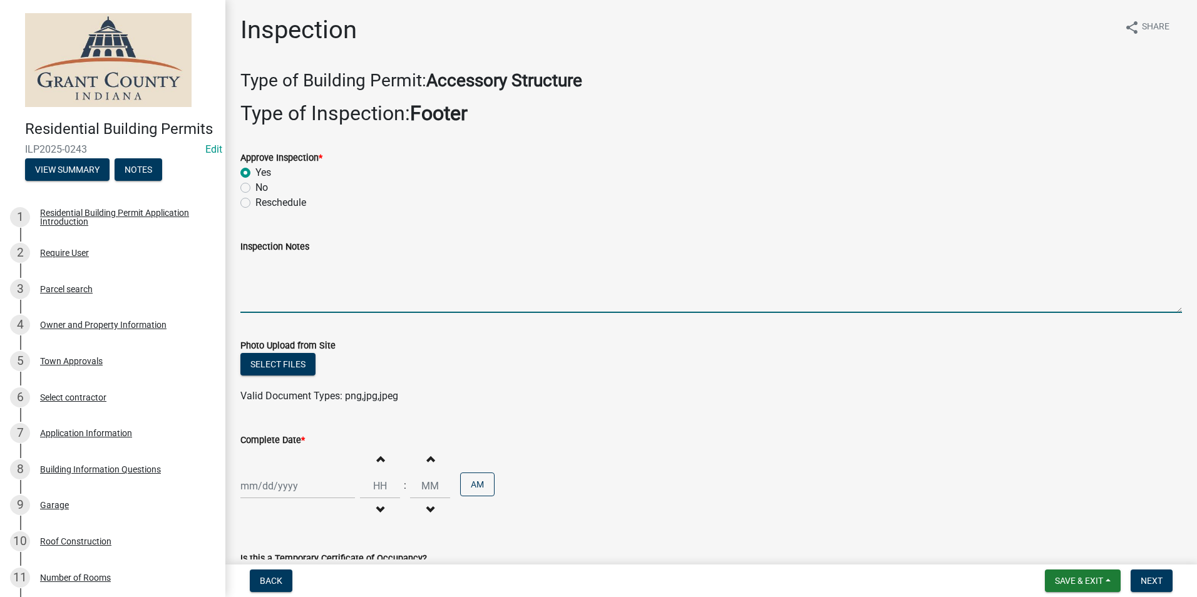
click at [257, 279] on textarea "Inspection Notes" at bounding box center [711, 283] width 942 height 59
type textarea "Width and depth meet code requirement."
click at [282, 484] on div at bounding box center [297, 486] width 115 height 26
select select "9"
select select "2025"
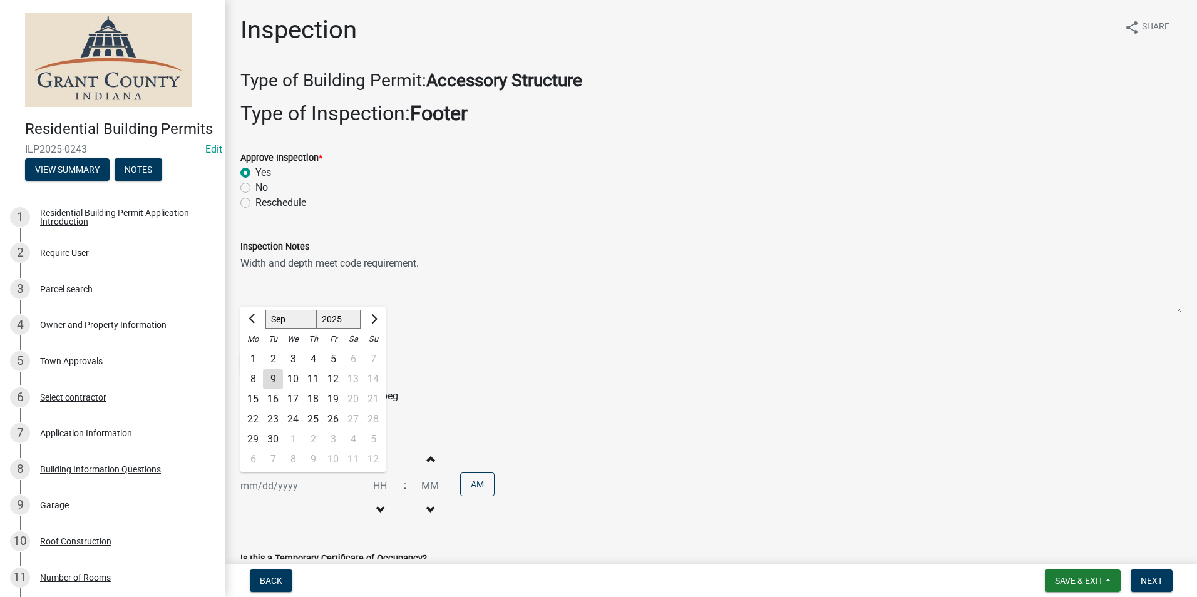
click at [276, 374] on div "9" at bounding box center [273, 379] width 20 height 20
type input "[DATE]"
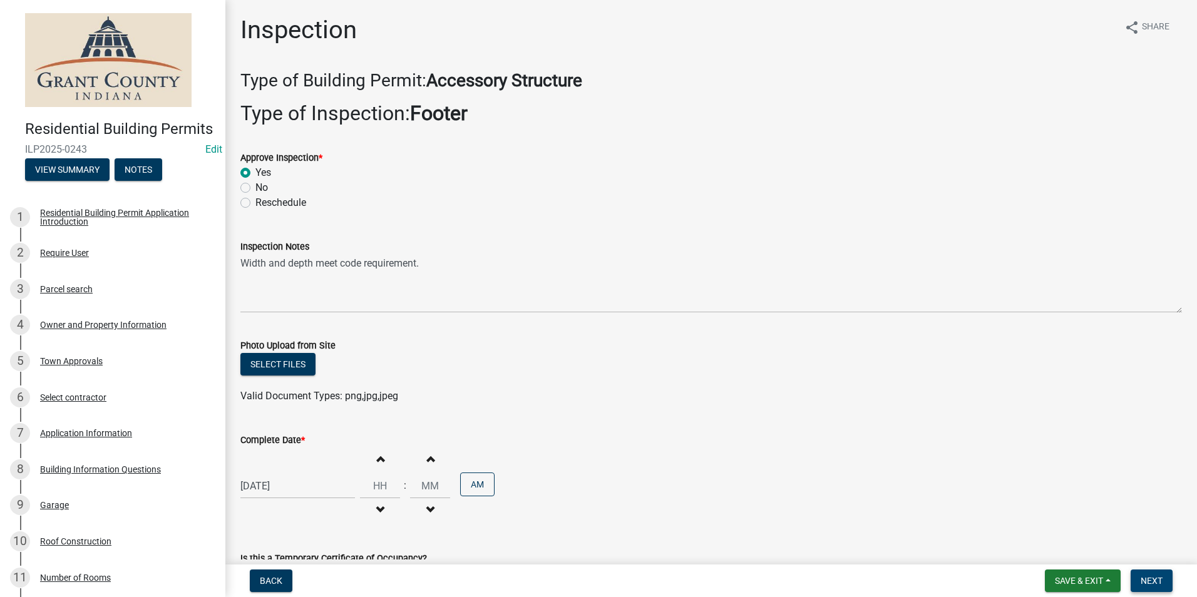
click at [1143, 582] on span "Next" at bounding box center [1152, 581] width 22 height 10
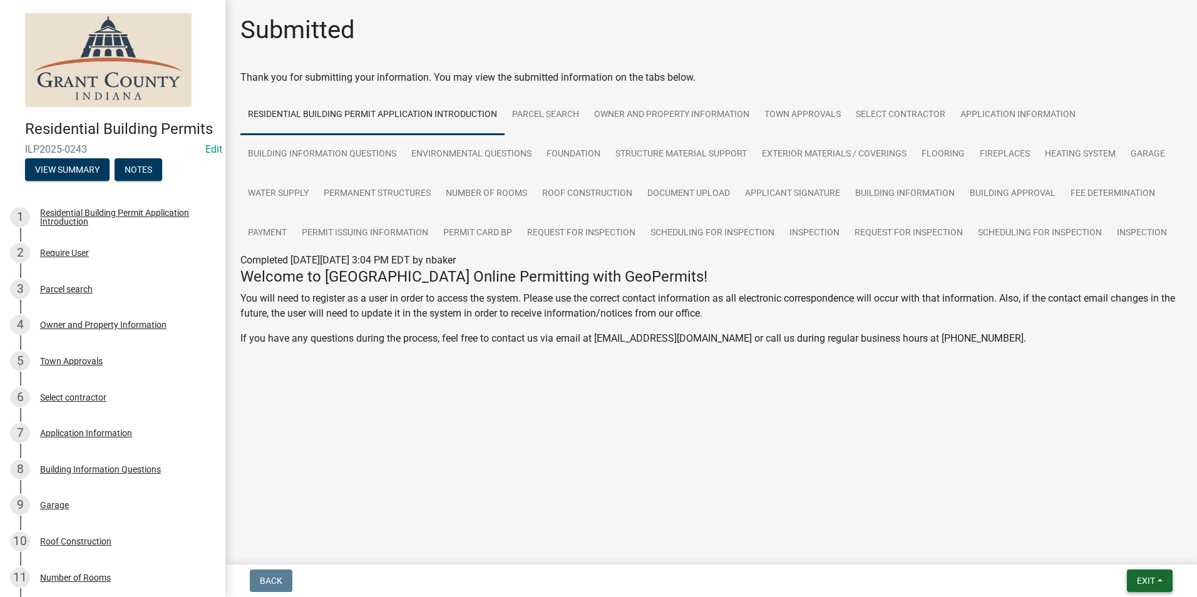
click at [1143, 578] on span "Exit" at bounding box center [1146, 581] width 18 height 10
click at [1111, 546] on button "Save & Exit" at bounding box center [1123, 549] width 100 height 30
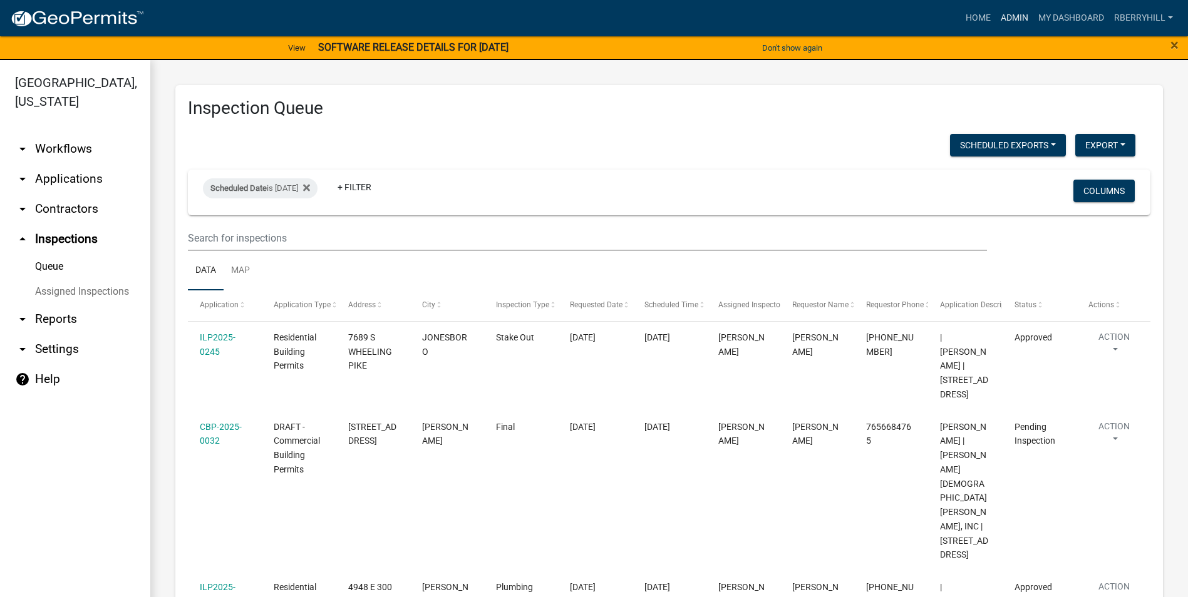
click at [1013, 16] on link "Admin" at bounding box center [1015, 18] width 38 height 24
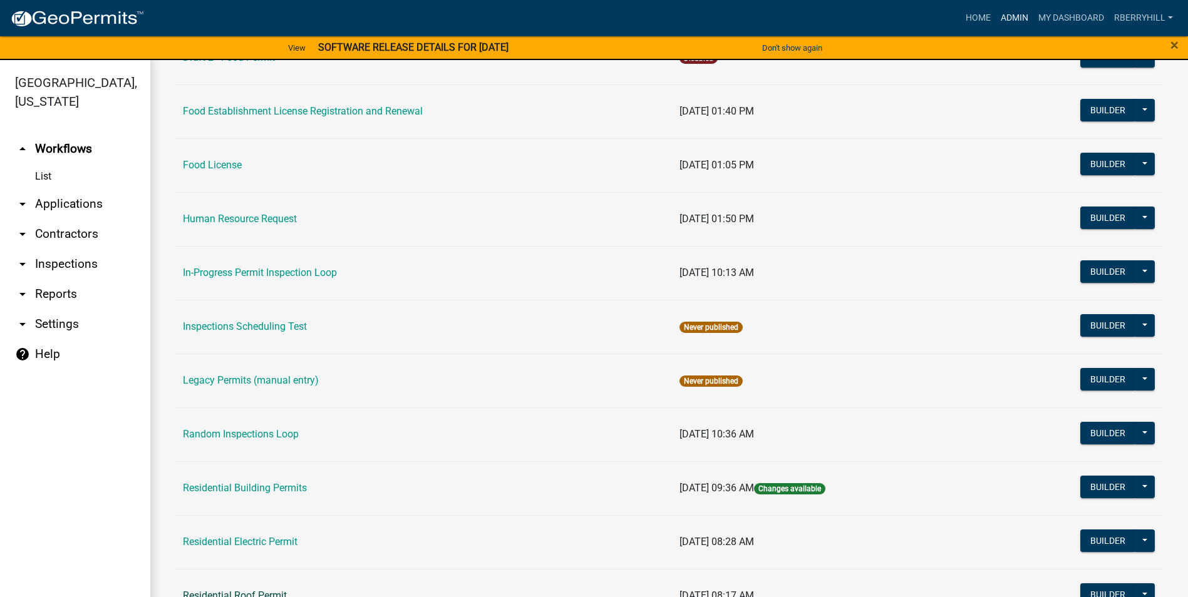
scroll to position [1002, 0]
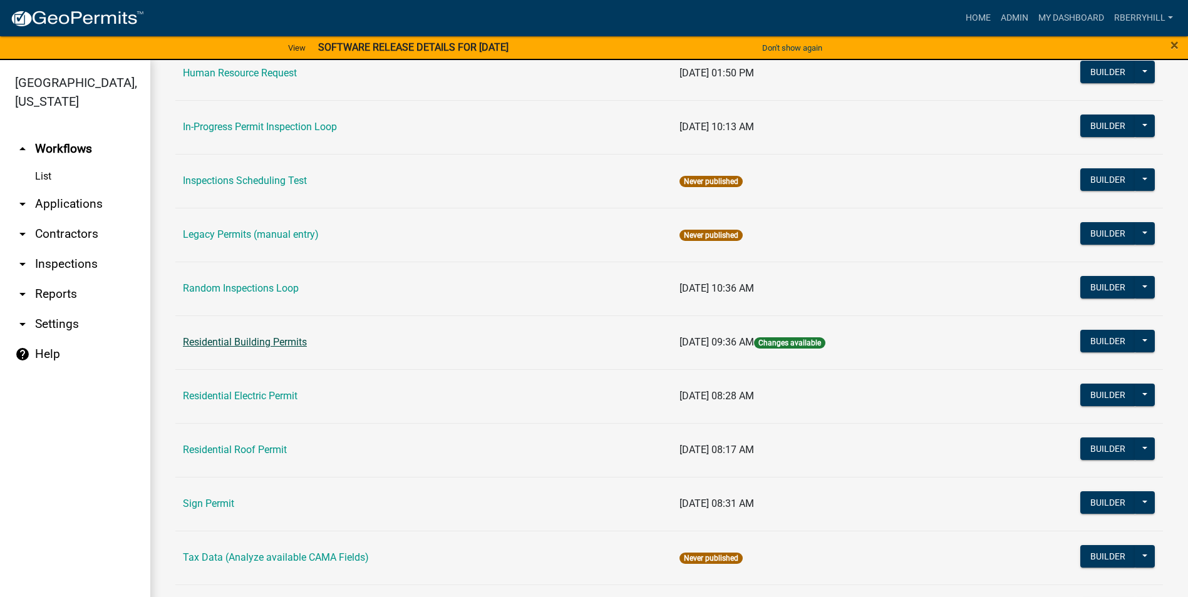
click at [244, 342] on link "Residential Building Permits" at bounding box center [245, 342] width 124 height 12
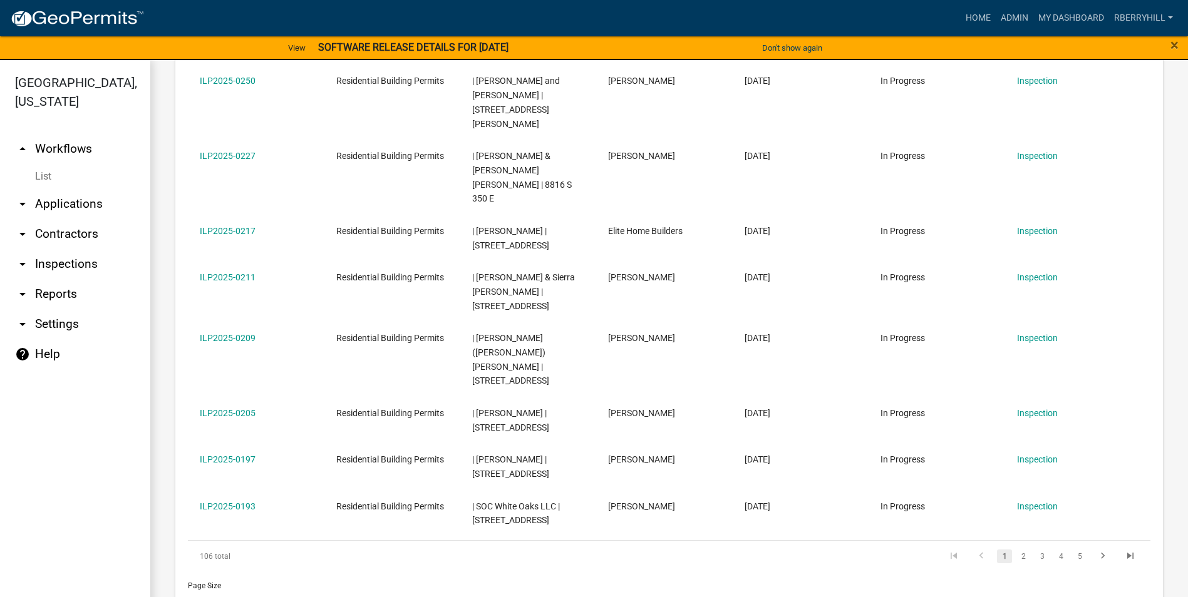
scroll to position [590, 0]
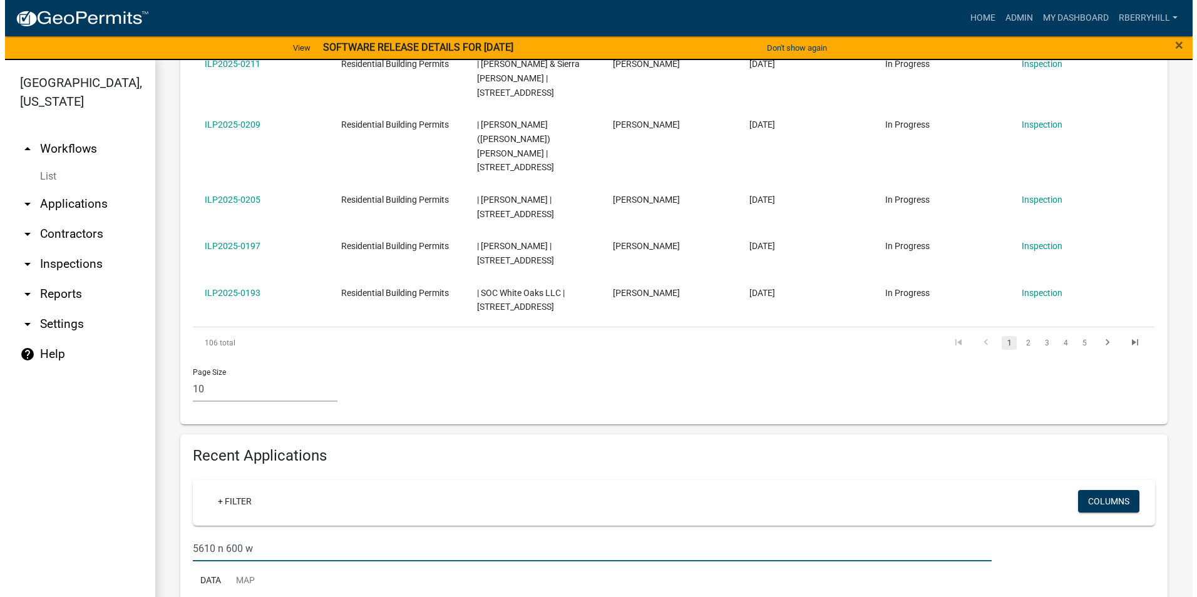
scroll to position [753, 0]
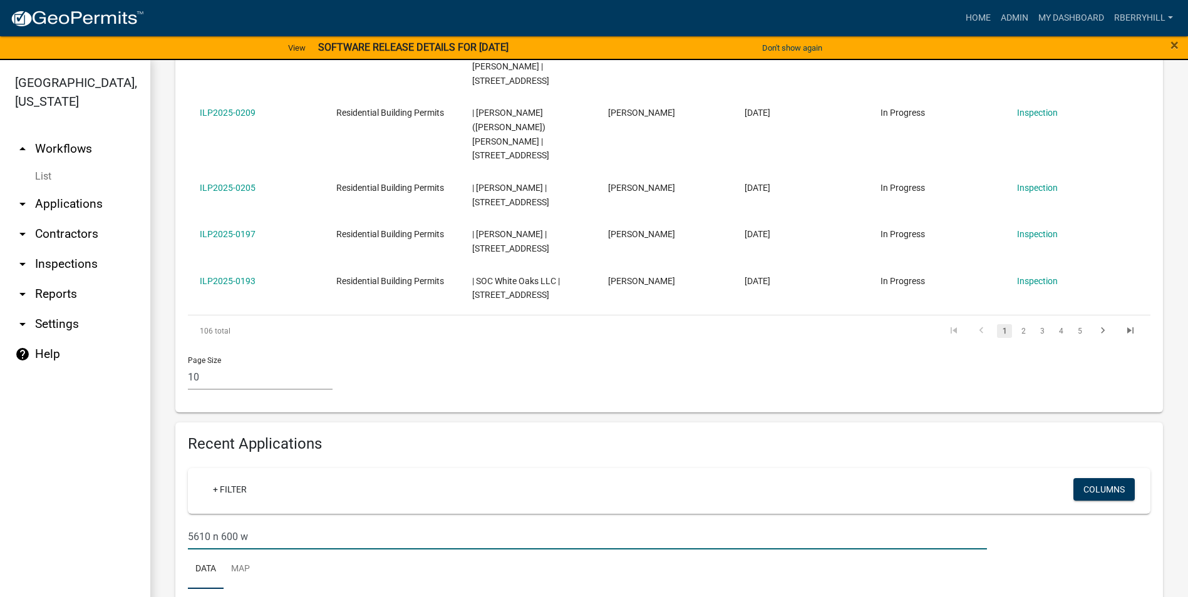
type input "5610 n 600 w"
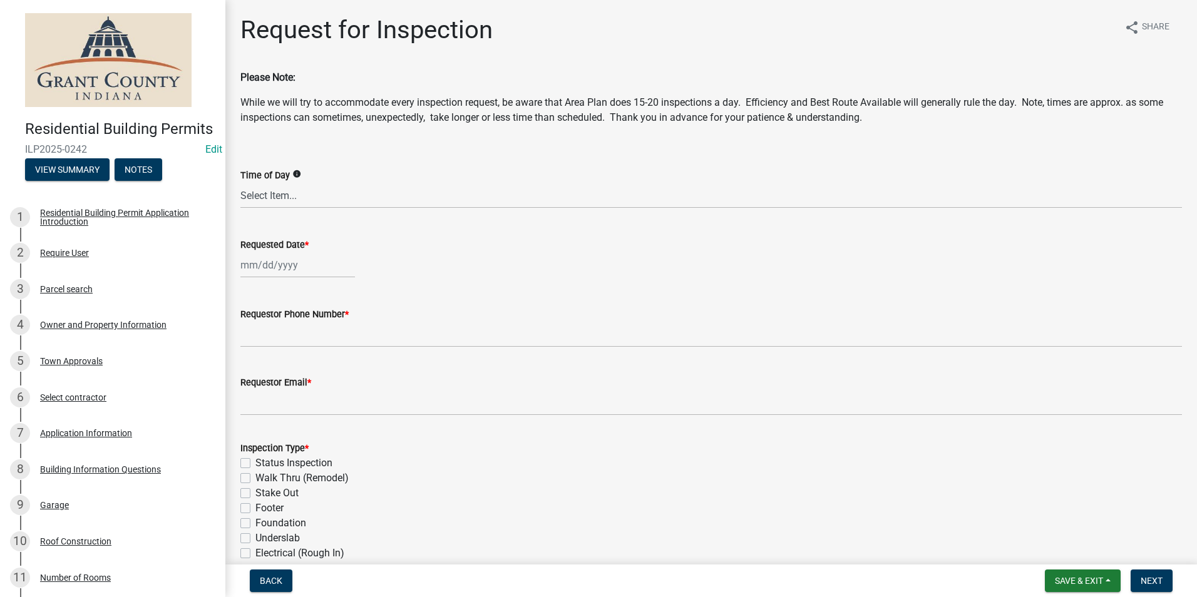
select select "9"
select select "2025"
click at [285, 267] on div "[PERSON_NAME] Feb Mar Apr [PERSON_NAME][DATE] Oct Nov [DATE] 1526 1527 1528 152…" at bounding box center [297, 265] width 115 height 26
click at [271, 349] on div "9" at bounding box center [273, 352] width 20 height 20
type input "[DATE]"
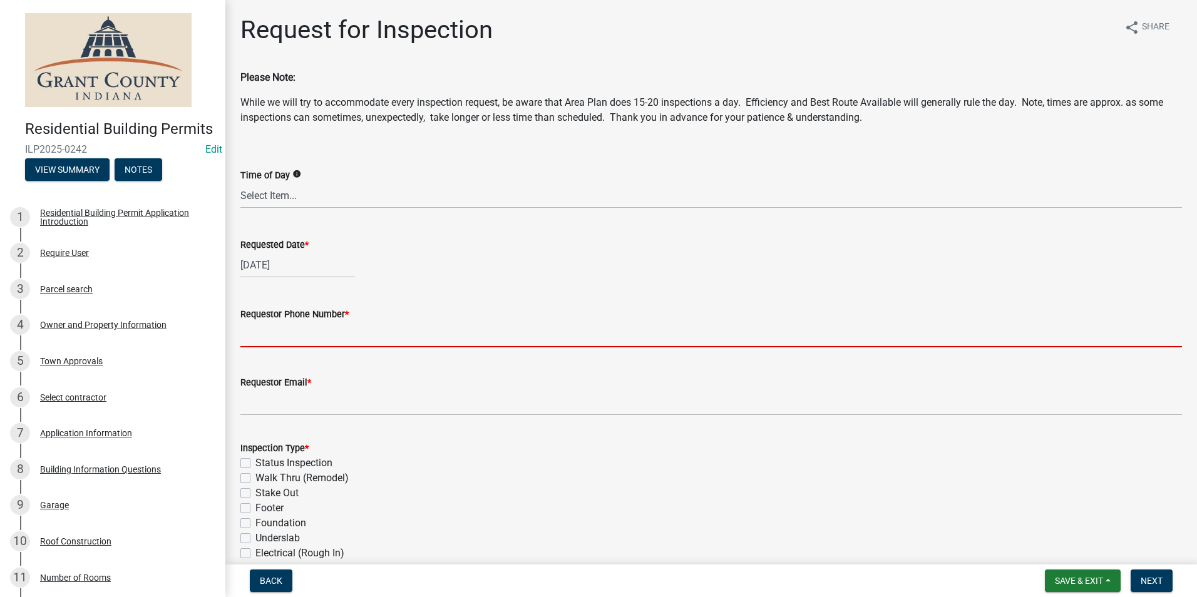
click at [279, 338] on input "Requestor Phone Number *" at bounding box center [711, 335] width 942 height 26
type input "7656684765"
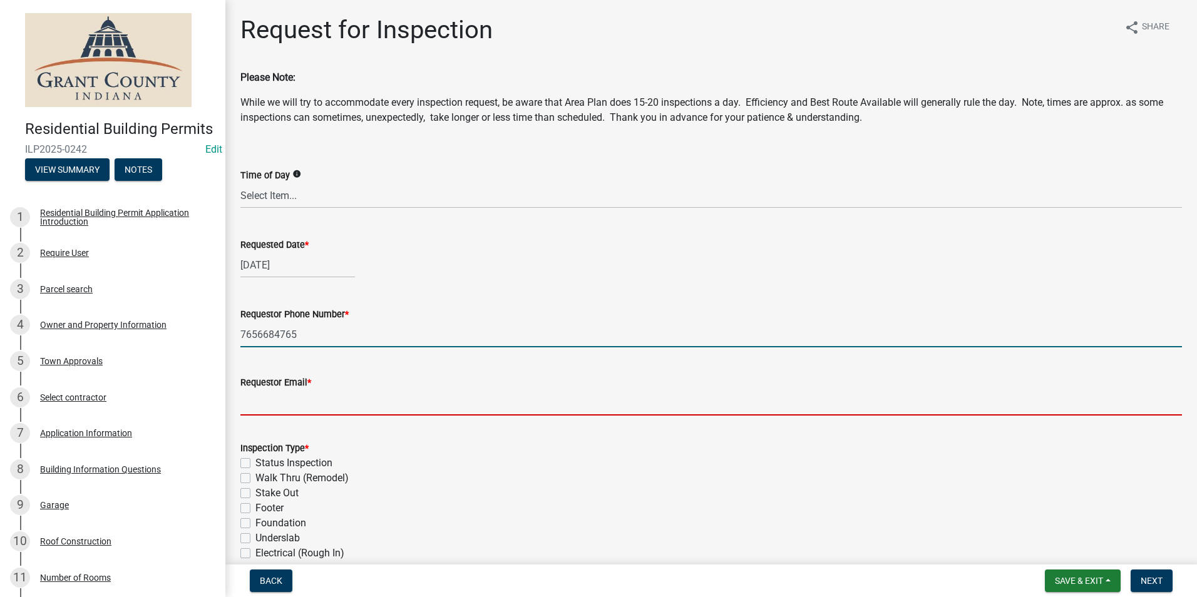
type input "[EMAIL_ADDRESS][DOMAIN_NAME]"
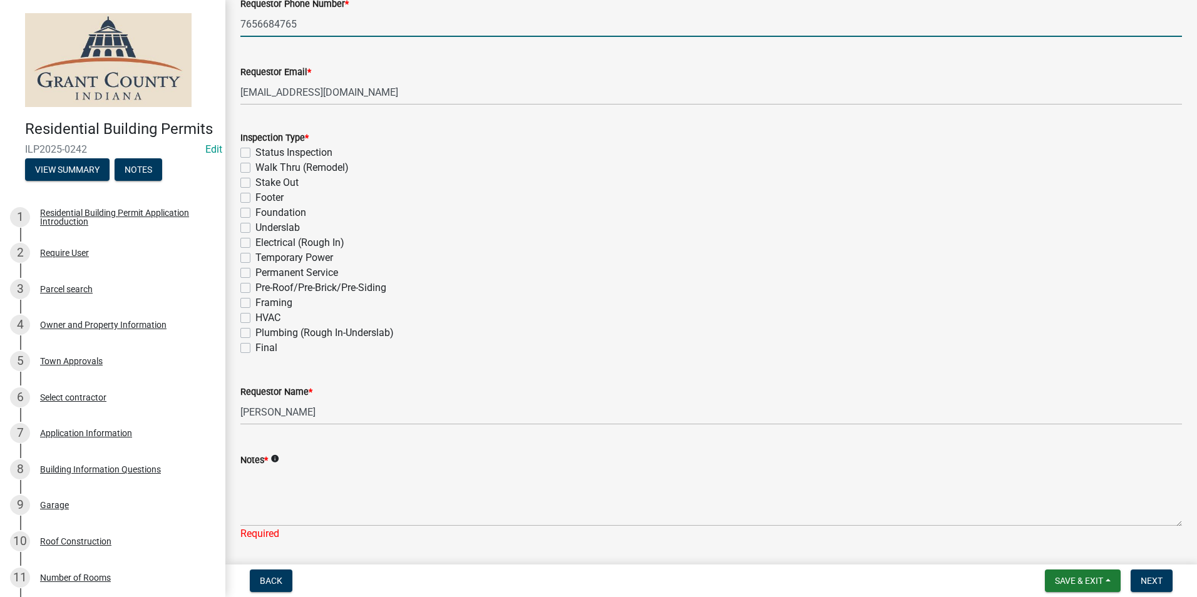
scroll to position [313, 0]
click at [255, 194] on label "Footer" at bounding box center [269, 195] width 28 height 15
click at [255, 194] on input "Footer" at bounding box center [259, 192] width 8 height 8
checkbox input "true"
checkbox input "false"
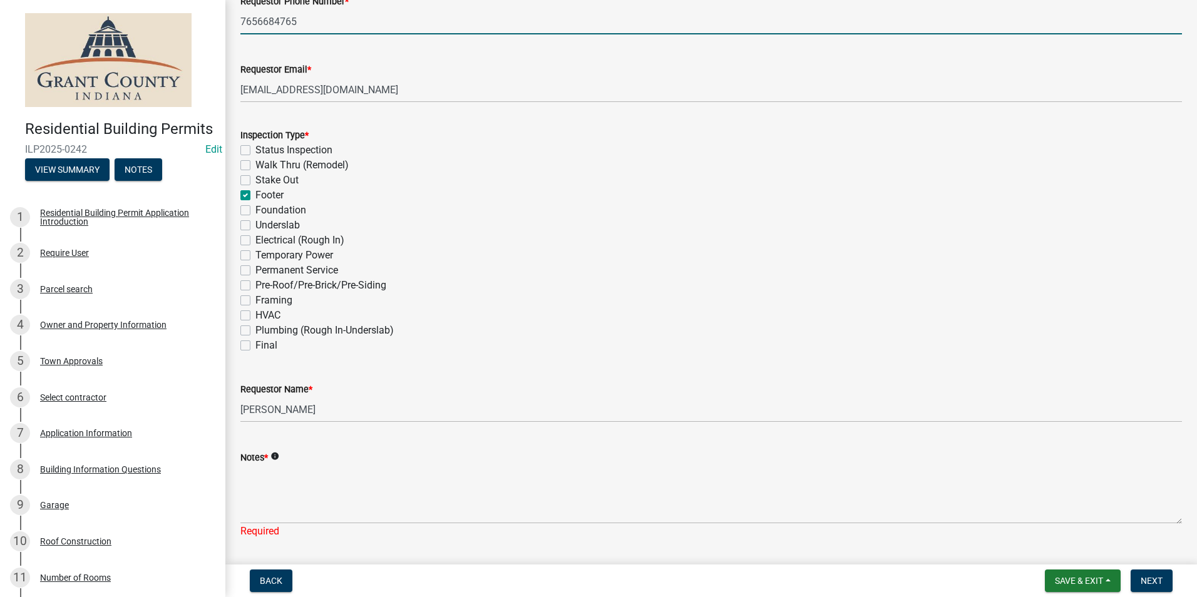
checkbox input "false"
checkbox input "true"
checkbox input "false"
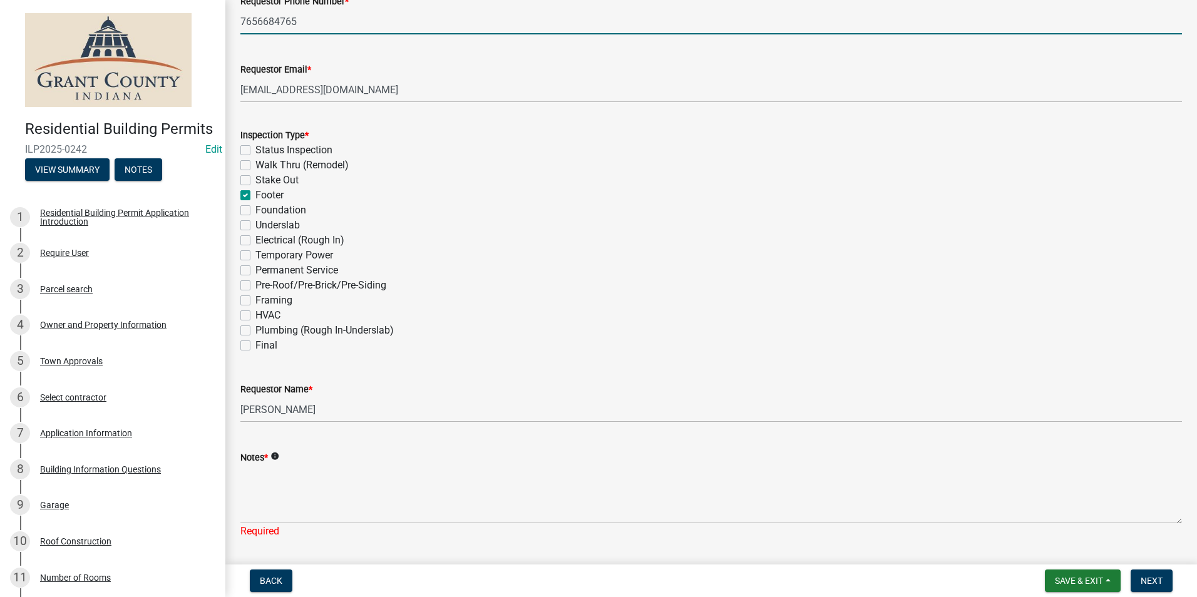
checkbox input "false"
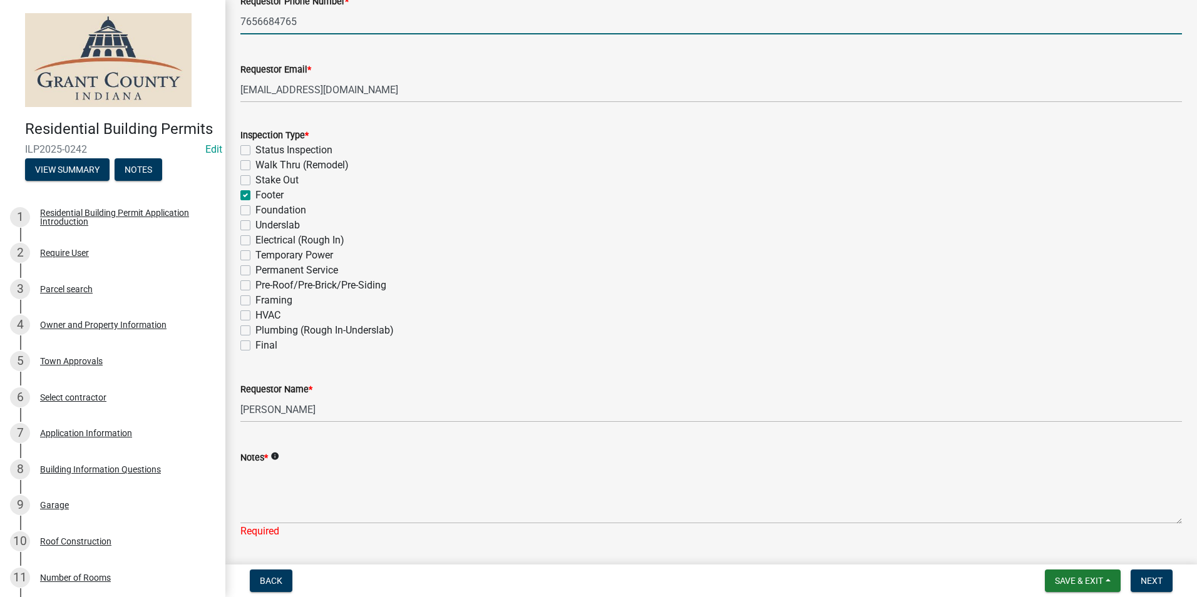
checkbox input "false"
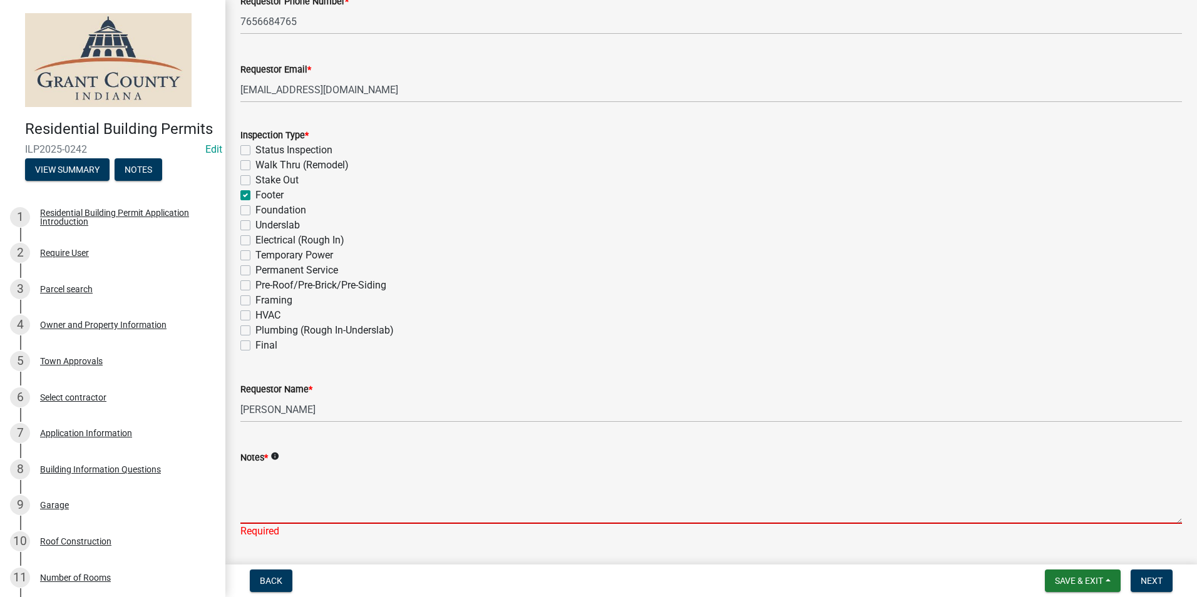
click at [276, 497] on textarea "Notes *" at bounding box center [711, 494] width 942 height 59
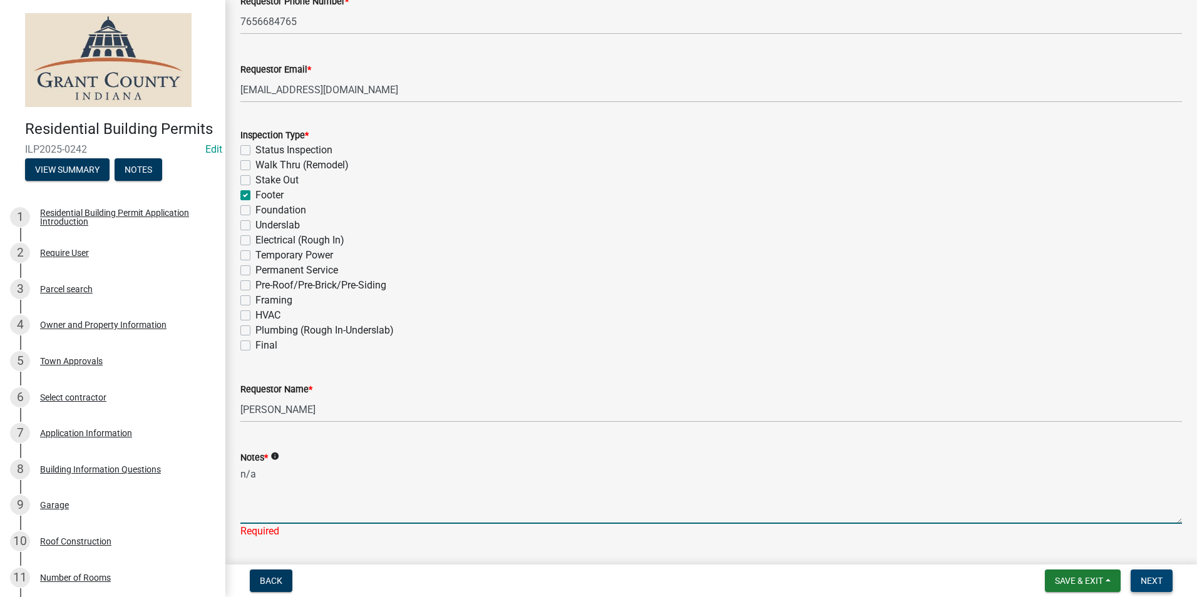
type textarea "n/a"
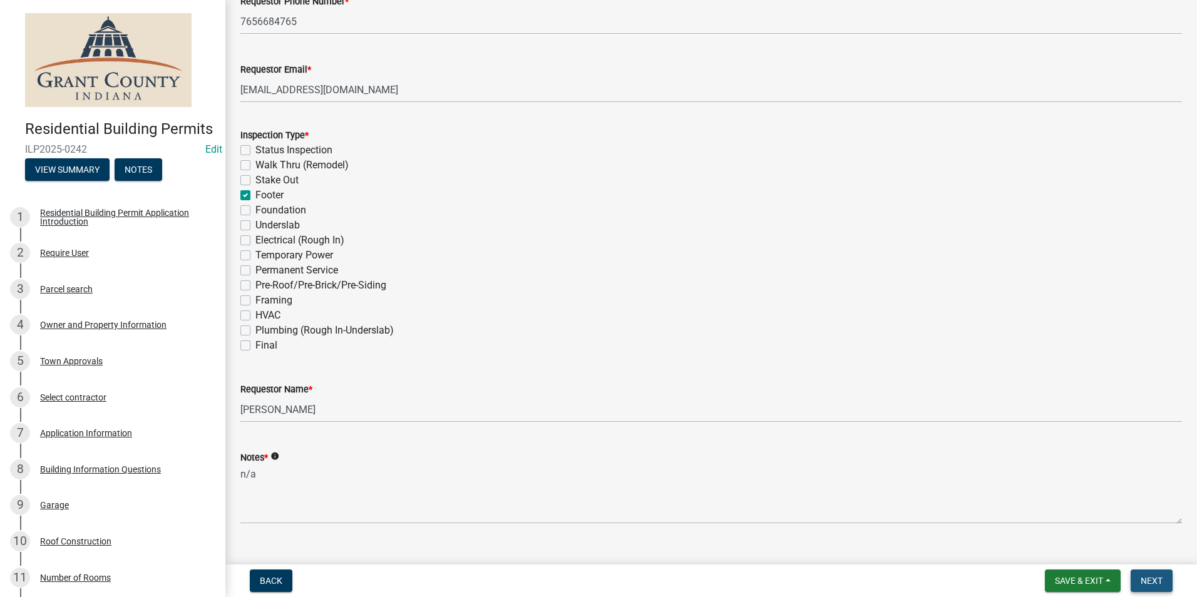
click at [1156, 580] on span "Next" at bounding box center [1152, 581] width 22 height 10
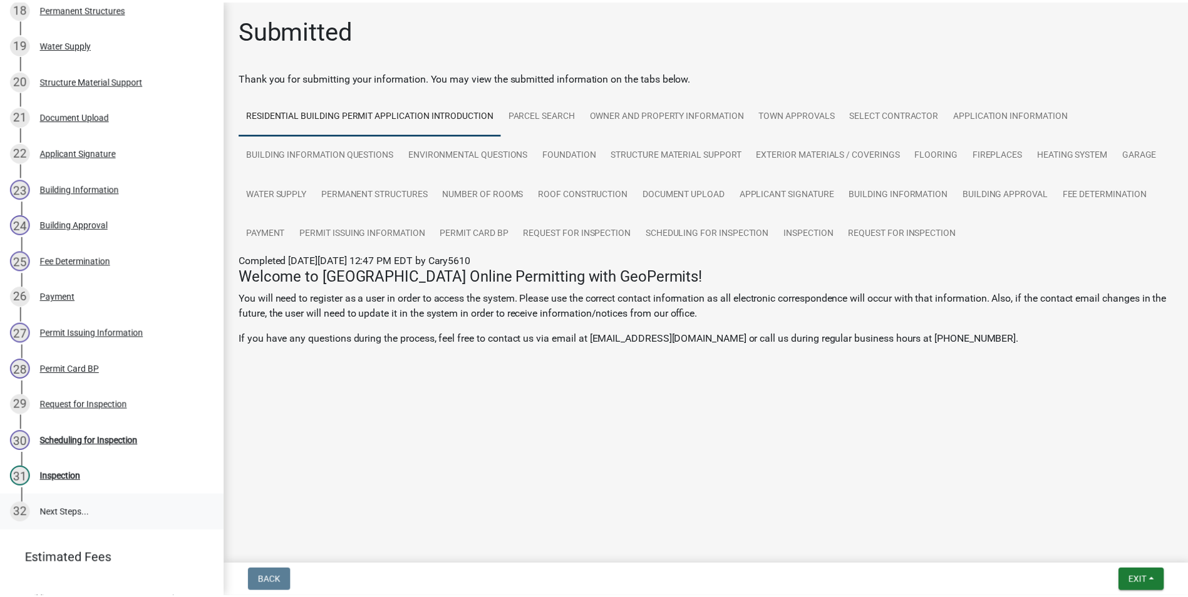
scroll to position [890, 0]
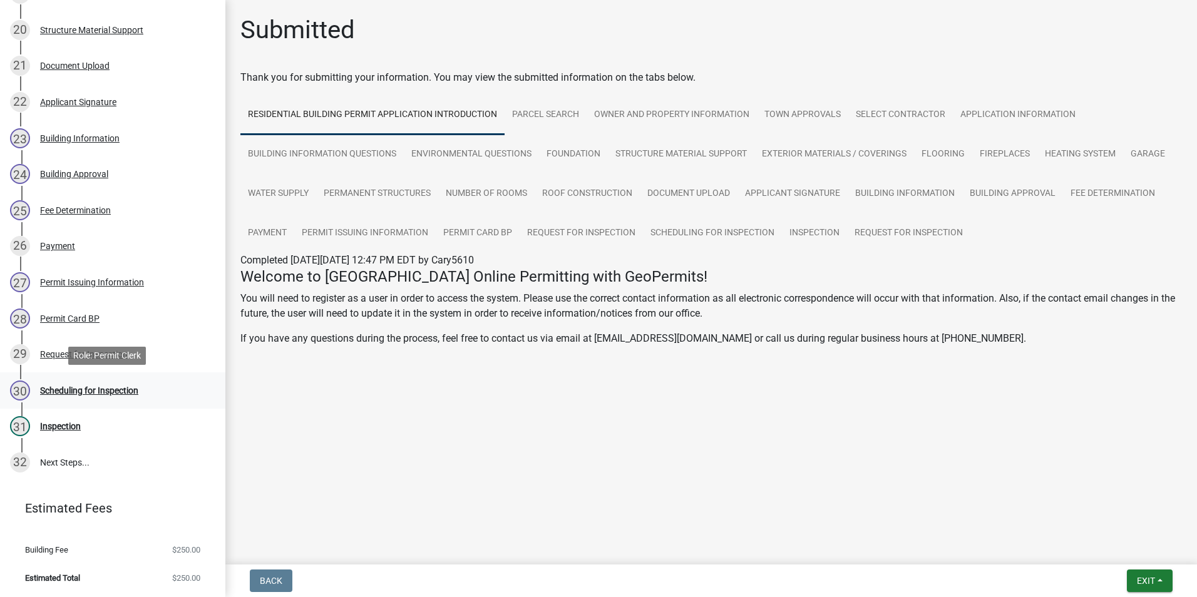
click at [78, 391] on div "Scheduling for Inspection" at bounding box center [89, 390] width 98 height 9
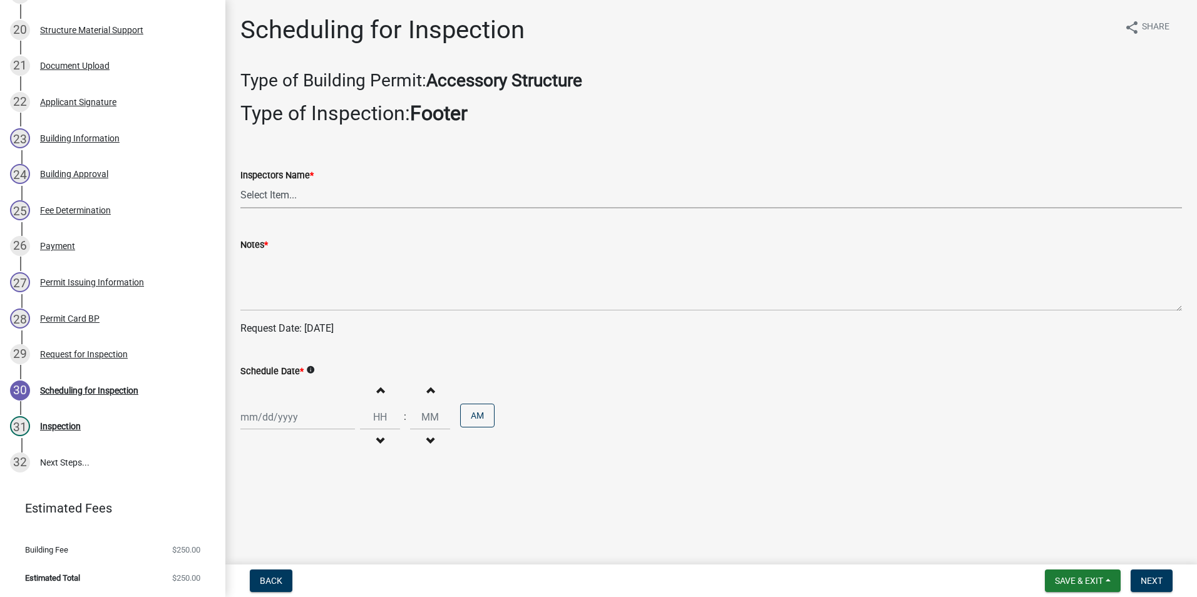
drag, startPoint x: 257, startPoint y: 192, endPoint x: 257, endPoint y: 204, distance: 11.3
click at [257, 193] on select "Select Item... rberryhill ([PERSON_NAME]) [PERSON_NAME] ([PERSON_NAME]) BBenefi…" at bounding box center [711, 196] width 942 height 26
select select "d7f9a44a-d2ea-4d3c-83b3-1aa71c950bd5"
click at [240, 183] on select "Select Item... rberryhill ([PERSON_NAME]) [PERSON_NAME] ([PERSON_NAME]) BBenefi…" at bounding box center [711, 196] width 942 height 26
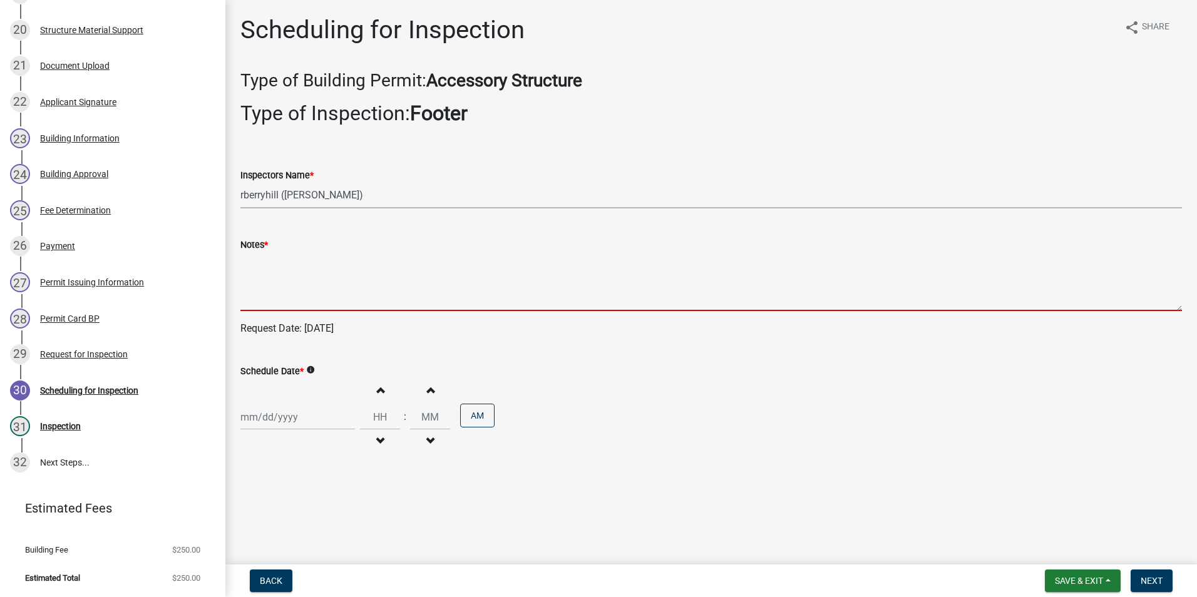
click at [271, 292] on textarea "Notes *" at bounding box center [711, 281] width 942 height 59
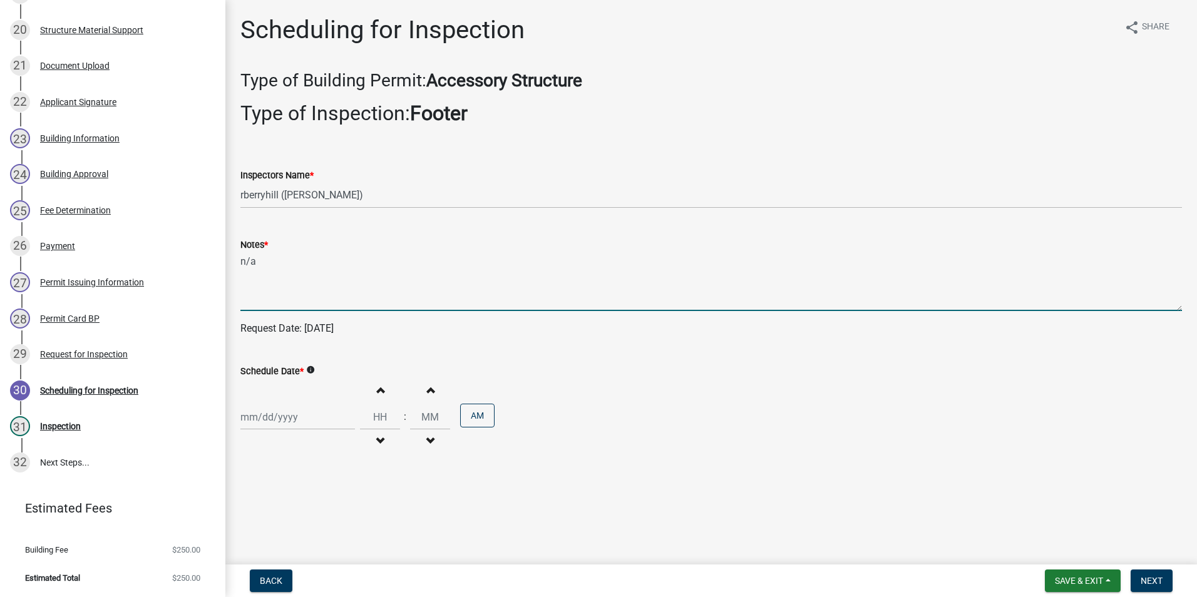
type textarea "n/a"
click at [274, 417] on div at bounding box center [297, 418] width 115 height 26
select select "9"
select select "2025"
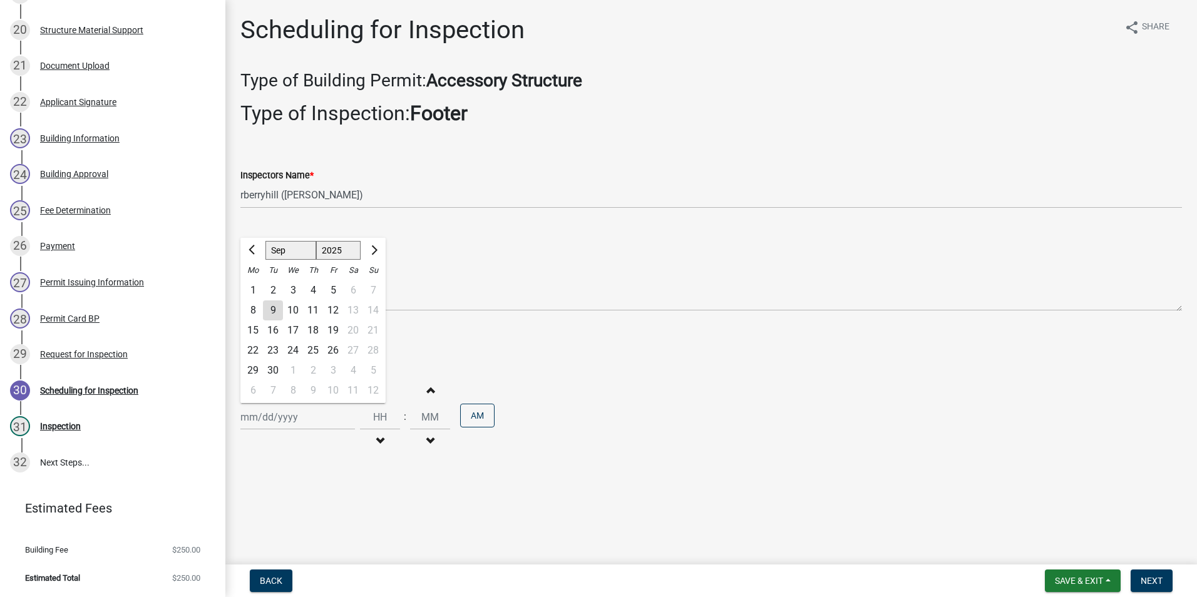
click at [294, 309] on div "10" at bounding box center [293, 311] width 20 height 20
type input "[DATE]"
click at [1159, 581] on span "Next" at bounding box center [1152, 581] width 22 height 10
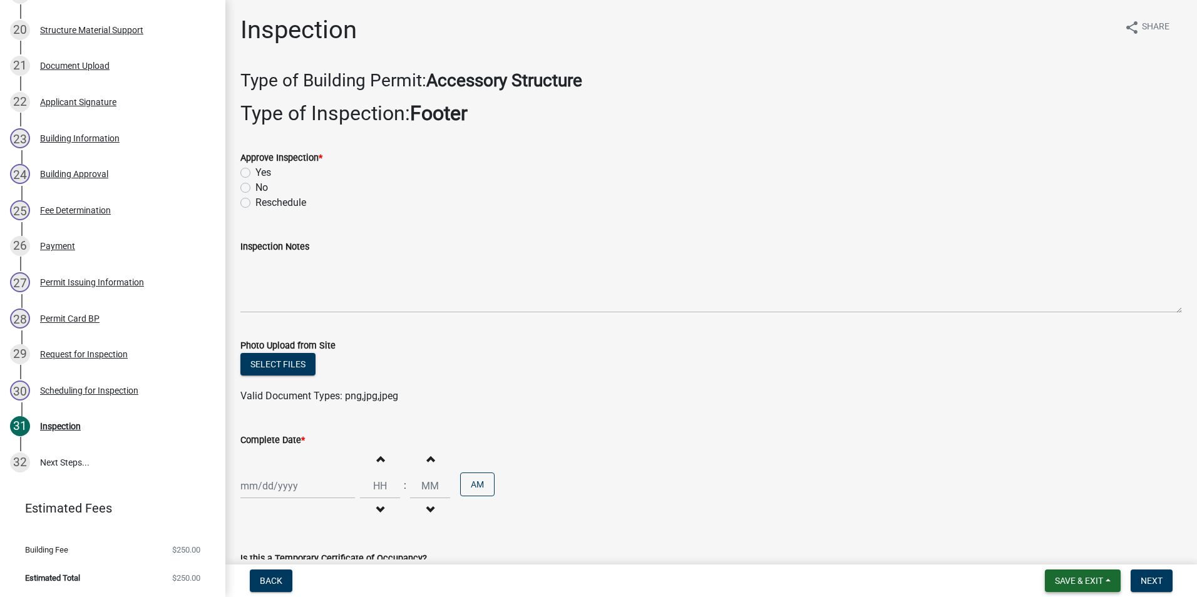
click at [1071, 578] on span "Save & Exit" at bounding box center [1079, 581] width 48 height 10
click at [1061, 554] on button "Save & Exit" at bounding box center [1071, 549] width 100 height 30
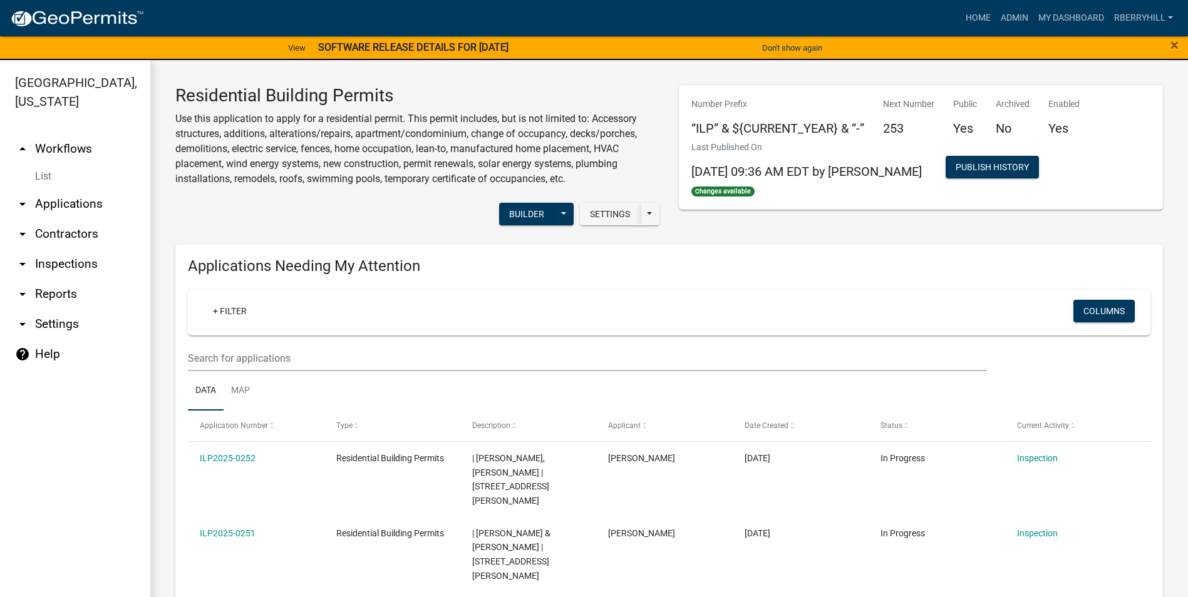
click at [78, 249] on link "arrow_drop_down Inspections" at bounding box center [75, 264] width 150 height 30
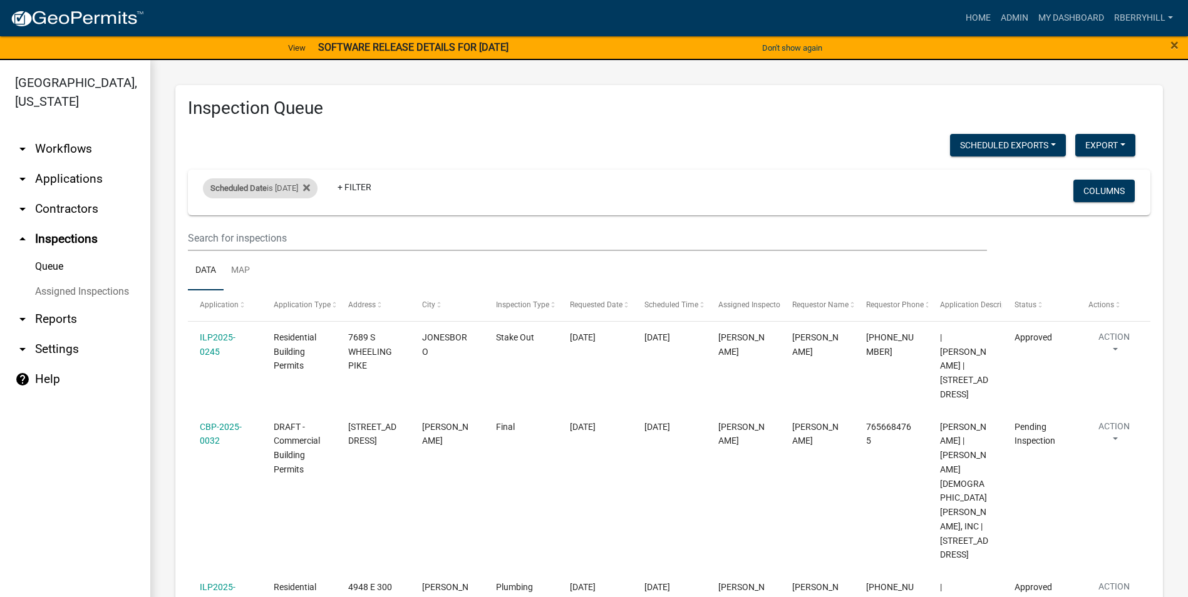
click at [306, 188] on div "Scheduled Date is [DATE]" at bounding box center [260, 188] width 115 height 20
drag, startPoint x: 311, startPoint y: 237, endPoint x: 307, endPoint y: 249, distance: 11.9
click at [310, 237] on input "[DATE]" at bounding box center [271, 235] width 88 height 26
type input "[DATE]"
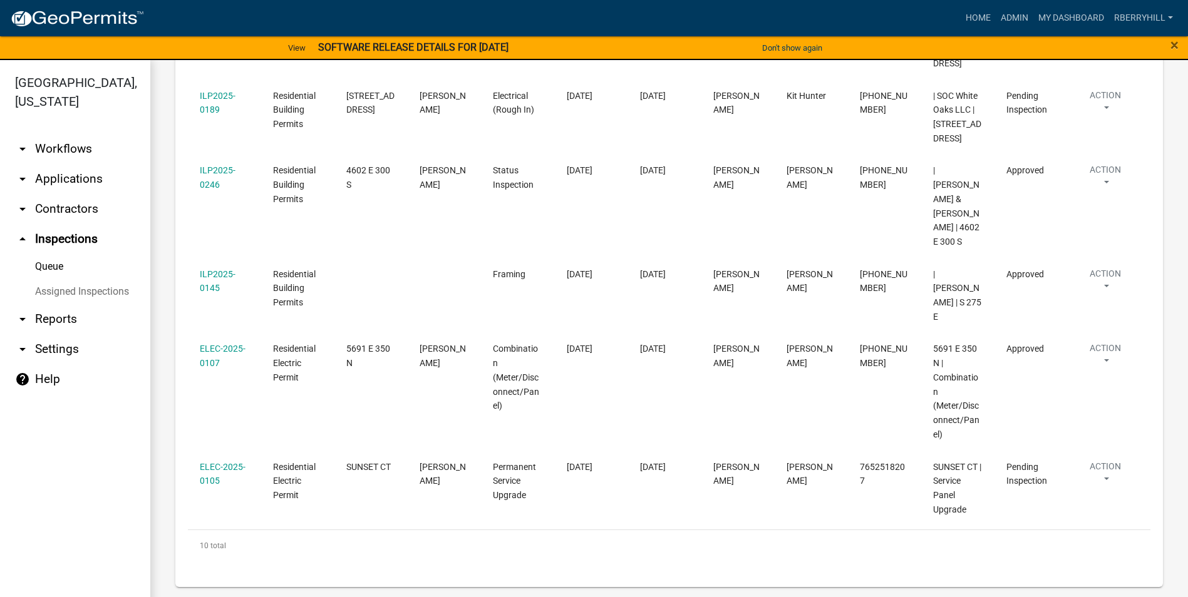
scroll to position [731, 0]
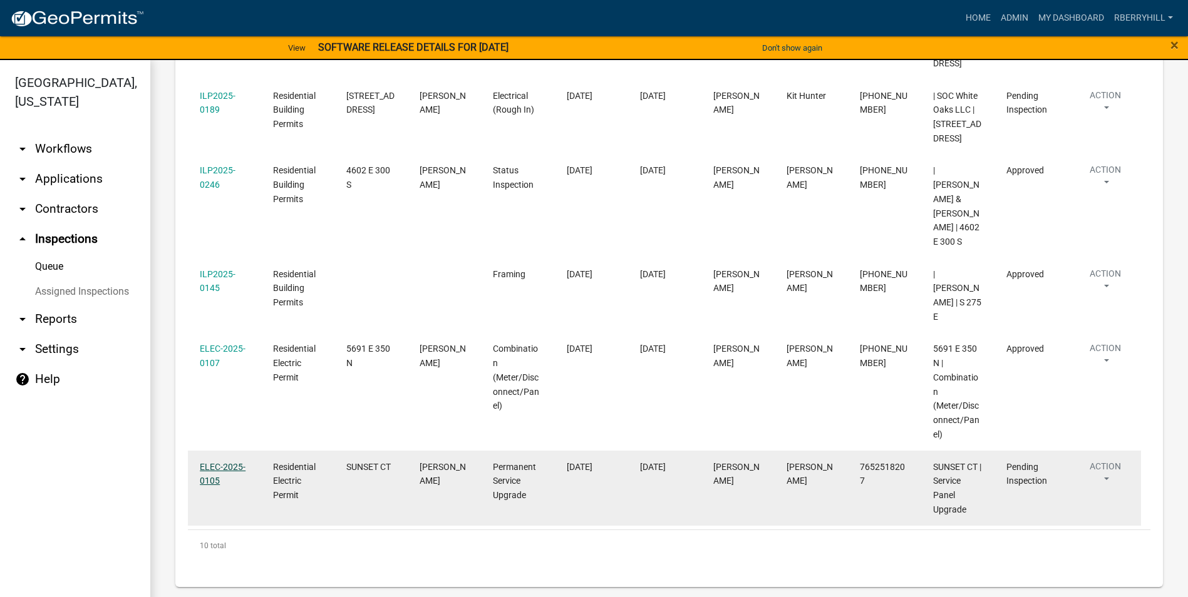
click at [227, 467] on link "ELEC-2025-0105" at bounding box center [223, 474] width 46 height 24
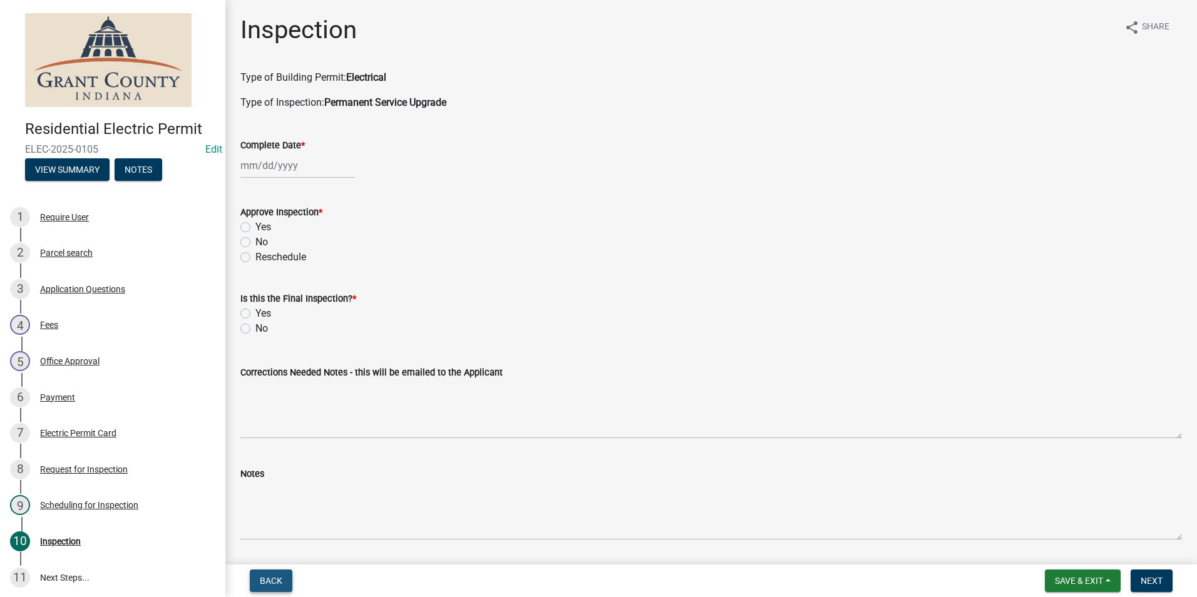
click at [266, 586] on span "Back" at bounding box center [271, 581] width 23 height 10
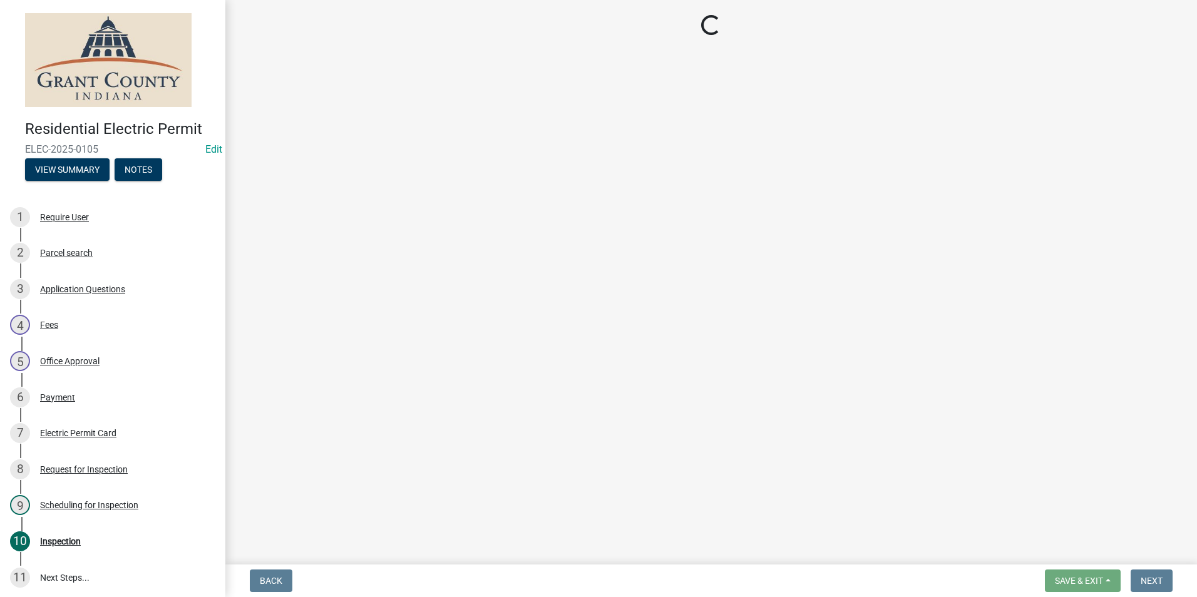
select select "d7f9a44a-d2ea-4d3c-83b3-1aa71c950bd5"
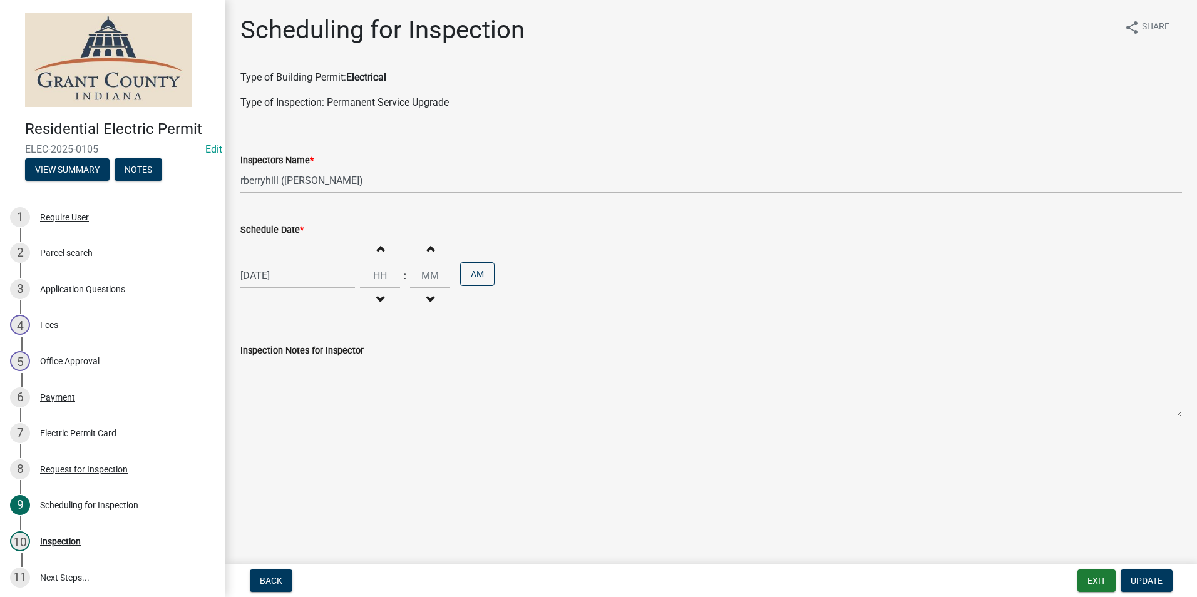
click at [270, 279] on div "[DATE]" at bounding box center [297, 276] width 115 height 26
select select "9"
select select "2025"
drag, startPoint x: 294, startPoint y: 363, endPoint x: 349, endPoint y: 400, distance: 65.8
click at [295, 363] on div "10" at bounding box center [293, 363] width 20 height 20
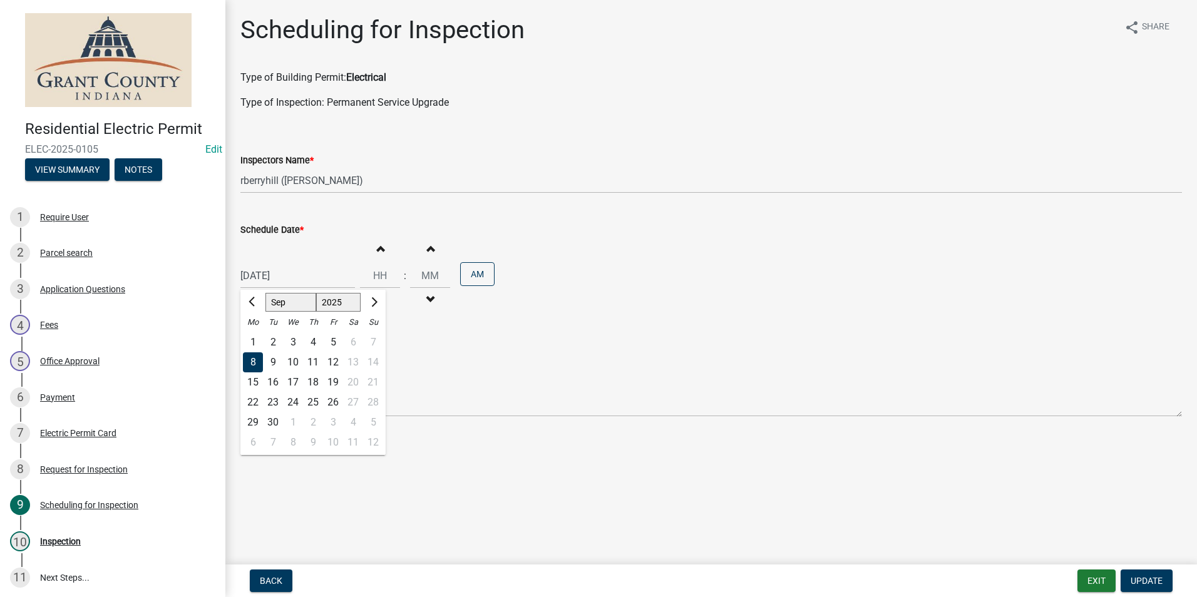
type input "[DATE]"
click at [1142, 581] on span "Update" at bounding box center [1147, 581] width 32 height 10
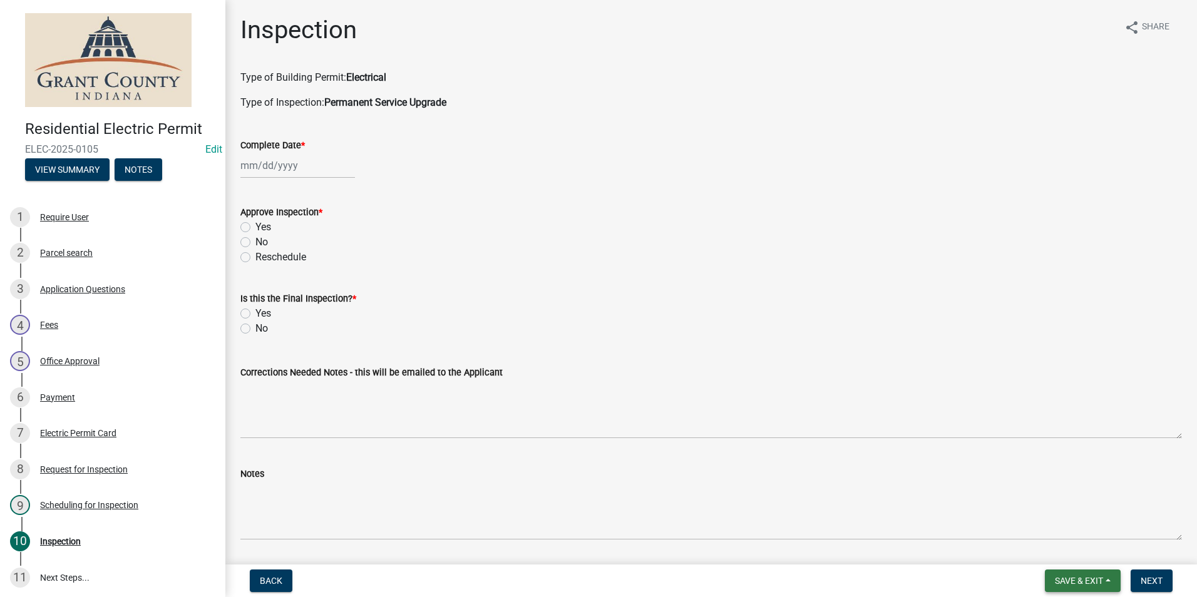
click at [1081, 580] on span "Save & Exit" at bounding box center [1079, 581] width 48 height 10
click at [1060, 550] on button "Save & Exit" at bounding box center [1071, 549] width 100 height 30
